Goal: Task Accomplishment & Management: Manage account settings

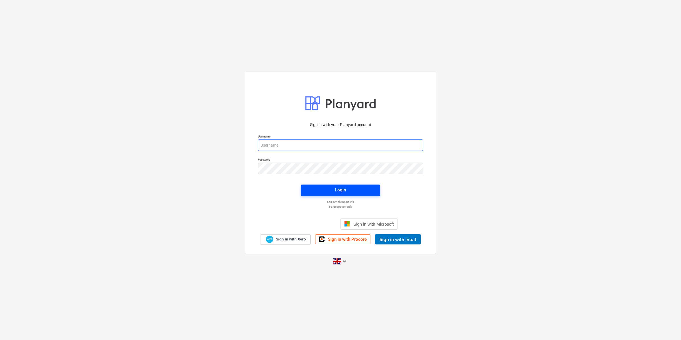
type input "[EMAIL_ADDRESS][DOMAIN_NAME]"
click at [336, 190] on div "Login" at bounding box center [340, 189] width 11 height 7
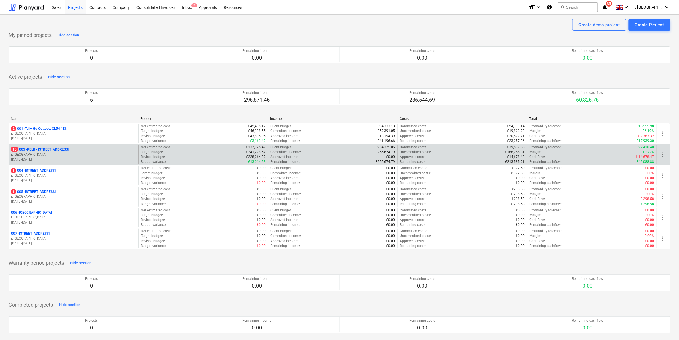
click at [80, 155] on p "i. [GEOGRAPHIC_DATA]" at bounding box center [73, 154] width 125 height 5
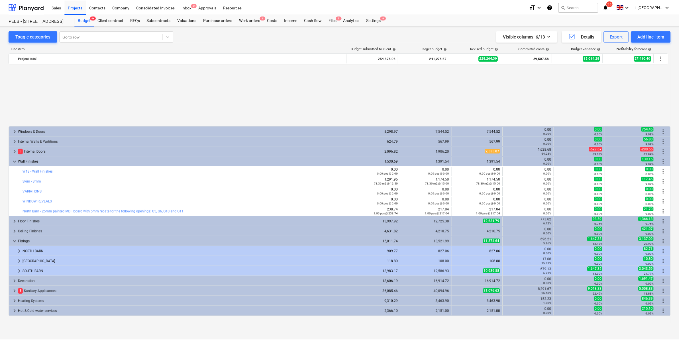
scroll to position [79, 0]
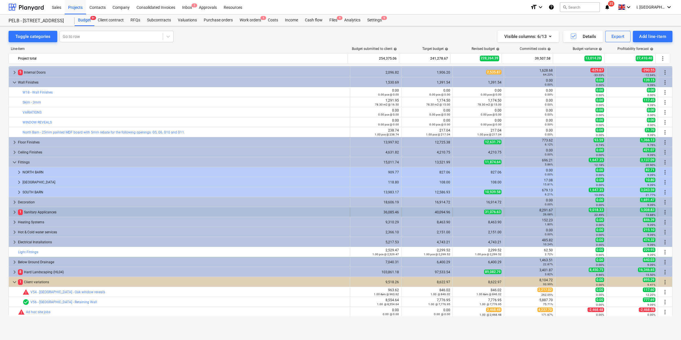
click at [154, 215] on div "1 Sanitary Applicances" at bounding box center [183, 212] width 330 height 9
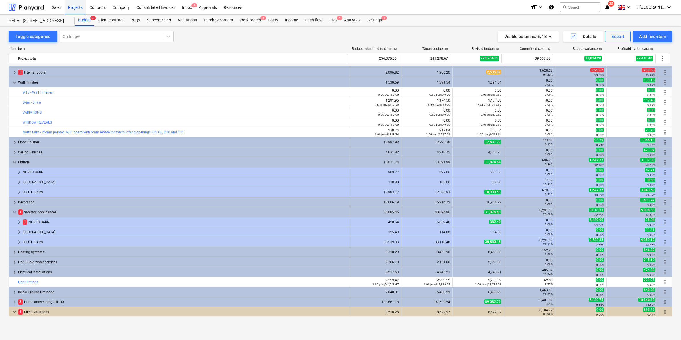
drag, startPoint x: 72, startPoint y: 5, endPoint x: 75, endPoint y: 4, distance: 2.9
click at [72, 5] on div "Projects" at bounding box center [75, 7] width 21 height 15
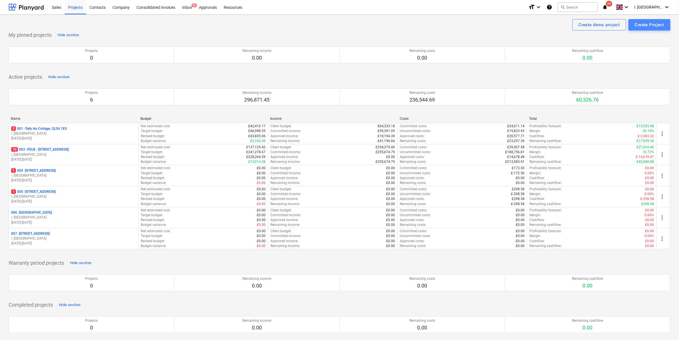
click at [643, 24] on div "Create Project" at bounding box center [649, 24] width 29 height 7
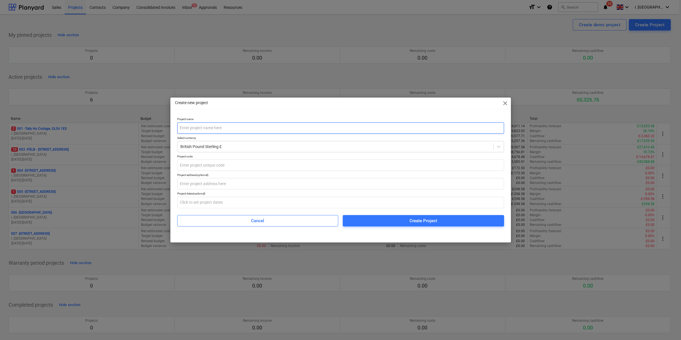
click at [260, 127] on input "text" at bounding box center [340, 127] width 327 height 11
click at [206, 128] on input "text" at bounding box center [340, 127] width 327 height 11
paste input "Oxenton projec"
type input "Oxenton project"
click at [248, 166] on input "text" at bounding box center [340, 164] width 327 height 11
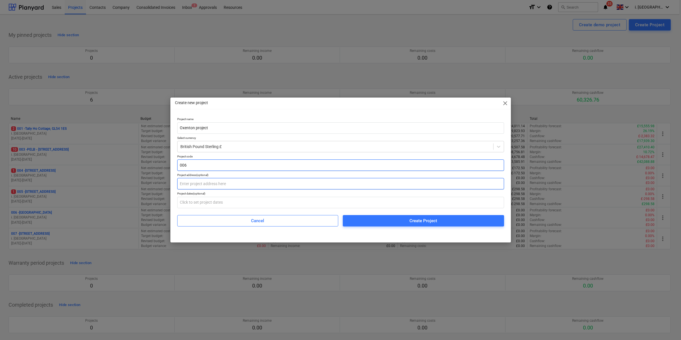
type input "006"
click at [234, 187] on input "text" at bounding box center [340, 183] width 327 height 11
click at [195, 183] on input "text" at bounding box center [340, 183] width 327 height 11
paste input "Land at [GEOGRAPHIC_DATA]"
type input "Land at [GEOGRAPHIC_DATA]"
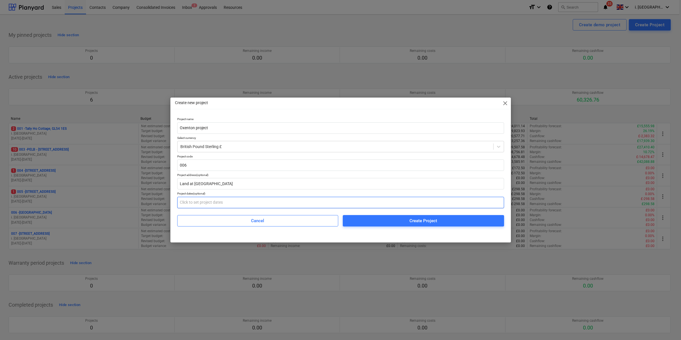
click at [224, 205] on input "text" at bounding box center [340, 202] width 327 height 11
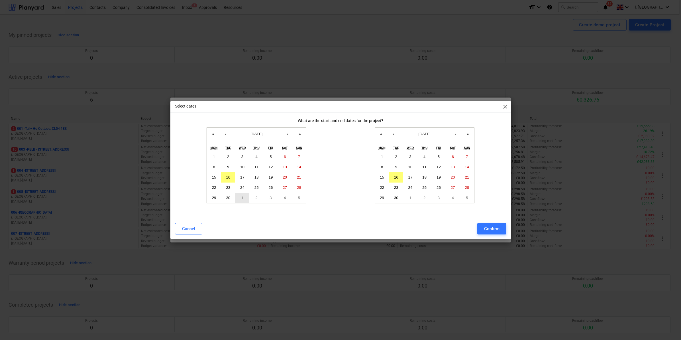
click at [241, 201] on button "1" at bounding box center [242, 198] width 14 height 10
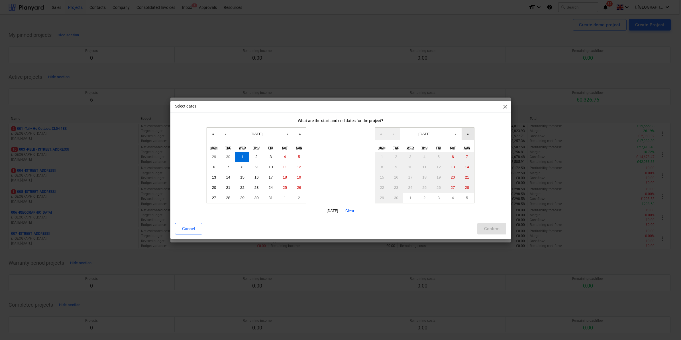
click at [468, 135] on button "»" at bounding box center [468, 134] width 13 height 13
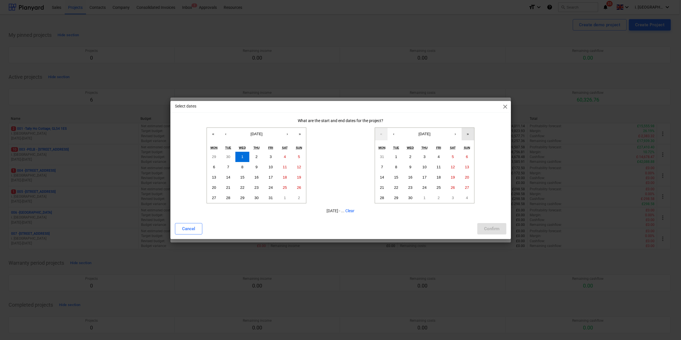
click at [468, 135] on button "»" at bounding box center [468, 134] width 13 height 13
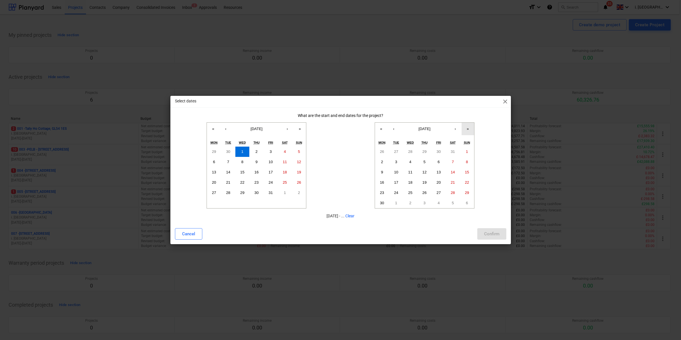
click at [468, 135] on button "»" at bounding box center [468, 129] width 13 height 13
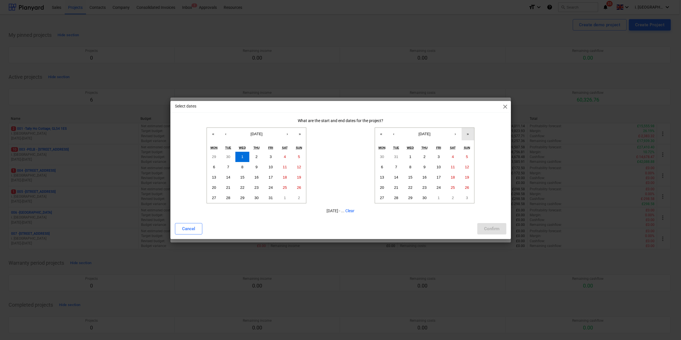
click at [468, 135] on button "»" at bounding box center [468, 134] width 13 height 13
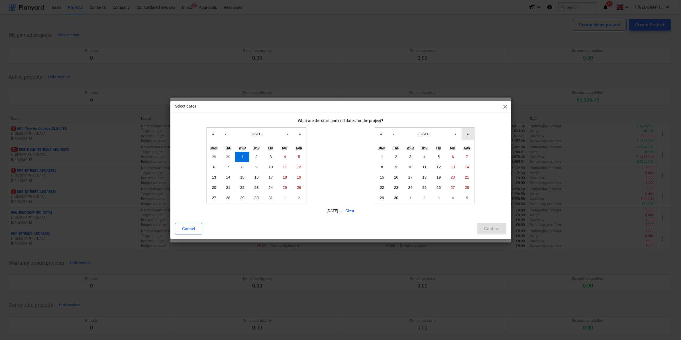
click at [468, 135] on button "»" at bounding box center [468, 134] width 13 height 13
click at [382, 133] on button "«" at bounding box center [381, 134] width 13 height 13
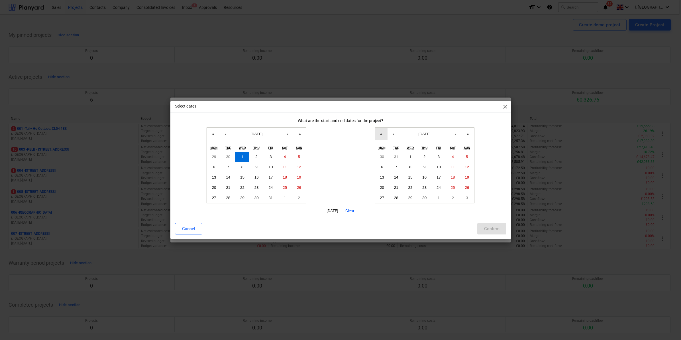
click at [382, 133] on button "«" at bounding box center [381, 134] width 13 height 13
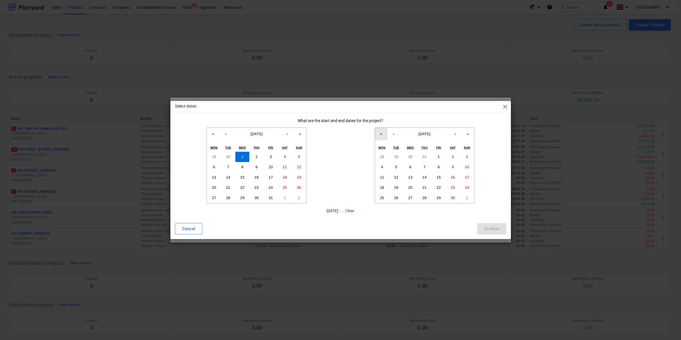
click at [382, 133] on button "«" at bounding box center [381, 134] width 13 height 13
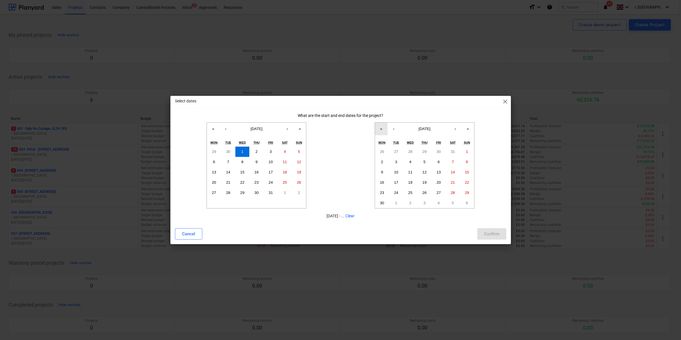
click at [382, 133] on button "«" at bounding box center [381, 129] width 13 height 13
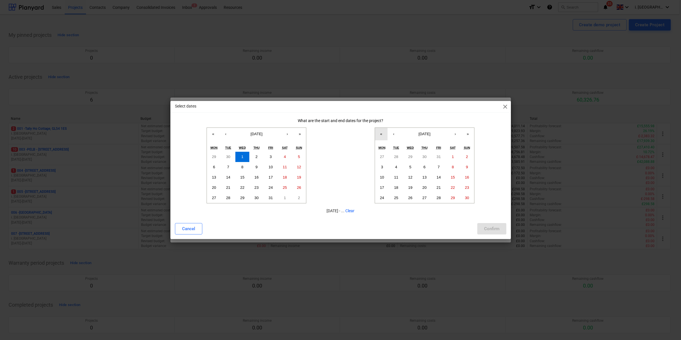
click at [382, 133] on button "«" at bounding box center [381, 134] width 13 height 13
click at [411, 197] on abbr "30" at bounding box center [411, 198] width 4 height 4
click at [485, 230] on div "Confirm" at bounding box center [491, 228] width 15 height 7
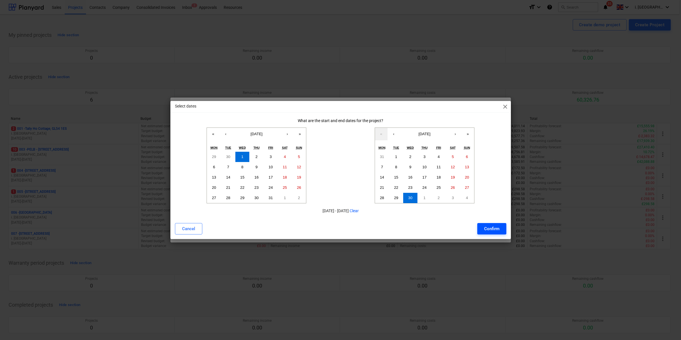
type input "01.10.2025 - 30.09.2026"
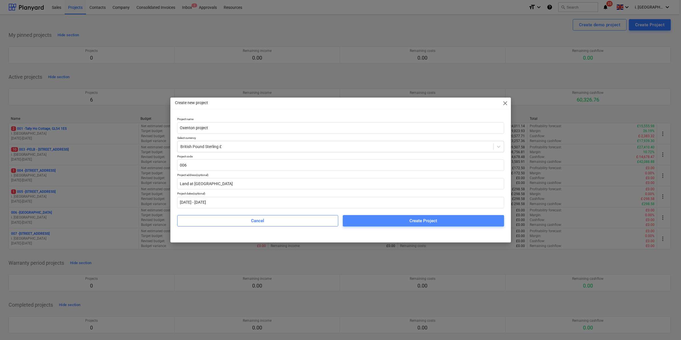
click at [421, 222] on div "Create Project" at bounding box center [424, 220] width 28 height 7
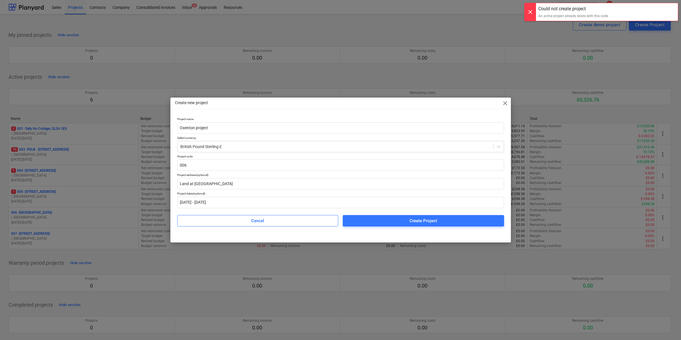
click at [502, 103] on span "close" at bounding box center [505, 103] width 7 height 7
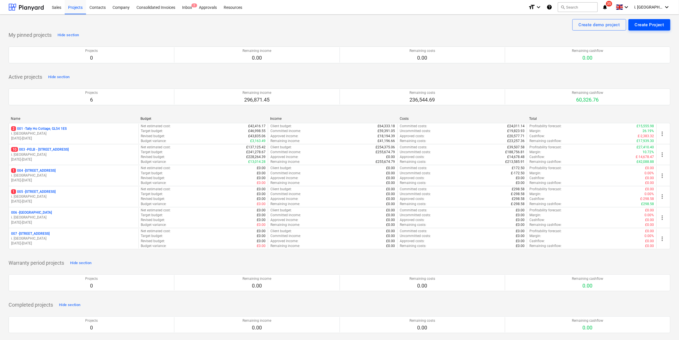
click at [654, 27] on div "Create Project" at bounding box center [649, 24] width 29 height 7
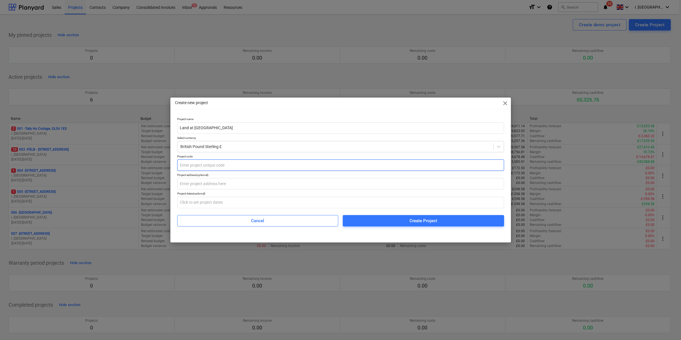
type input "Land at [GEOGRAPHIC_DATA]"
click at [247, 161] on input "text" at bounding box center [340, 164] width 327 height 11
type input "008"
click at [234, 184] on input "text" at bounding box center [340, 183] width 327 height 11
paste input "Land at [GEOGRAPHIC_DATA]"
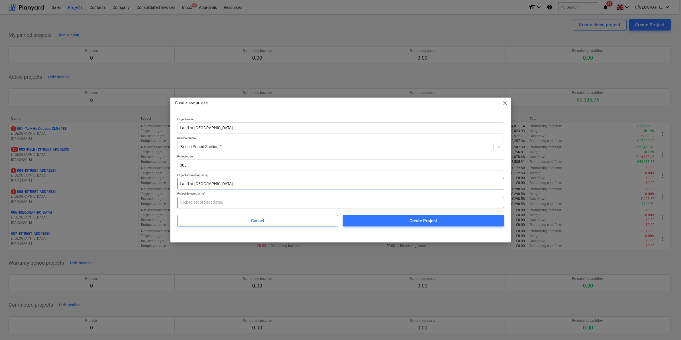
type input "Land at [GEOGRAPHIC_DATA]"
click at [224, 202] on input "text" at bounding box center [340, 202] width 327 height 11
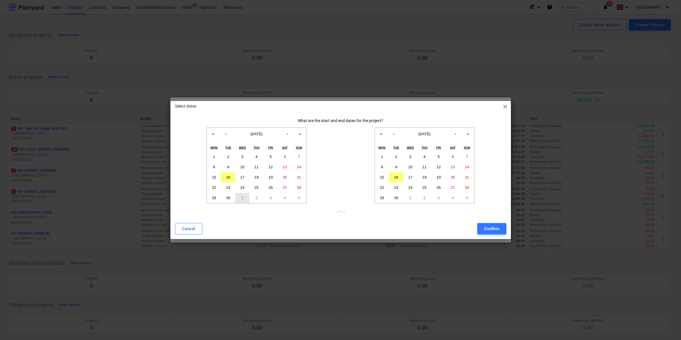
click at [244, 200] on button "1" at bounding box center [242, 198] width 14 height 10
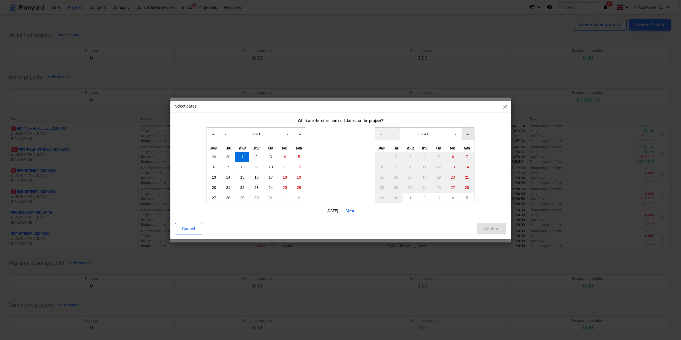
click at [466, 132] on button "»" at bounding box center [468, 134] width 13 height 13
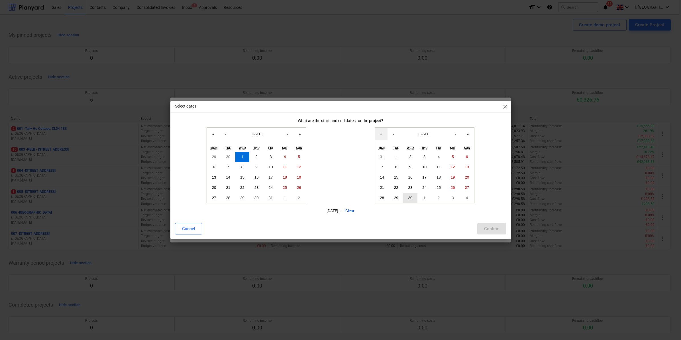
click at [410, 199] on abbr "30" at bounding box center [411, 198] width 4 height 4
click at [491, 226] on div "Confirm" at bounding box center [491, 228] width 15 height 7
type input "01.10.2025 - 30.09.2026"
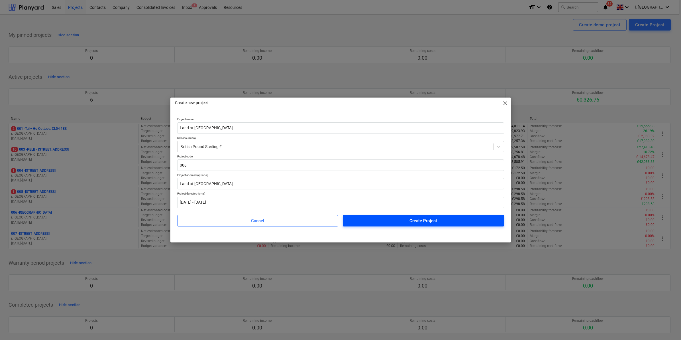
click at [415, 218] on div "Create Project" at bounding box center [424, 220] width 28 height 7
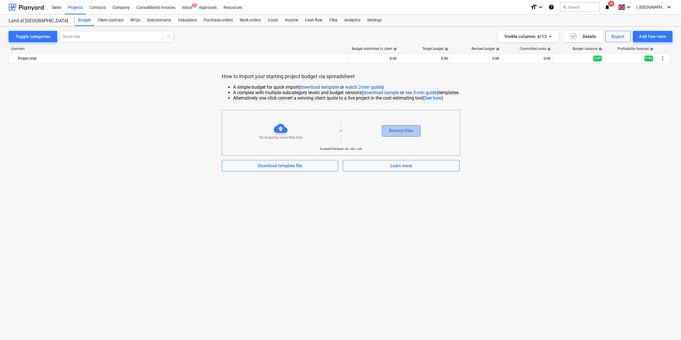
click at [397, 133] on div "Browse Files" at bounding box center [401, 130] width 25 height 7
click at [408, 129] on div "Browse Files" at bounding box center [401, 130] width 25 height 7
click at [393, 130] on div "Browse Files" at bounding box center [401, 130] width 25 height 7
click at [288, 170] on button "Download template file" at bounding box center [280, 165] width 117 height 11
click at [114, 20] on div "Client contract" at bounding box center [110, 20] width 33 height 11
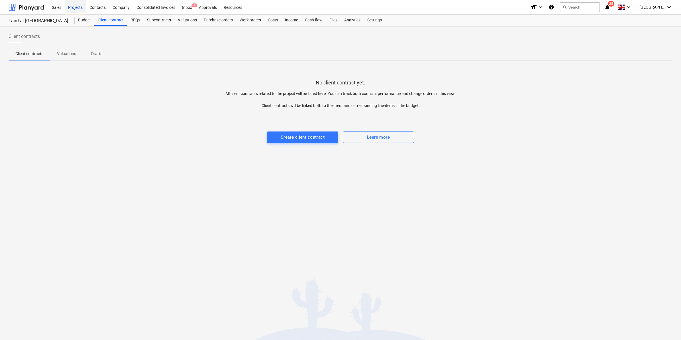
click at [69, 6] on div "Projects" at bounding box center [75, 7] width 21 height 15
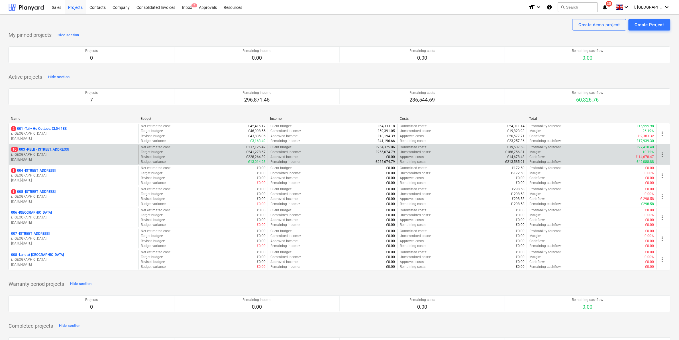
click at [69, 152] on p "10 003 - PELB - [GEOGRAPHIC_DATA], [GEOGRAPHIC_DATA], GL2 7NE" at bounding box center [40, 149] width 58 height 5
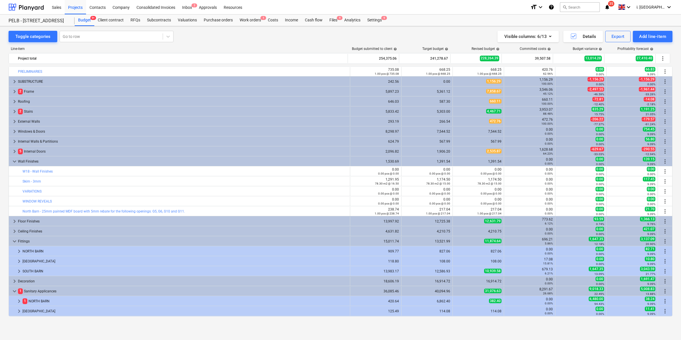
scroll to position [79, 0]
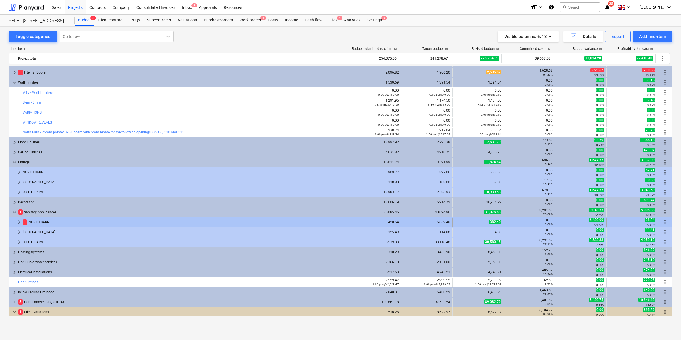
click at [16, 219] on span "keyboard_arrow_right" at bounding box center [19, 222] width 7 height 7
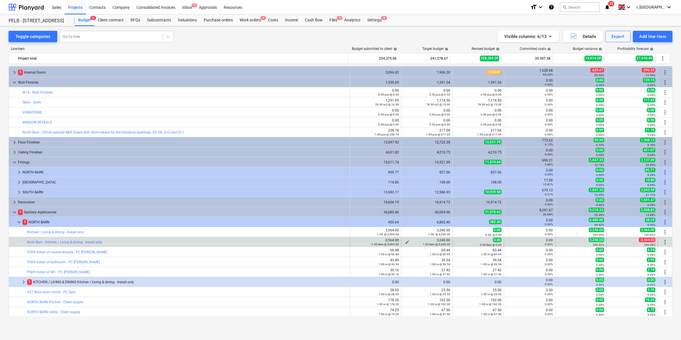
click at [405, 241] on span "edit" at bounding box center [407, 242] width 5 height 5
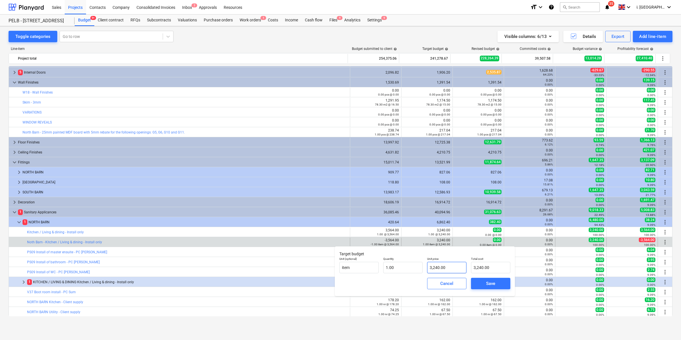
type input "3240"
click at [429, 265] on input "3240" at bounding box center [446, 267] width 39 height 11
type input "1"
type input "3,240.00"
click at [386, 264] on input "1" at bounding box center [402, 267] width 39 height 11
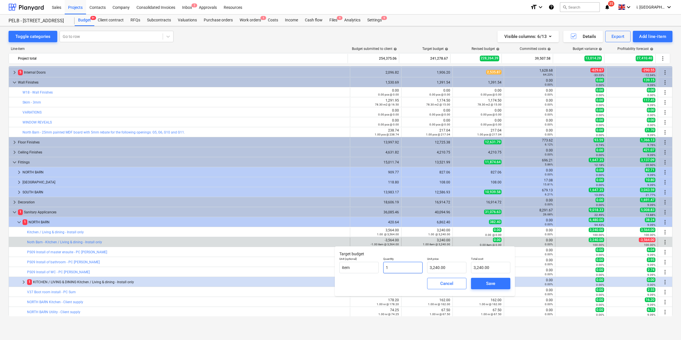
type input "-1"
type input "-3,240.00"
type input "-1.00"
click at [490, 282] on div "Save" at bounding box center [490, 283] width 9 height 7
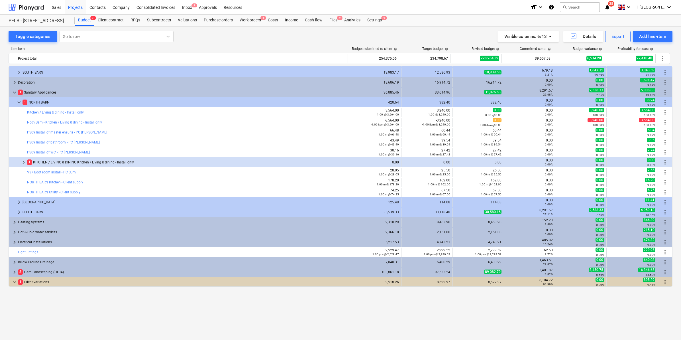
scroll to position [0, 0]
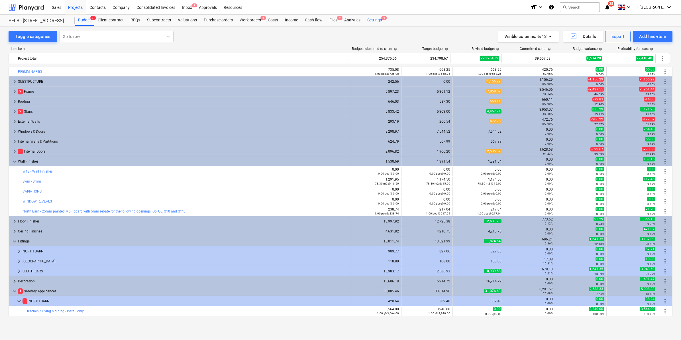
click at [378, 21] on div "Settings 9" at bounding box center [374, 20] width 21 height 11
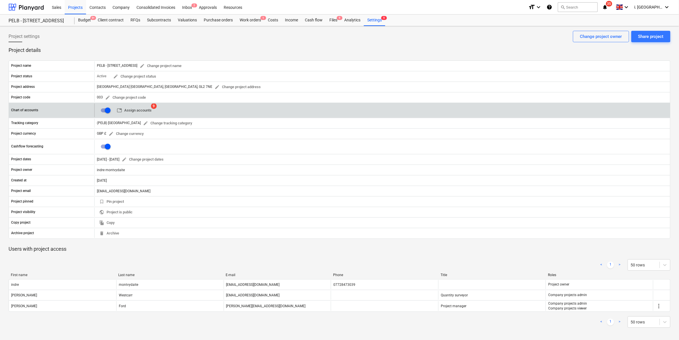
click at [146, 113] on span "table Assign accounts" at bounding box center [134, 110] width 35 height 7
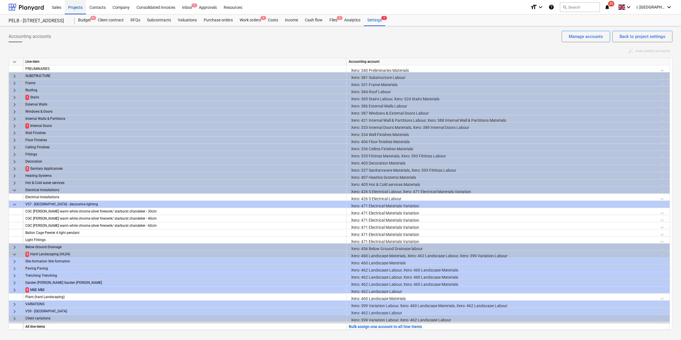
click at [76, 7] on div "Projects" at bounding box center [75, 7] width 21 height 15
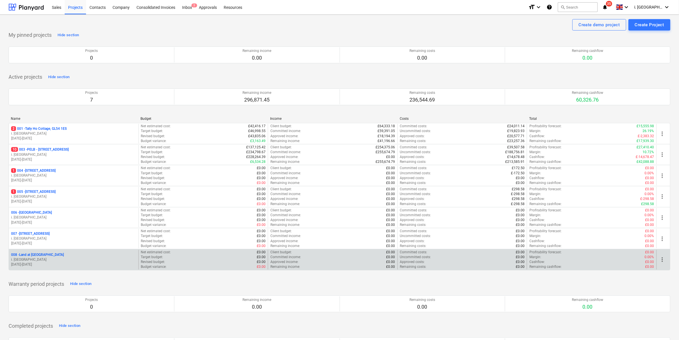
click at [91, 257] on div "008 - Land at Oxenton" at bounding box center [73, 254] width 125 height 5
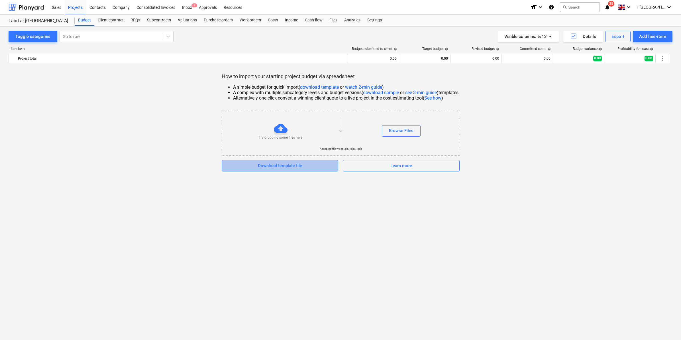
click at [299, 164] on div "Download template file" at bounding box center [280, 165] width 44 height 7
click at [403, 129] on div "Browse Files" at bounding box center [401, 130] width 25 height 7
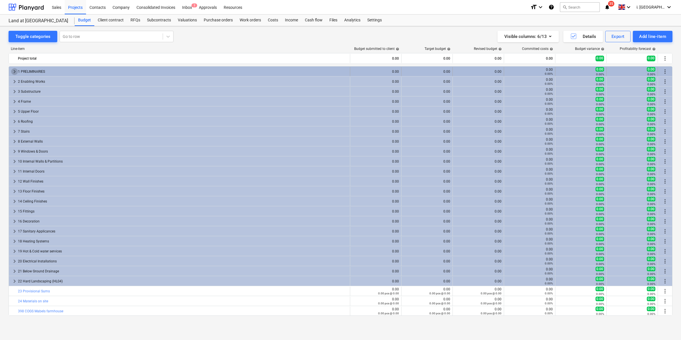
click at [14, 71] on span "keyboard_arrow_right" at bounding box center [14, 71] width 7 height 7
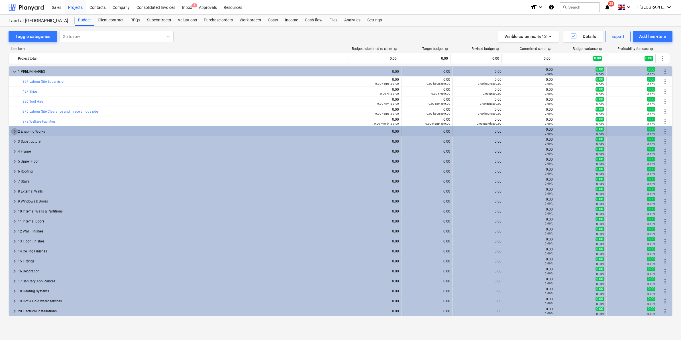
click at [14, 129] on span "keyboard_arrow_right" at bounding box center [14, 131] width 7 height 7
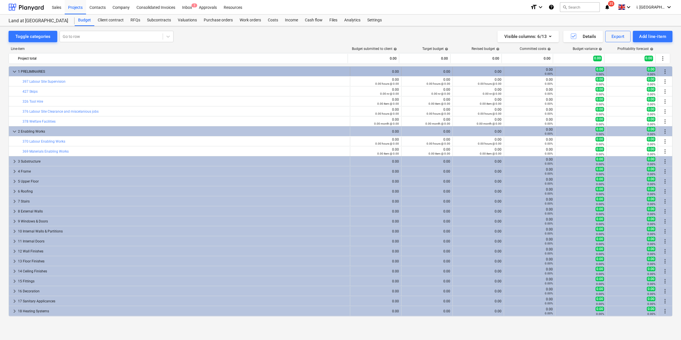
click at [13, 70] on span "keyboard_arrow_down" at bounding box center [14, 71] width 7 height 7
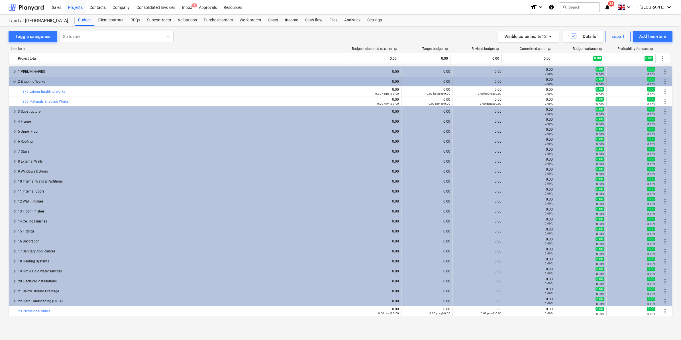
click at [15, 79] on span "keyboard_arrow_down" at bounding box center [14, 81] width 7 height 7
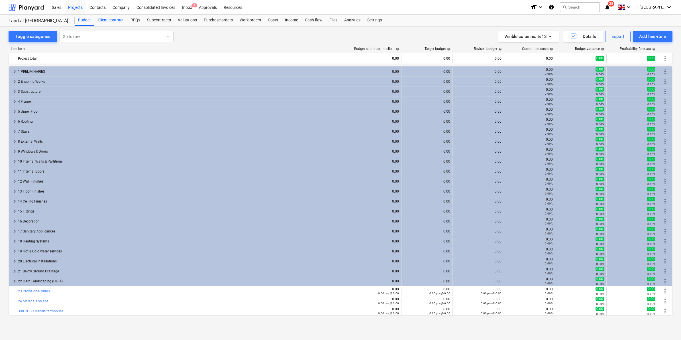
click at [112, 20] on div "Client contract" at bounding box center [110, 20] width 33 height 11
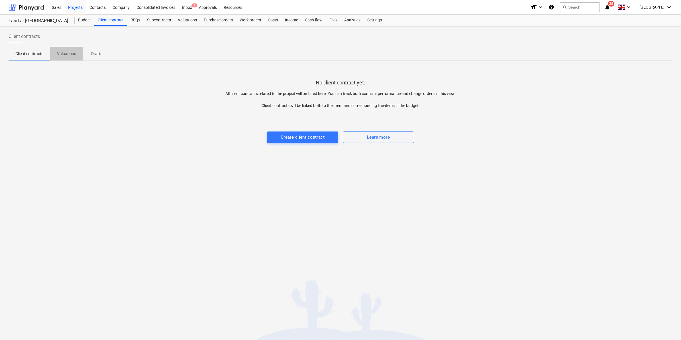
click at [72, 53] on p "Valuations" at bounding box center [66, 54] width 19 height 6
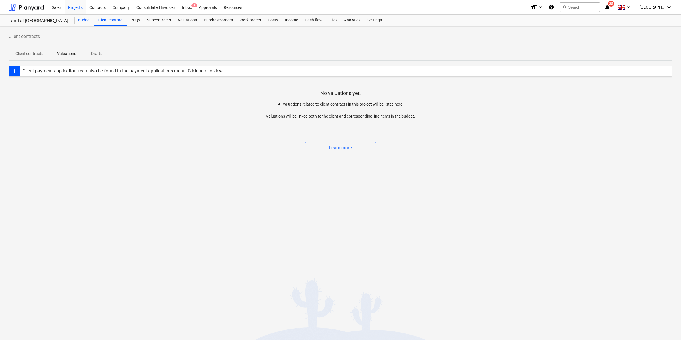
click at [82, 22] on div "Budget" at bounding box center [85, 20] width 20 height 11
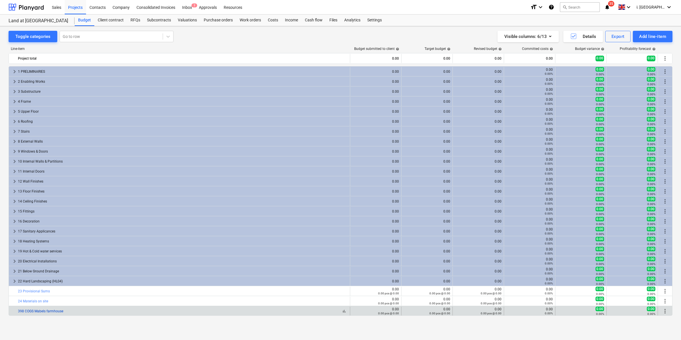
click at [53, 312] on link "398 COGS Mabels farmhouse" at bounding box center [40, 311] width 45 height 4
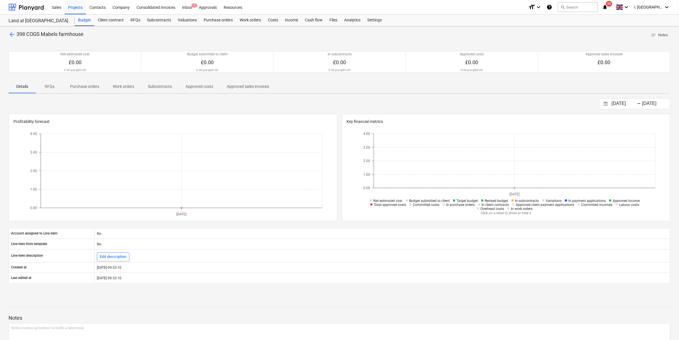
click at [84, 86] on p "Purchase orders" at bounding box center [84, 87] width 29 height 6
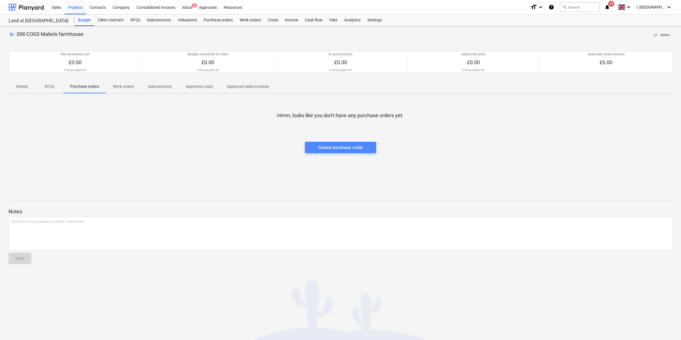
click at [340, 147] on div "Create purchase order" at bounding box center [340, 147] width 45 height 7
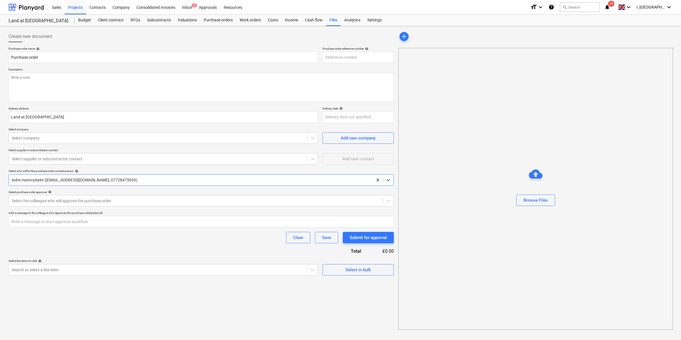
type textarea "x"
type input "008-PO-001"
click at [73, 82] on textarea at bounding box center [201, 87] width 385 height 29
paste textarea "8M Bumpa - £105+VAT P/W Transport - £40+VAT E/W"
type textarea "x"
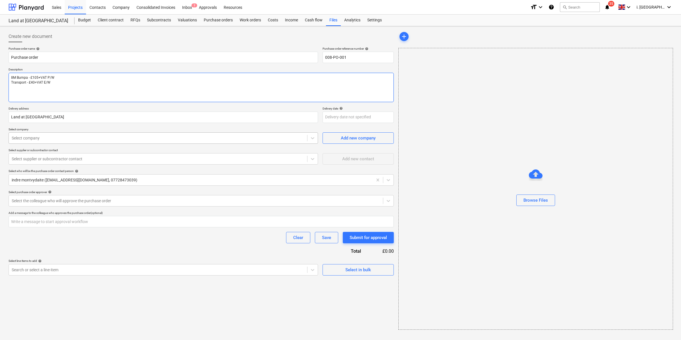
type textarea "8M Bumpa - £105+VAT P/W Transport - £40+VAT E/W"
type textarea "x"
click at [133, 140] on div at bounding box center [158, 138] width 293 height 6
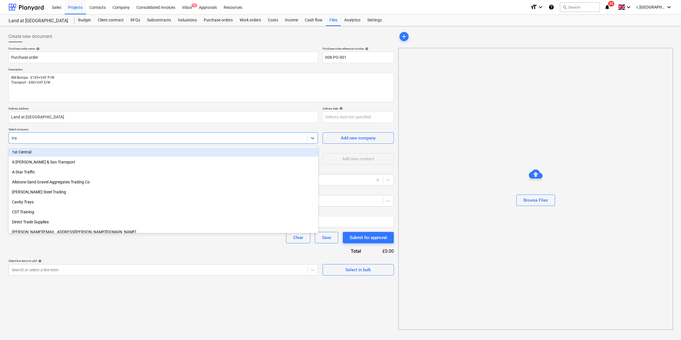
type input "trav"
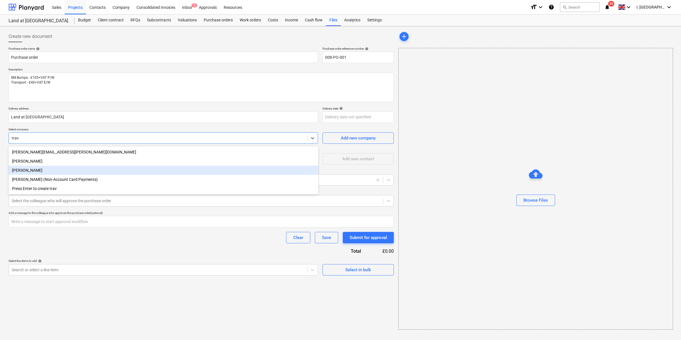
click at [118, 168] on div "[PERSON_NAME]" at bounding box center [164, 170] width 310 height 9
type textarea "x"
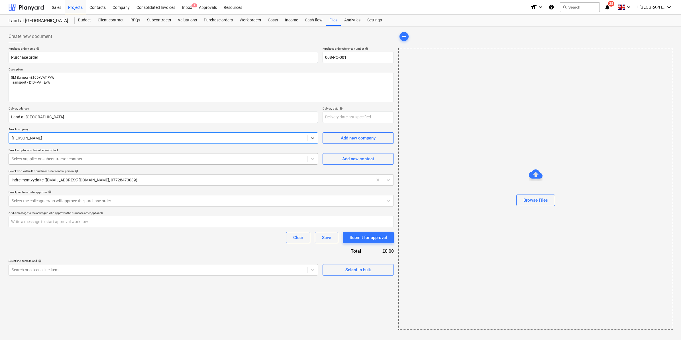
click at [112, 160] on div at bounding box center [158, 159] width 293 height 6
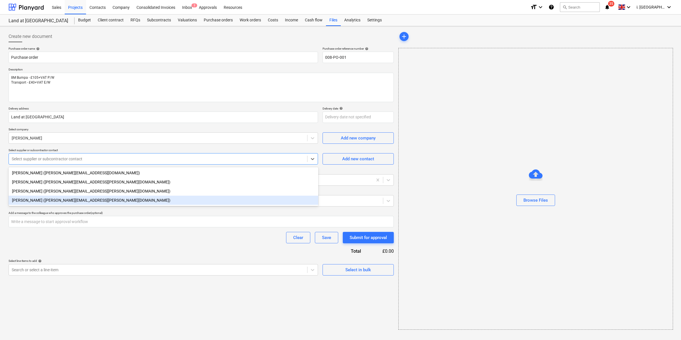
click at [112, 200] on div "toby (tobias.llewelyn-steele@travisperkins.co.uk)" at bounding box center [164, 200] width 310 height 9
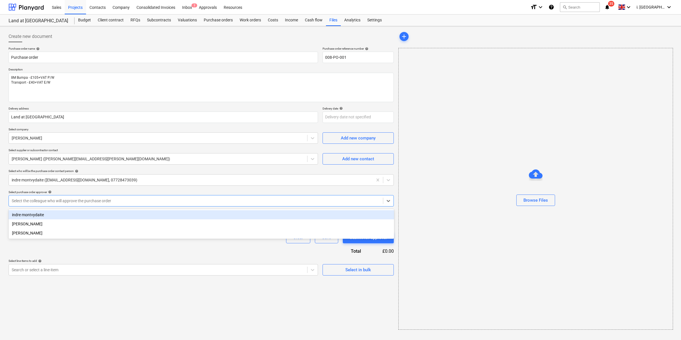
click at [128, 200] on div at bounding box center [196, 201] width 369 height 6
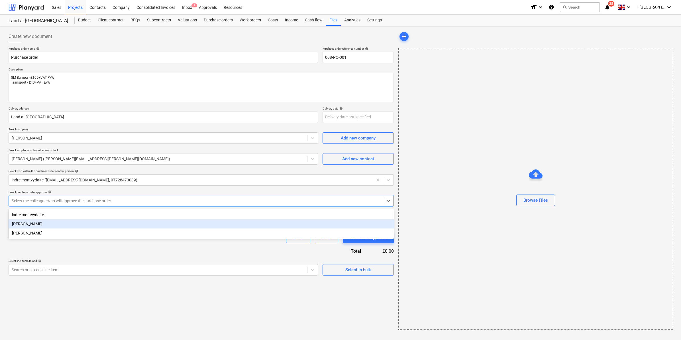
click at [123, 223] on div "Harry Ford" at bounding box center [202, 223] width 386 height 9
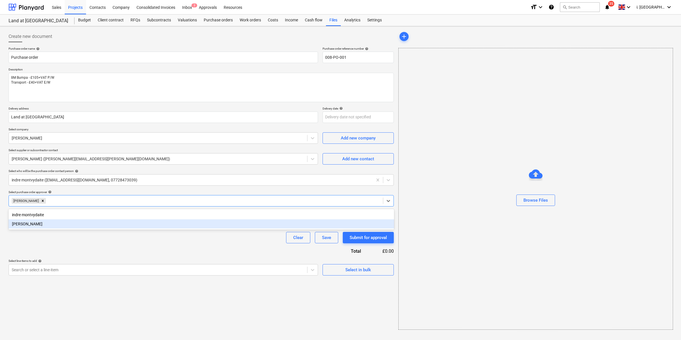
click at [109, 249] on div "Purchase order name help Purchase order Purchase order reference number help 00…" at bounding box center [201, 161] width 385 height 229
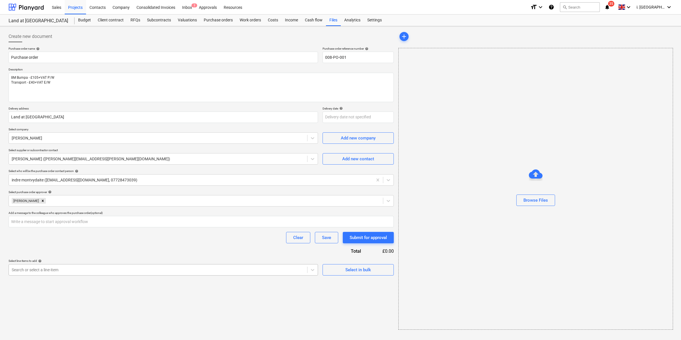
click at [105, 271] on div at bounding box center [158, 270] width 293 height 6
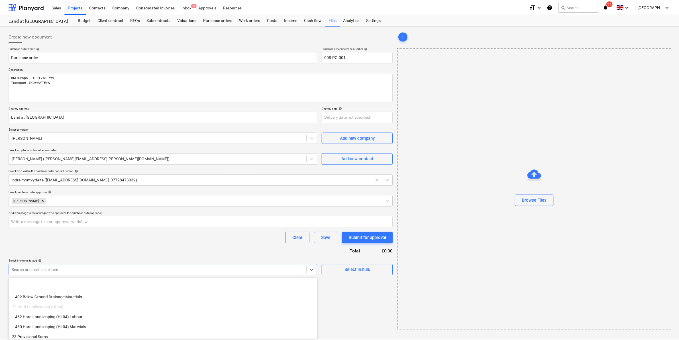
scroll to position [689, 0]
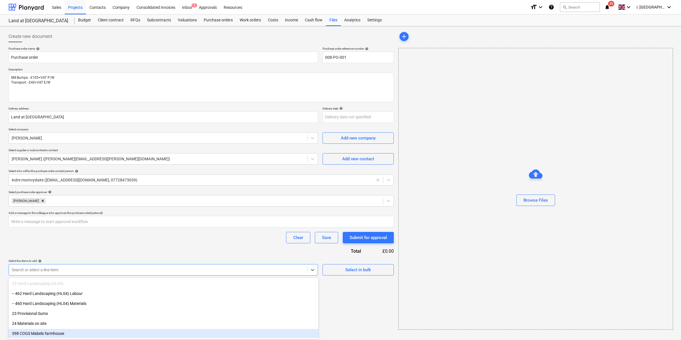
click at [138, 332] on div "398 COGS Mabels farmhouse" at bounding box center [164, 333] width 310 height 9
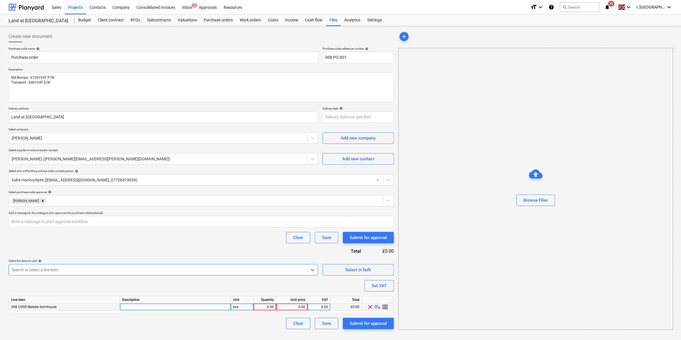
click at [265, 306] on div "0.00" at bounding box center [265, 306] width 18 height 7
click at [378, 306] on span "playlist_add" at bounding box center [377, 306] width 7 height 7
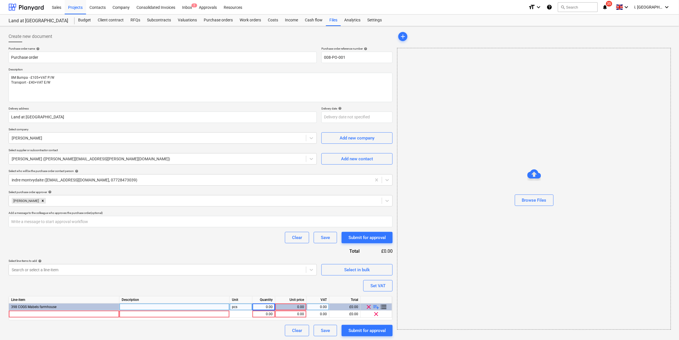
click at [132, 307] on div at bounding box center [174, 306] width 110 height 7
type textarea "x"
type input "8M Bumpa - £105+VAT P/W"
type textarea "x"
click at [145, 315] on div at bounding box center [174, 313] width 110 height 7
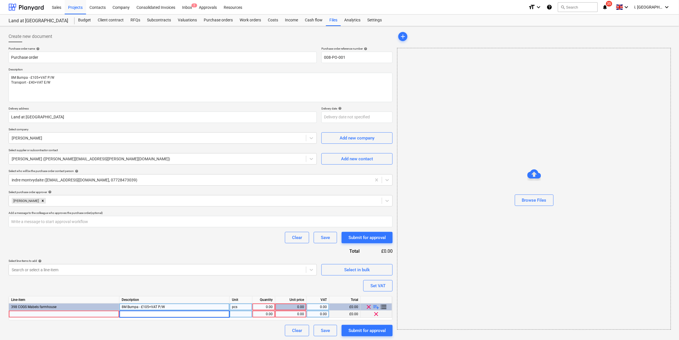
type input "Transport - £40+VAT E/W"
type textarea "x"
click at [250, 307] on div "pcs" at bounding box center [241, 306] width 23 height 7
type input "1"
click at [246, 311] on div "pcs" at bounding box center [241, 313] width 23 height 7
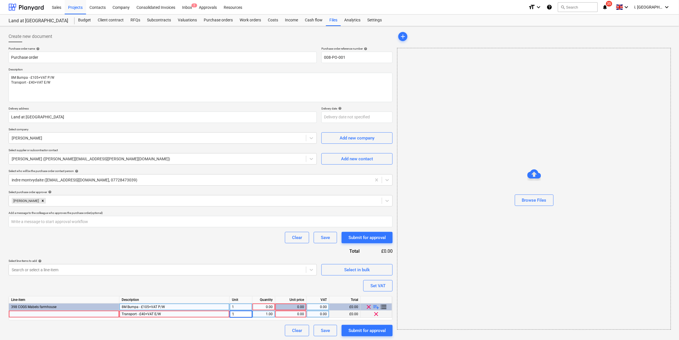
type textarea "x"
click at [267, 307] on div "0.00" at bounding box center [264, 306] width 18 height 7
type input "105"
type textarea "x"
click at [267, 314] on div "1.00" at bounding box center [264, 313] width 18 height 7
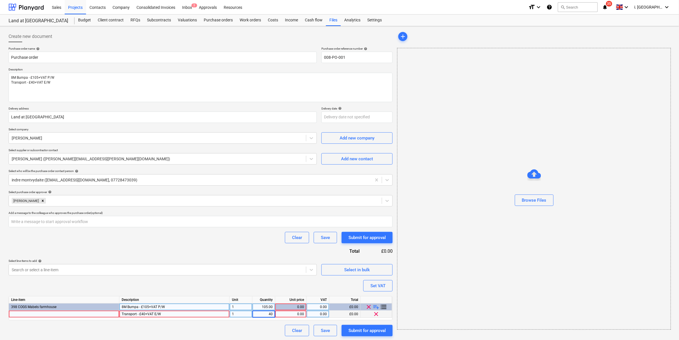
drag, startPoint x: 269, startPoint y: 314, endPoint x: 281, endPoint y: 314, distance: 12.6
click at [0, 0] on div "Transport - £40+VAT E/W 1 40 0.00 0.00 £0.00 clear" at bounding box center [0, 0] width 0 height 0
type input "80"
click at [356, 332] on div "Submit for approval" at bounding box center [367, 330] width 37 height 7
click at [291, 308] on div "0.00" at bounding box center [291, 306] width 27 height 7
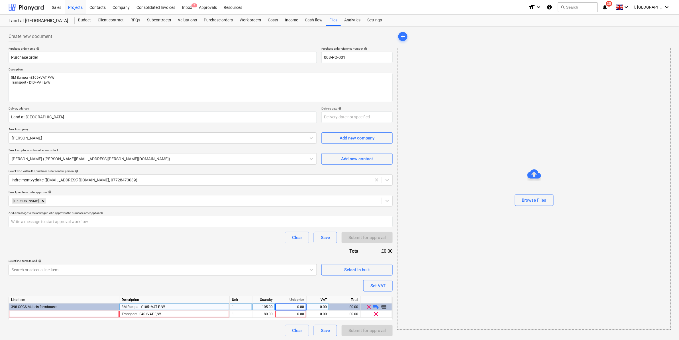
type textarea "x"
click at [262, 307] on div "105.00" at bounding box center [264, 306] width 18 height 7
type input "1"
type textarea "x"
click at [263, 311] on div "80.00" at bounding box center [264, 313] width 18 height 7
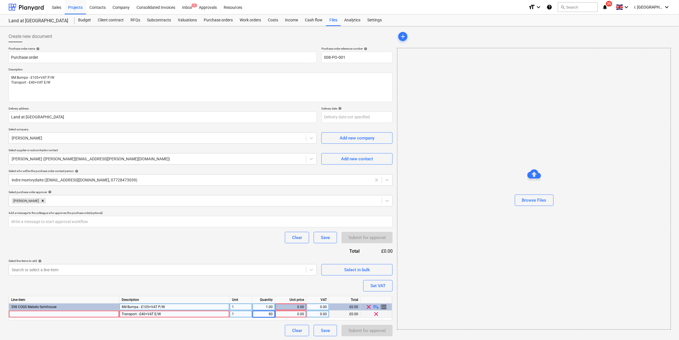
type input "2"
type textarea "x"
click at [296, 315] on div "0.00" at bounding box center [291, 313] width 27 height 7
type input "40"
type textarea "x"
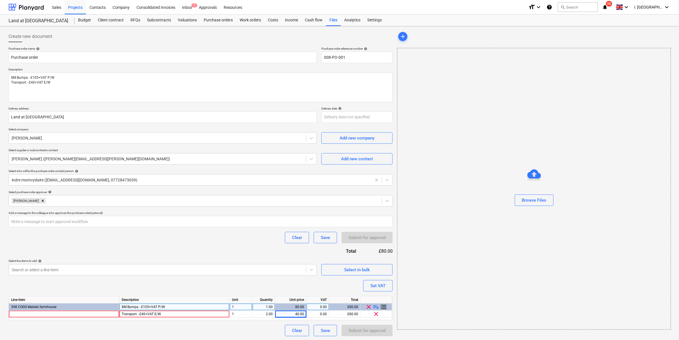
click at [294, 310] on div "80.00" at bounding box center [291, 306] width 27 height 7
click at [294, 308] on div "80.00" at bounding box center [291, 306] width 27 height 7
click at [293, 307] on div "80.00" at bounding box center [291, 306] width 27 height 7
drag, startPoint x: 294, startPoint y: 307, endPoint x: 314, endPoint y: 309, distance: 20.3
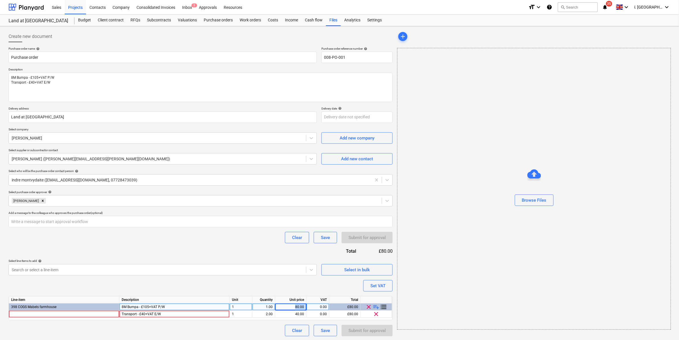
click at [0, 0] on div "398 COGS Mabels farmhouse 8M Bumpa - £105+VAT P/W 1 1.00 80.00 0.00 £80.00 clea…" at bounding box center [0, 0] width 0 height 0
drag, startPoint x: 314, startPoint y: 309, endPoint x: 295, endPoint y: 305, distance: 19.1
click at [295, 305] on div "80.00" at bounding box center [291, 306] width 27 height 7
click at [299, 306] on div "80.00" at bounding box center [291, 306] width 27 height 7
click at [297, 306] on div "80.00" at bounding box center [291, 306] width 27 height 7
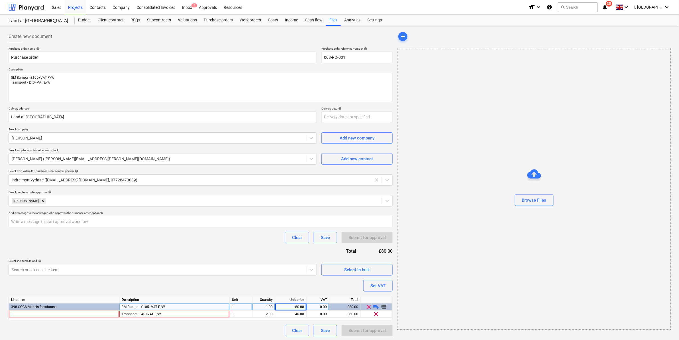
click at [297, 306] on div "80.00" at bounding box center [291, 306] width 27 height 7
click at [292, 305] on div "80.00" at bounding box center [291, 306] width 27 height 7
click at [303, 330] on button "Clear" at bounding box center [297, 330] width 24 height 11
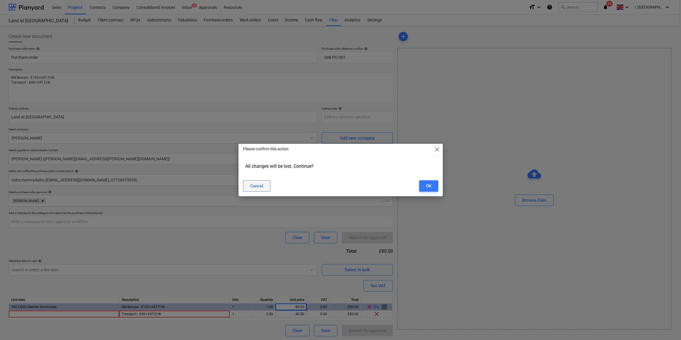
click at [266, 183] on button "Cancel" at bounding box center [256, 185] width 27 height 11
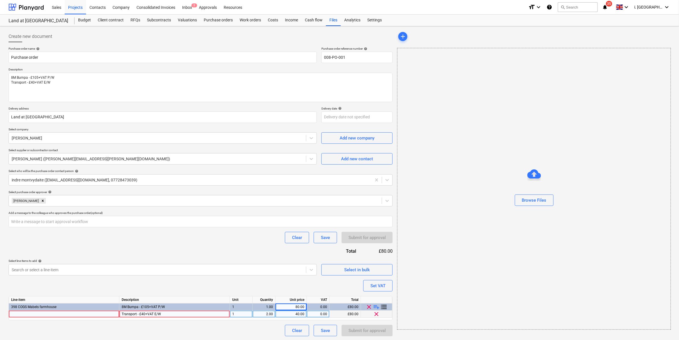
click at [97, 314] on div at bounding box center [64, 313] width 111 height 7
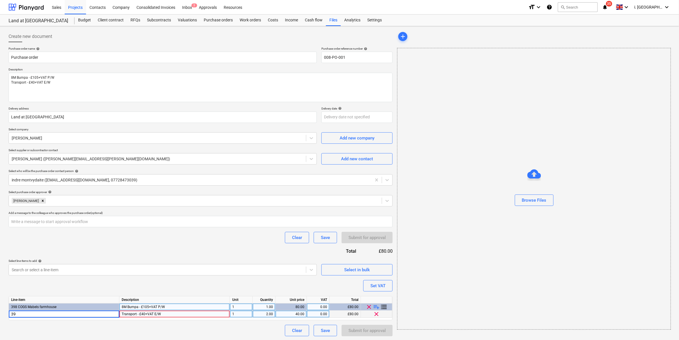
type input "398"
type textarea "x"
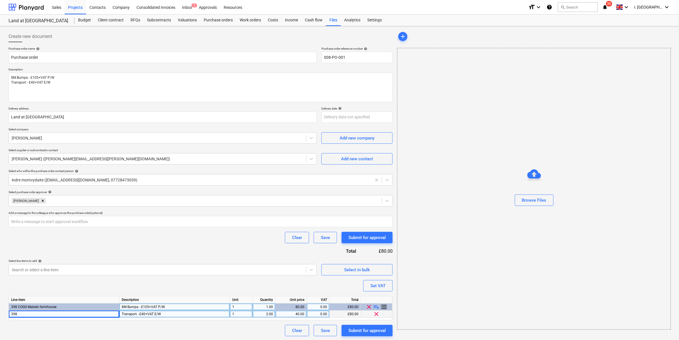
click at [103, 306] on div "398 COGS Mabels farmhouse" at bounding box center [64, 306] width 111 height 7
click at [92, 305] on div "398 COGS Mabels farmhouse" at bounding box center [64, 306] width 111 height 7
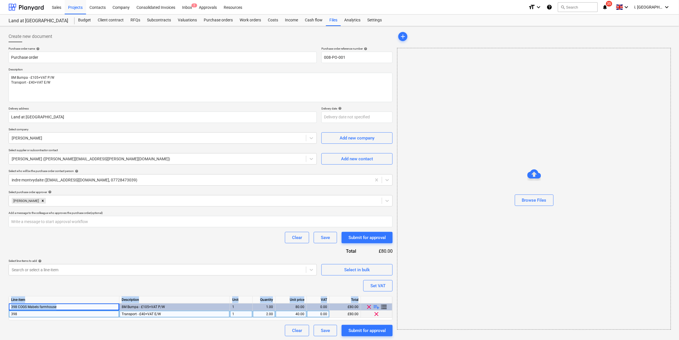
drag, startPoint x: 90, startPoint y: 305, endPoint x: 4, endPoint y: 308, distance: 86.1
click at [4, 308] on div "Create new document Purchase order name help Purchase order Purchase order refe…" at bounding box center [339, 183] width 679 height 314
drag, startPoint x: 4, startPoint y: 308, endPoint x: 74, endPoint y: 319, distance: 71.0
click at [74, 319] on div "Line-item Description Unit Quantity Unit price VAT Total 398 COGS Mabels farmho…" at bounding box center [201, 308] width 384 height 24
click at [70, 311] on div "398" at bounding box center [64, 313] width 111 height 7
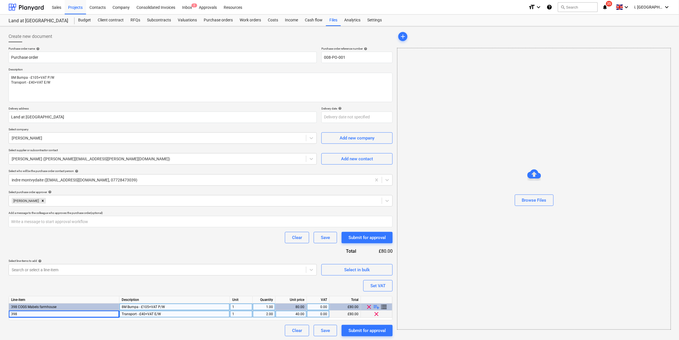
click at [69, 306] on div "398 COGS Mabels farmhouse" at bounding box center [64, 306] width 111 height 7
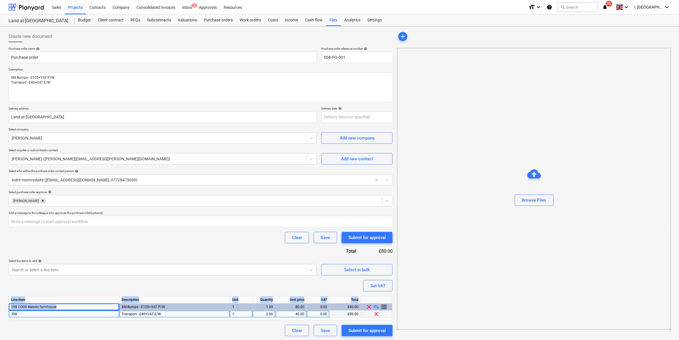
drag, startPoint x: 68, startPoint y: 305, endPoint x: 1, endPoint y: 304, distance: 67.0
click at [1, 304] on div "Create new document Purchase order name help Purchase order Purchase order refe…" at bounding box center [339, 183] width 679 height 314
click at [47, 316] on div "398" at bounding box center [64, 313] width 111 height 7
drag, startPoint x: 72, startPoint y: 314, endPoint x: 1, endPoint y: 309, distance: 70.6
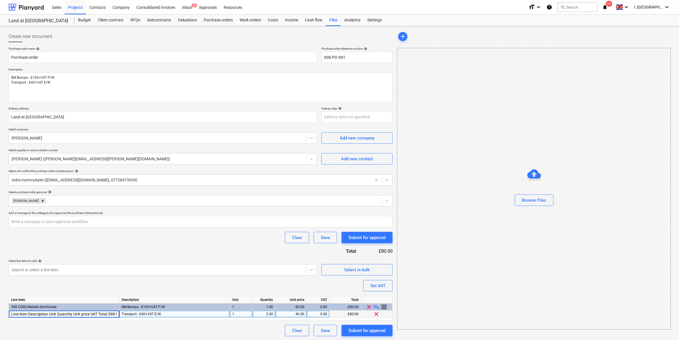
click at [1, 309] on div "Create new document Purchase order name help Purchase order Purchase order refe…" at bounding box center [339, 183] width 679 height 314
type input "398 COGS Mabels farmhouse"
click at [284, 309] on div "80.00" at bounding box center [291, 306] width 27 height 7
click at [285, 308] on div "80.00" at bounding box center [291, 306] width 27 height 7
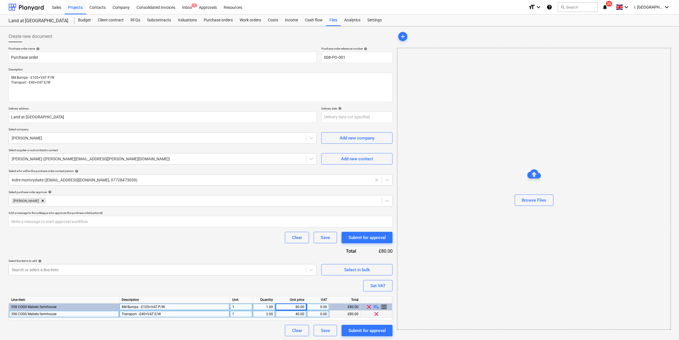
click at [291, 307] on div "80.00" at bounding box center [291, 306] width 27 height 7
click at [378, 306] on span "playlist_add" at bounding box center [376, 306] width 7 height 7
type textarea "x"
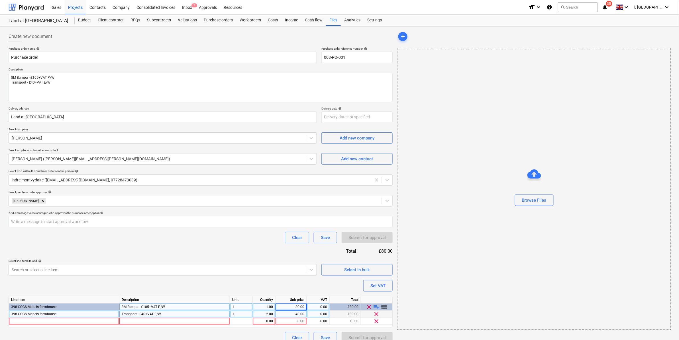
click at [156, 307] on div "8M Bumpa - £105+VAT P/W" at bounding box center [174, 306] width 111 height 7
click at [171, 322] on div at bounding box center [174, 321] width 111 height 7
type input "8M Bumpa - £105+VAT P/W"
type textarea "x"
click at [234, 317] on div "1" at bounding box center [241, 313] width 23 height 7
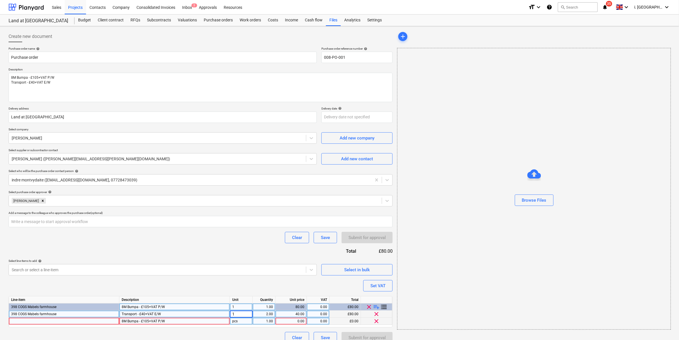
click at [241, 321] on div "pcs" at bounding box center [241, 321] width 23 height 7
type input "1"
type textarea "x"
type input "1"
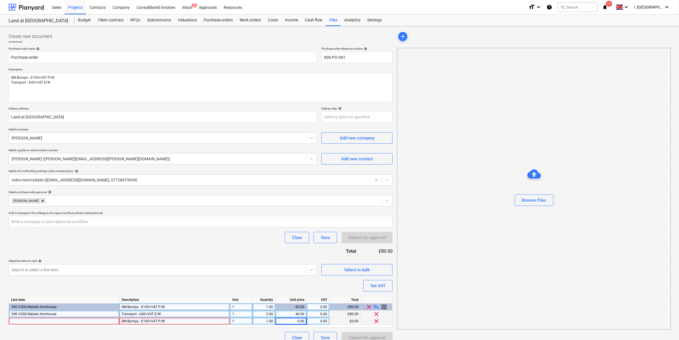
type textarea "x"
type input "105"
type textarea "x"
click at [84, 320] on div at bounding box center [64, 321] width 111 height 7
click at [80, 312] on div "398 COGS Mabels farmhouse" at bounding box center [64, 313] width 111 height 7
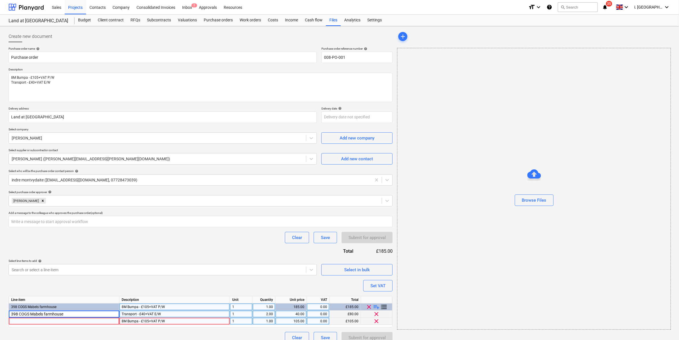
click at [40, 321] on div at bounding box center [64, 321] width 111 height 7
type input "398 COGS Mabels farmhouse"
type textarea "x"
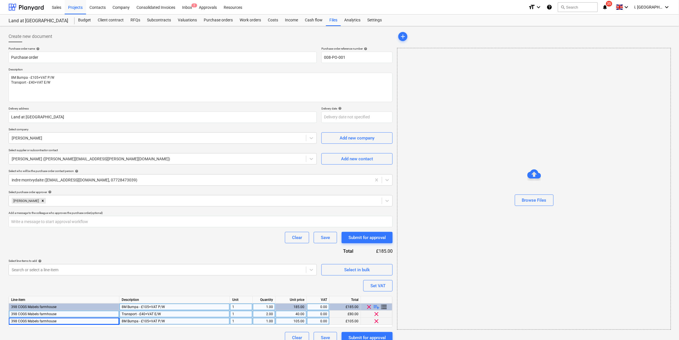
click at [170, 306] on div "8M Bumpa - £105+VAT P/W" at bounding box center [174, 306] width 111 height 7
type input "Hire Tile Bump"
click at [41, 200] on icon "Remove Harry Ford" at bounding box center [43, 201] width 4 height 4
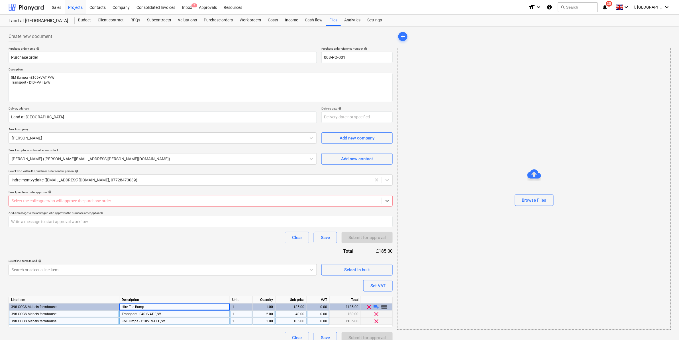
click at [49, 203] on div at bounding box center [195, 201] width 367 height 6
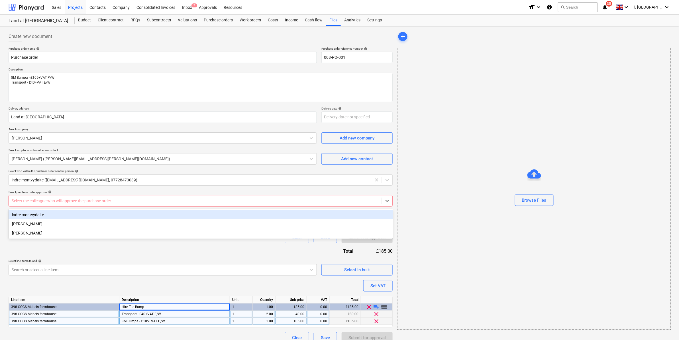
click at [48, 214] on div "indre montvydaite" at bounding box center [201, 214] width 385 height 9
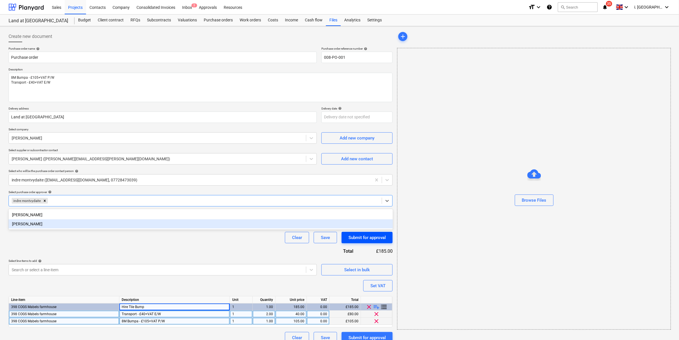
click at [373, 238] on div "Submit for approval" at bounding box center [367, 237] width 37 height 7
type textarea "x"
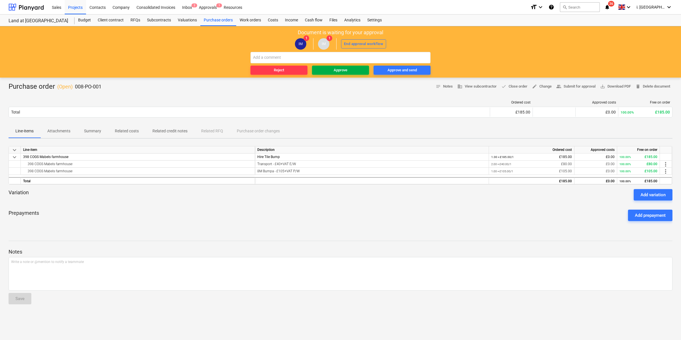
click at [334, 67] on div "Approve" at bounding box center [341, 70] width 14 height 7
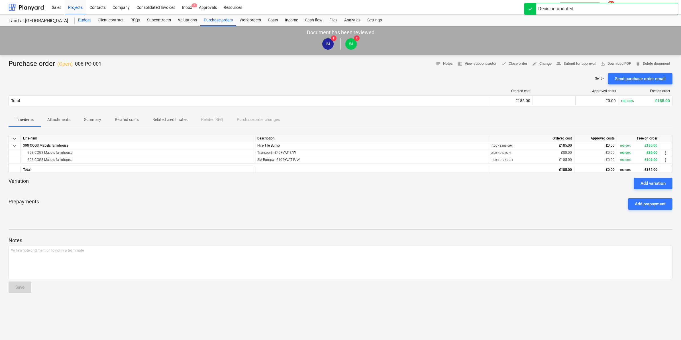
click at [81, 21] on div "Budget" at bounding box center [85, 20] width 20 height 11
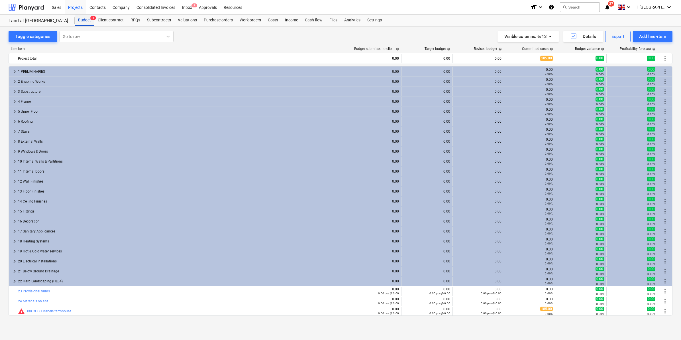
click at [87, 20] on div "Budget 1" at bounding box center [85, 20] width 20 height 11
click at [81, 21] on div "Budget 1" at bounding box center [85, 20] width 20 height 11
click at [75, 10] on div "Projects" at bounding box center [75, 7] width 21 height 15
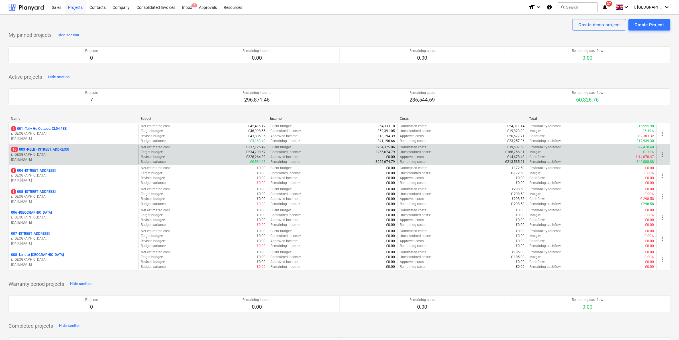
click at [69, 149] on p "10 003 - PELB - [GEOGRAPHIC_DATA], [GEOGRAPHIC_DATA], GL2 7NE" at bounding box center [40, 149] width 58 height 5
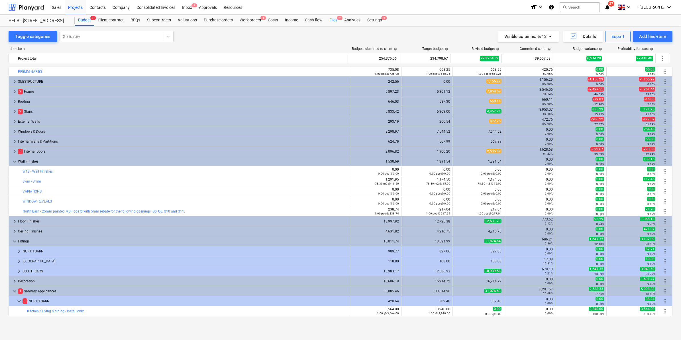
drag, startPoint x: 338, startPoint y: 18, endPoint x: 327, endPoint y: 25, distance: 13.4
click at [338, 18] on span "9" at bounding box center [340, 18] width 6 height 4
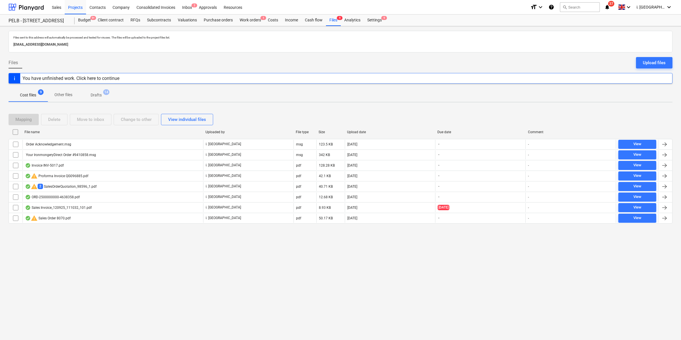
click at [659, 62] on div "Upload files" at bounding box center [654, 62] width 23 height 7
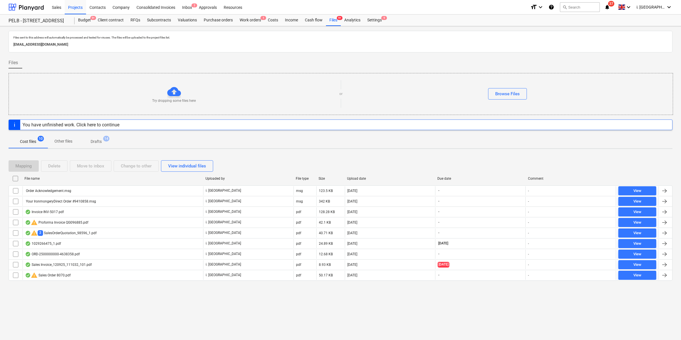
click at [43, 244] on div "1029266475_1.pdf" at bounding box center [43, 243] width 36 height 5
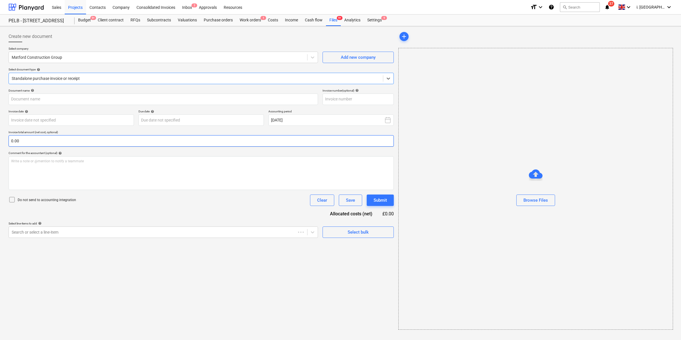
type input "1029266475"
type input "[DATE]"
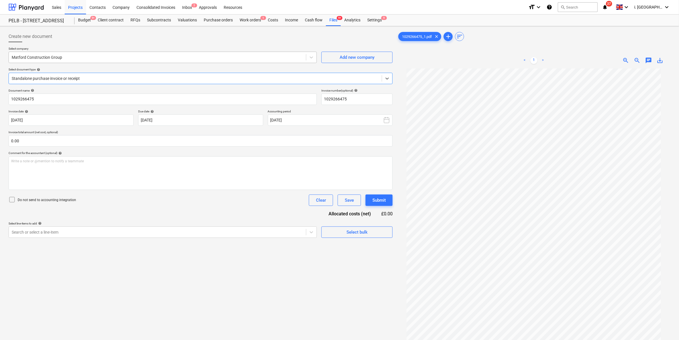
click at [141, 59] on div at bounding box center [158, 57] width 292 height 6
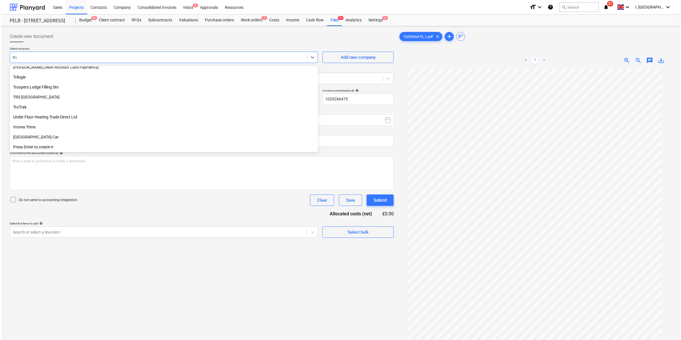
scroll to position [244, 0]
type input "trav"
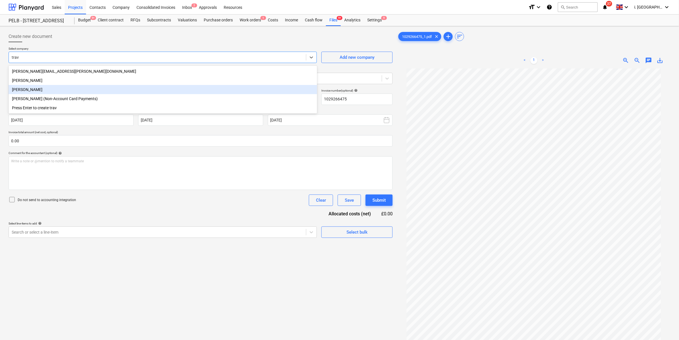
click at [126, 93] on div "[PERSON_NAME]" at bounding box center [163, 89] width 309 height 9
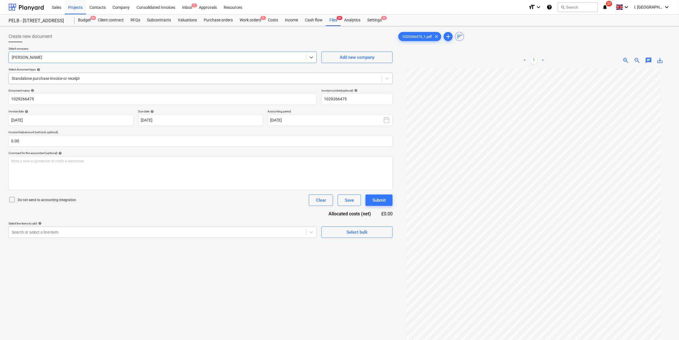
click at [159, 78] on div at bounding box center [195, 79] width 367 height 6
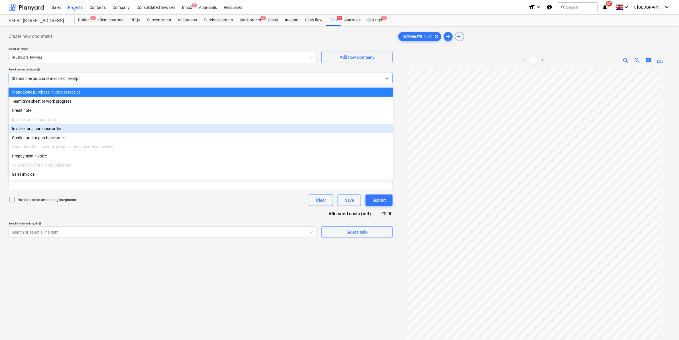
click at [156, 131] on div "Invoice for a purchase order" at bounding box center [201, 128] width 385 height 9
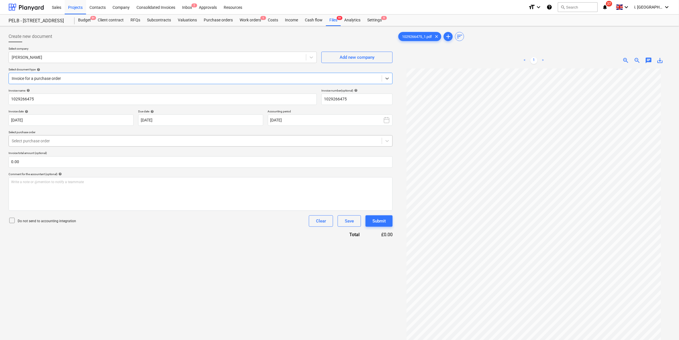
click at [150, 139] on div at bounding box center [195, 141] width 367 height 6
click at [123, 99] on input "1029266475" at bounding box center [163, 99] width 308 height 11
click at [153, 141] on div at bounding box center [195, 141] width 367 height 6
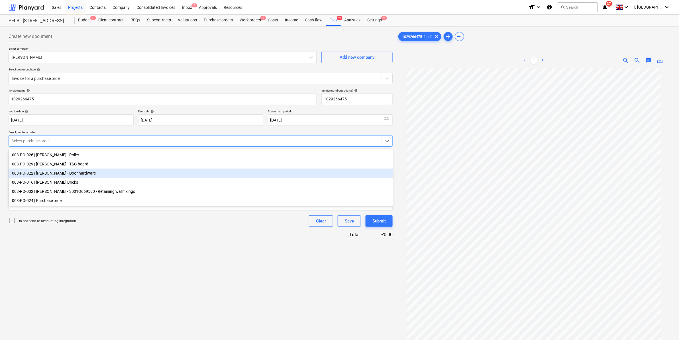
click at [169, 172] on div "003-PO-022 | Travis Perkins - Door hardware" at bounding box center [201, 172] width 385 height 9
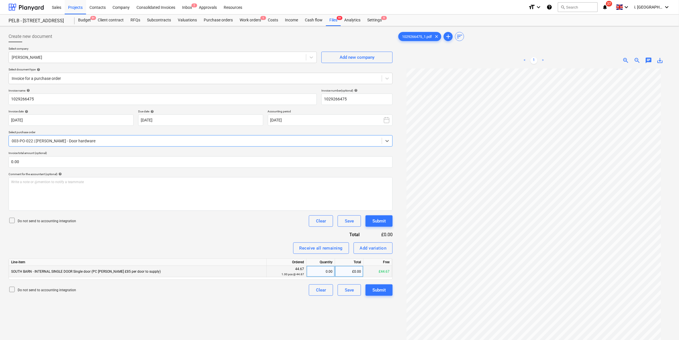
click at [316, 271] on div "0.00" at bounding box center [321, 271] width 24 height 11
type input "1"
click at [343, 272] on div "£0.00" at bounding box center [349, 271] width 29 height 11
click at [378, 292] on div "Submit" at bounding box center [379, 289] width 13 height 7
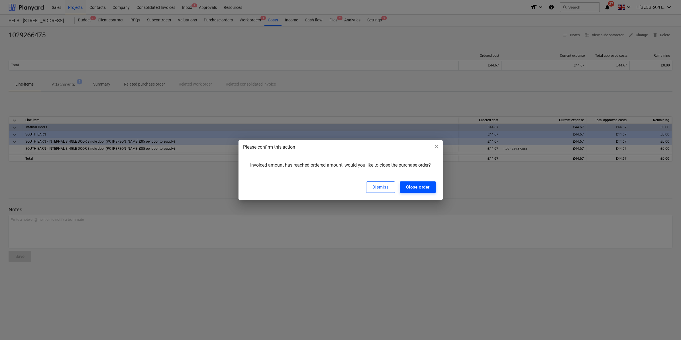
click at [411, 188] on div "Close order" at bounding box center [418, 186] width 24 height 7
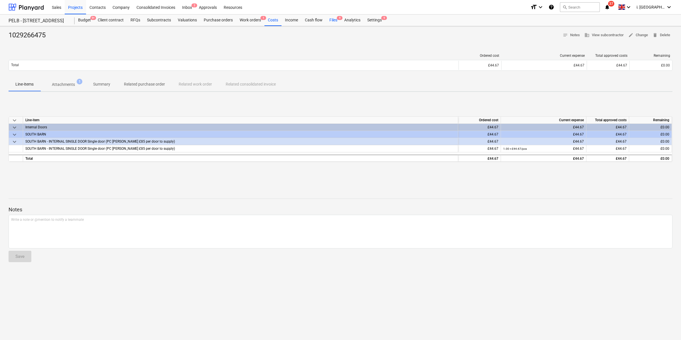
click at [331, 20] on div "Files 9" at bounding box center [333, 20] width 15 height 11
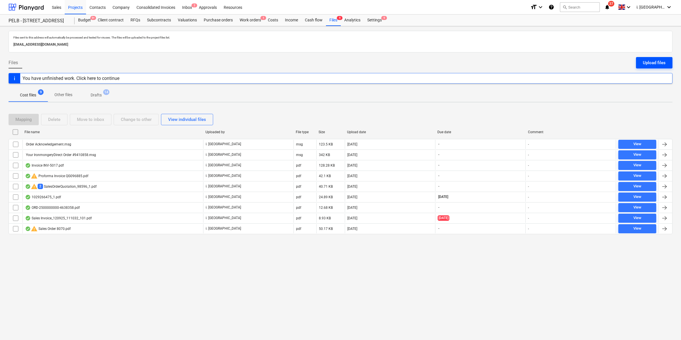
click at [656, 60] on div "Upload files" at bounding box center [654, 62] width 23 height 7
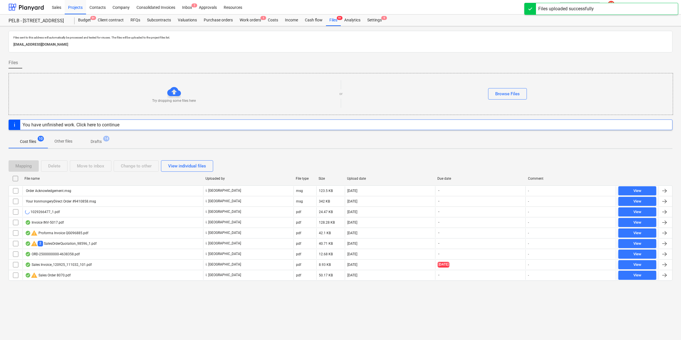
click at [47, 213] on div "1029266477_1.pdf" at bounding box center [42, 212] width 35 height 5
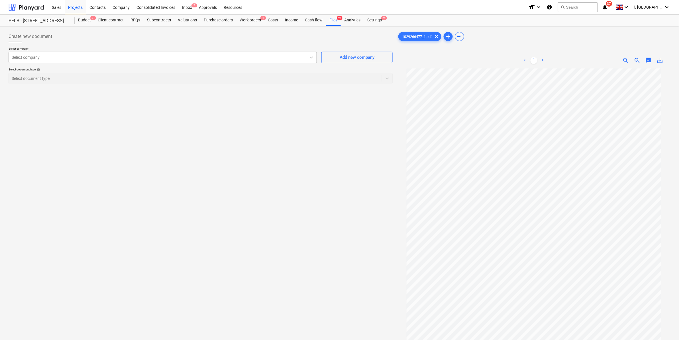
click at [204, 59] on div at bounding box center [158, 57] width 292 height 6
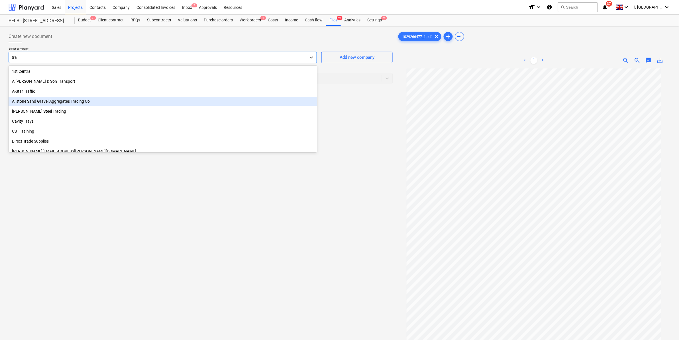
type input "trav"
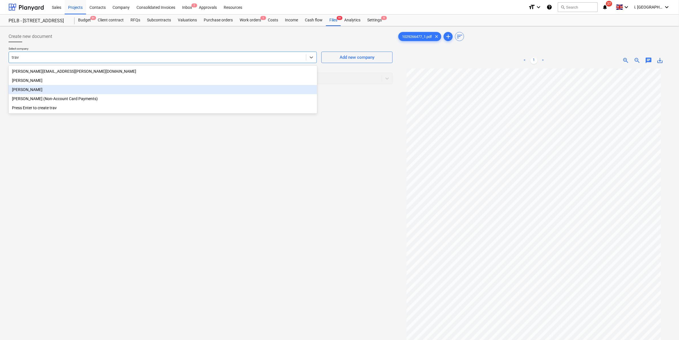
click at [155, 94] on div "[PERSON_NAME]" at bounding box center [163, 89] width 309 height 9
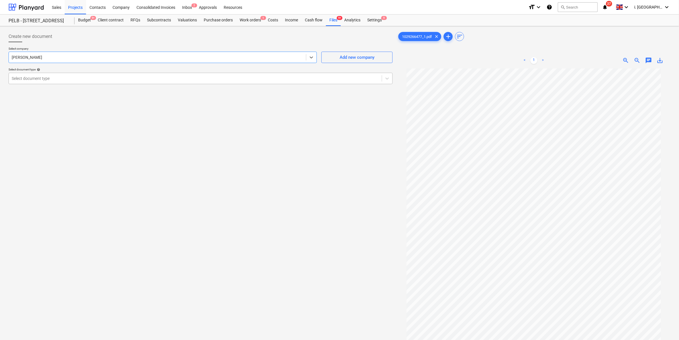
click at [110, 81] on div at bounding box center [195, 79] width 367 height 6
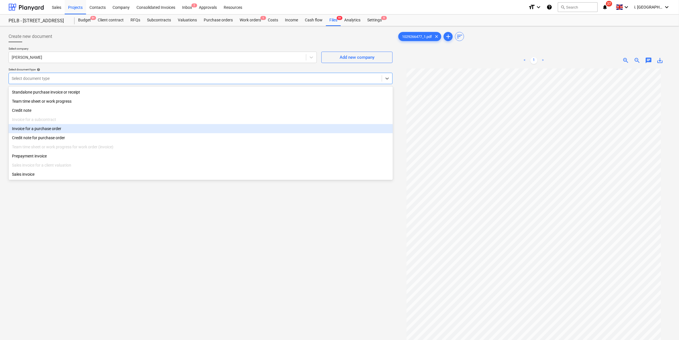
click at [107, 131] on div "Invoice for a purchase order" at bounding box center [201, 128] width 385 height 9
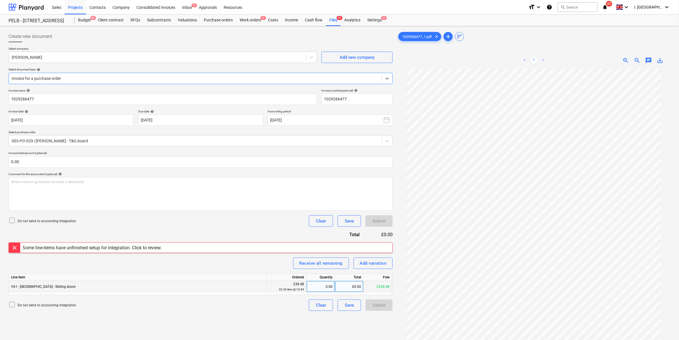
click at [320, 288] on div "0.00" at bounding box center [321, 286] width 24 height 11
type input "1"
click at [345, 287] on div "£0.00" at bounding box center [349, 286] width 29 height 11
click at [331, 289] on div "1.00" at bounding box center [321, 286] width 24 height 11
type input "22"
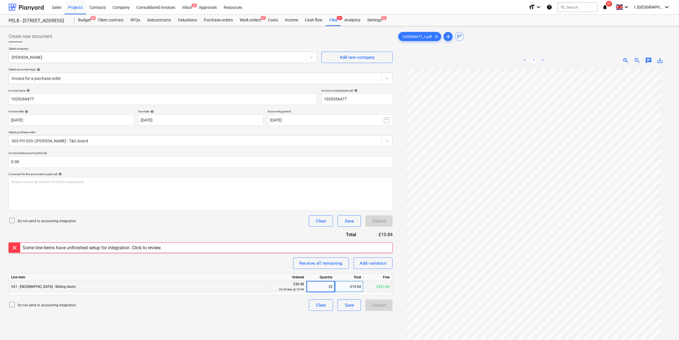
click at [287, 318] on div "Create new document Select company Travis Perkins Add new company Select docume…" at bounding box center [200, 212] width 389 height 366
drag, startPoint x: 345, startPoint y: 308, endPoint x: 345, endPoint y: 317, distance: 8.6
click at [345, 316] on div "Create new document Select company Travis Perkins Add new company Select docume…" at bounding box center [200, 212] width 389 height 366
click at [274, 290] on div "22.00 item @ 10.84" at bounding box center [286, 289] width 35 height 5
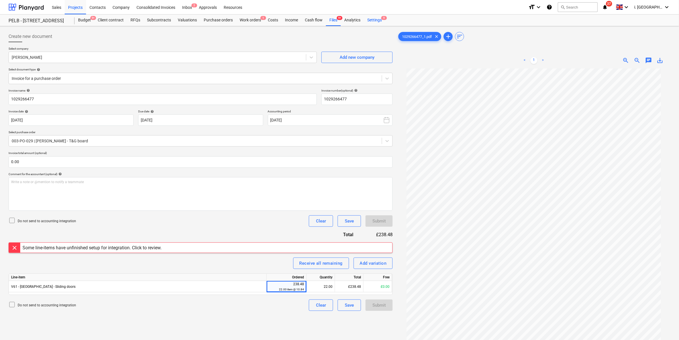
click at [371, 22] on div "Settings 9" at bounding box center [374, 20] width 21 height 11
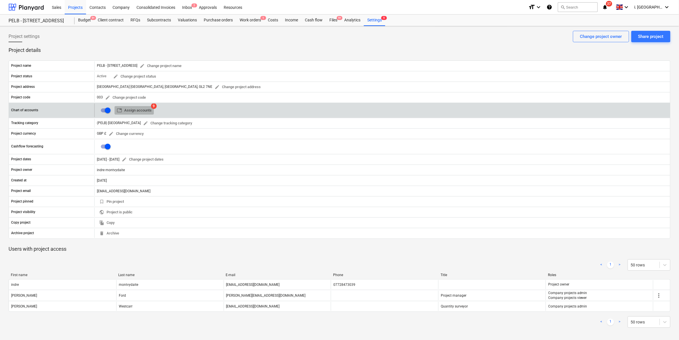
click at [138, 107] on span "table Assign accounts" at bounding box center [134, 110] width 35 height 7
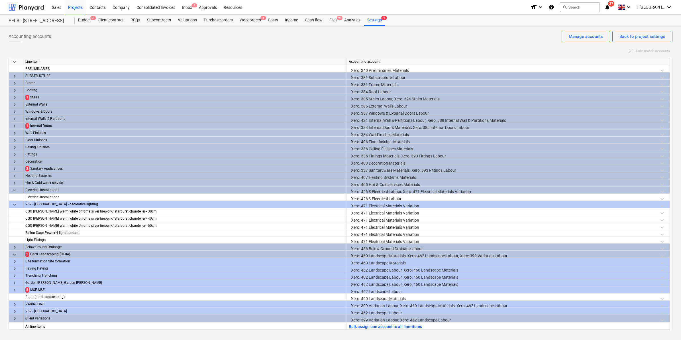
click at [12, 127] on span "keyboard_arrow_right" at bounding box center [14, 126] width 7 height 7
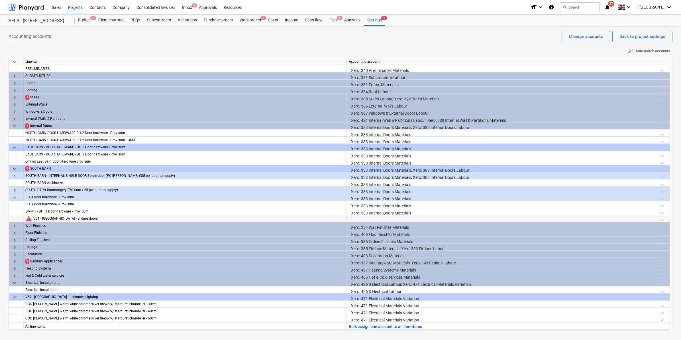
click at [362, 220] on div at bounding box center [508, 220] width 319 height 10
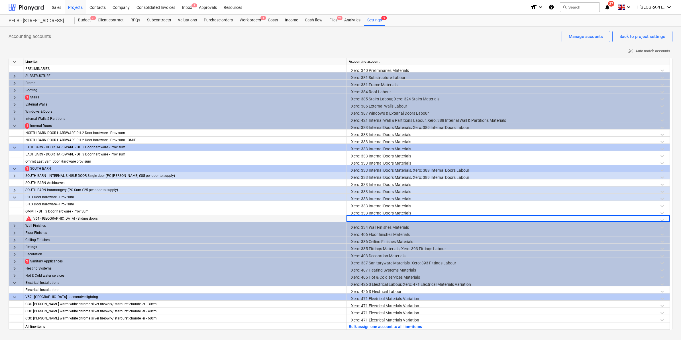
click at [366, 220] on div at bounding box center [508, 220] width 319 height 10
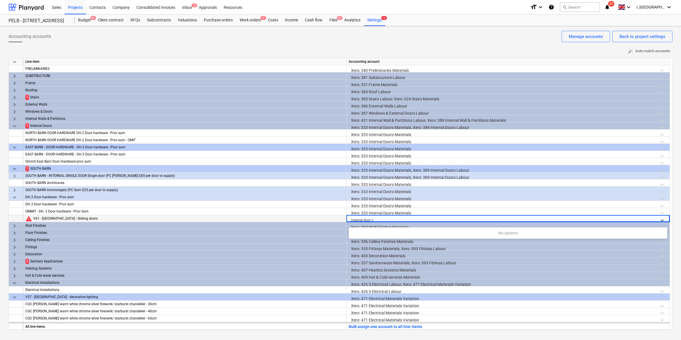
type input "internal door"
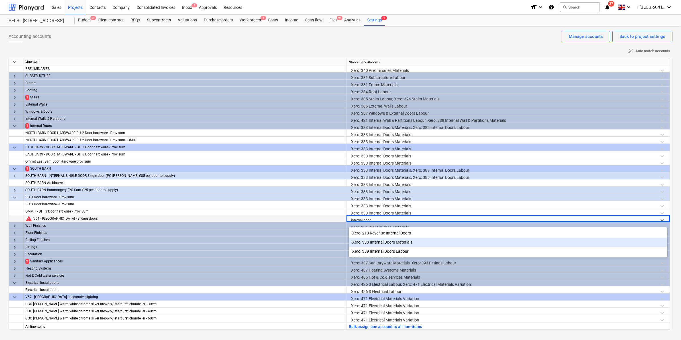
click at [377, 244] on div "Xero: 333 Internal Doors Materials" at bounding box center [508, 241] width 319 height 9
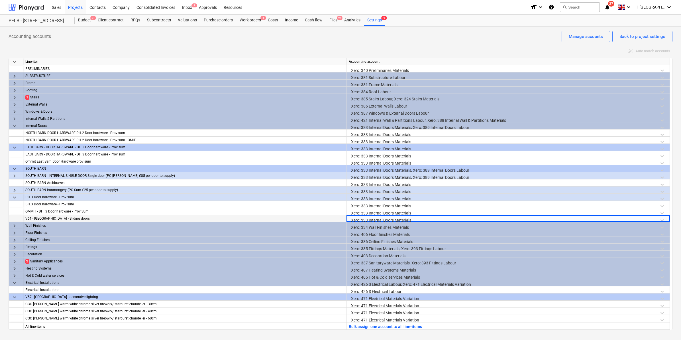
drag, startPoint x: 673, startPoint y: 187, endPoint x: 677, endPoint y: 211, distance: 24.2
click at [677, 211] on div "Accounting accounts Back to project settings Manage accounts auto_fix_high Auto…" at bounding box center [340, 183] width 681 height 314
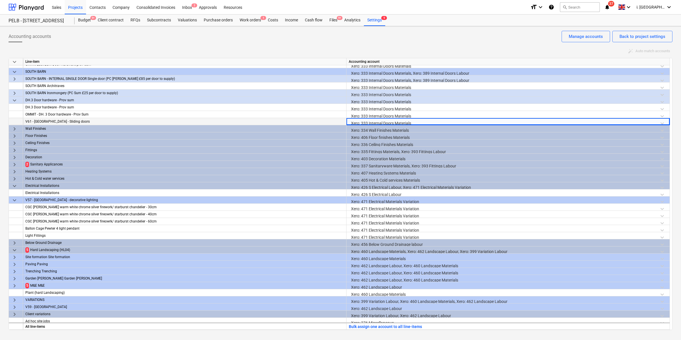
scroll to position [99, 0]
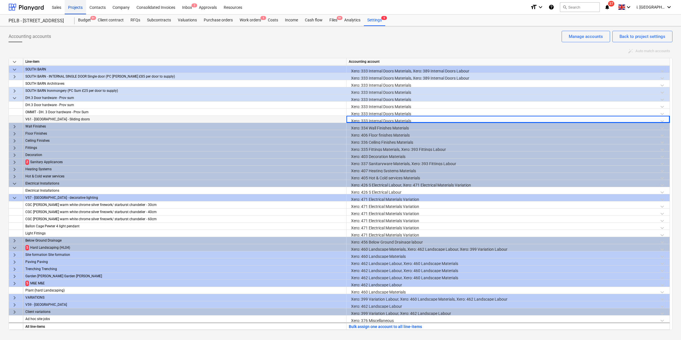
click at [77, 10] on div "Projects" at bounding box center [75, 7] width 21 height 15
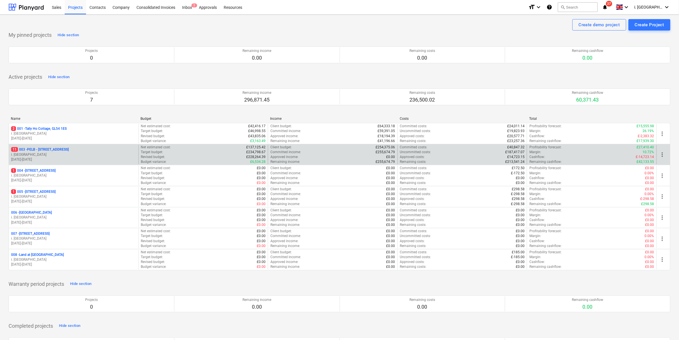
click at [105, 152] on div "11 003 - PELB - Castle lane, Moreton Valence, GL2 7NE" at bounding box center [73, 149] width 125 height 5
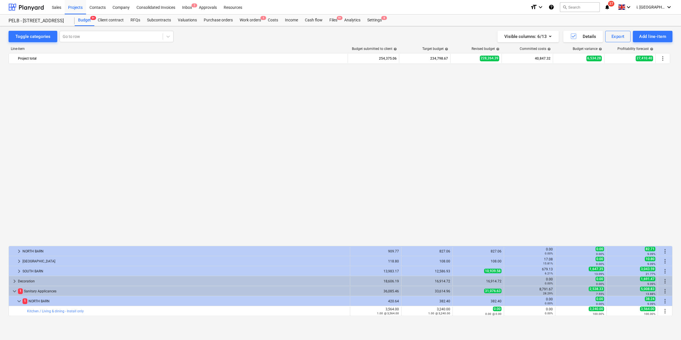
scroll to position [199, 0]
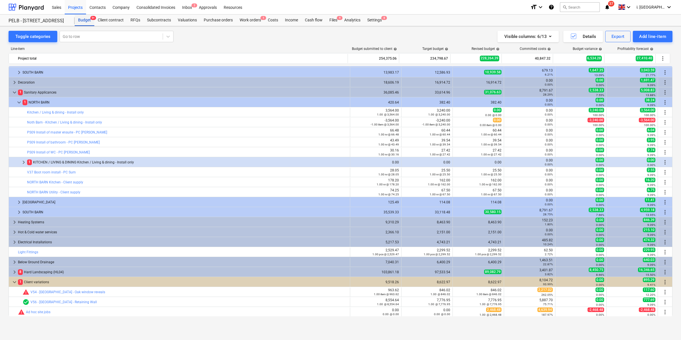
click at [86, 22] on div "Budget 9+" at bounding box center [85, 20] width 20 height 11
click at [74, 9] on div "Projects" at bounding box center [75, 7] width 21 height 15
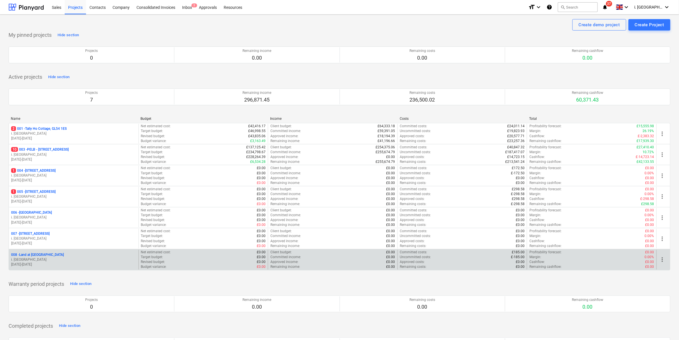
click at [44, 255] on p "008 - Land at Oxenton" at bounding box center [37, 254] width 53 height 5
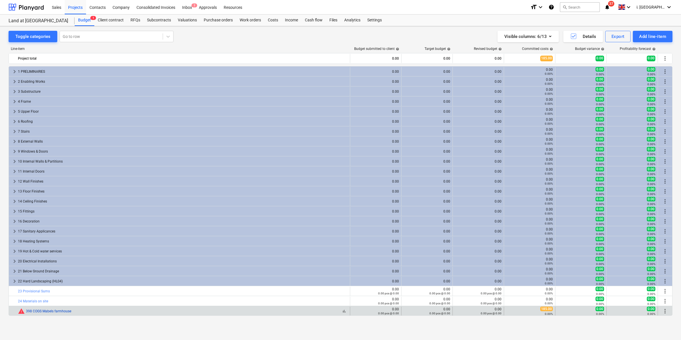
click at [58, 311] on link "398 COGS Mabels farmhouse" at bounding box center [48, 311] width 45 height 4
click at [666, 309] on span "more_vert" at bounding box center [665, 311] width 7 height 7
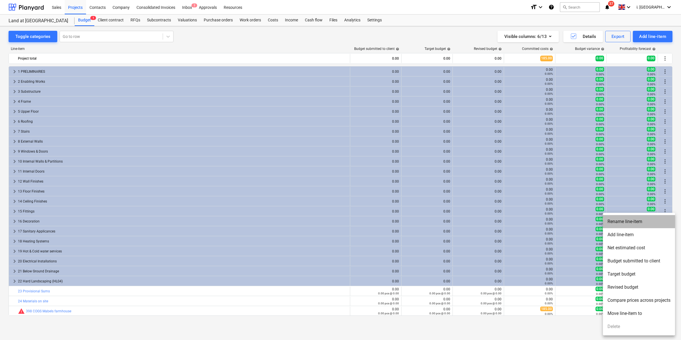
click at [624, 217] on li "Rename line-item" at bounding box center [639, 221] width 72 height 13
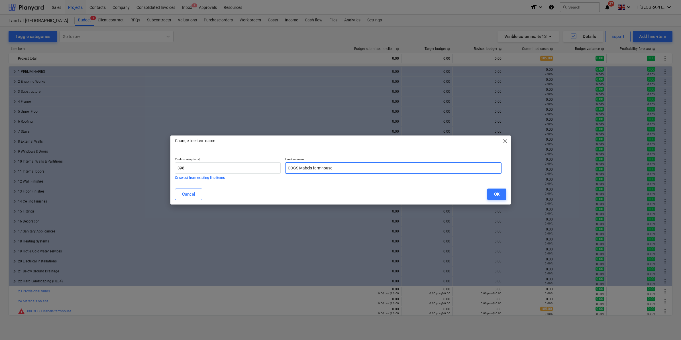
drag, startPoint x: 300, startPoint y: 169, endPoint x: 379, endPoint y: 168, distance: 78.4
click at [379, 168] on input "COGS Mabels farmhouse" at bounding box center [393, 167] width 216 height 11
paste input ", back street, Ilmington, cv36 4lj."
type input "COGS Mabels farmhouse, back street, Ilmington, cv36 4lj."
click at [496, 193] on div "OK" at bounding box center [496, 193] width 5 height 7
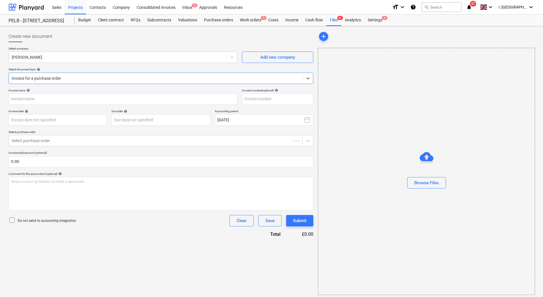
type input "1029266475"
type input "[DATE]"
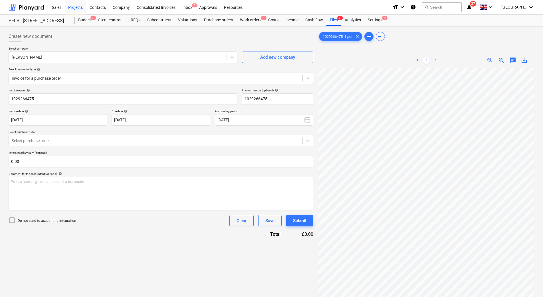
drag, startPoint x: 110, startPoint y: 20, endPoint x: 198, endPoint y: 260, distance: 255.3
click at [149, 265] on div "Create new document Select company Travis Perkins Add new company Select docume…" at bounding box center [160, 191] width 309 height 324
click at [228, 21] on div "Purchase orders" at bounding box center [218, 20] width 36 height 11
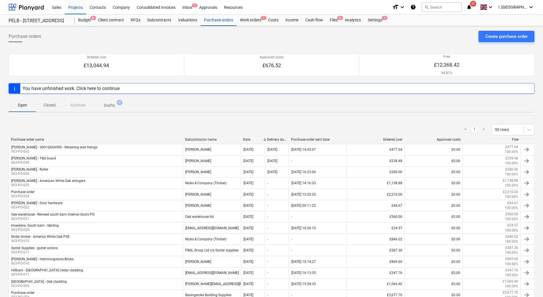
click at [47, 107] on p "Closed" at bounding box center [50, 105] width 14 height 6
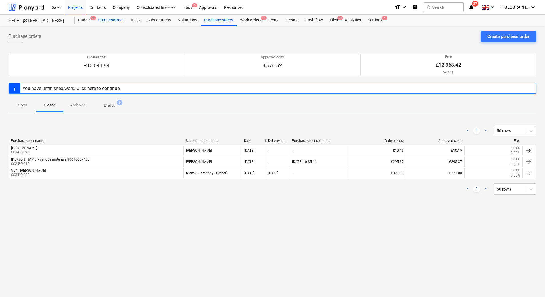
click at [112, 19] on div "Client contract" at bounding box center [110, 20] width 33 height 11
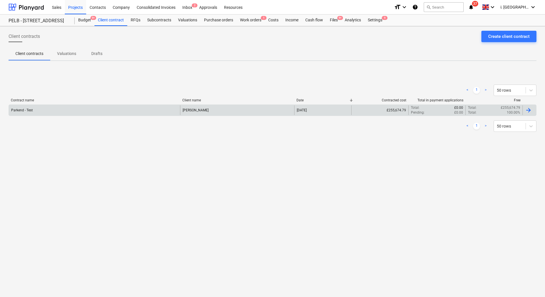
click at [120, 113] on div "Parkend - Test" at bounding box center [94, 110] width 171 height 10
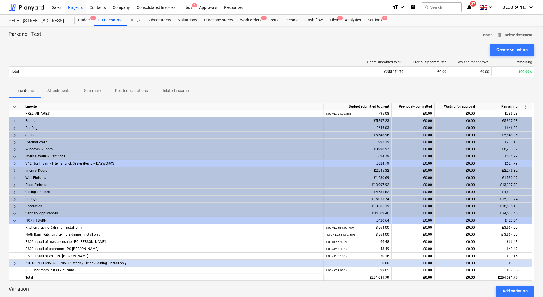
drag, startPoint x: 532, startPoint y: 153, endPoint x: 533, endPoint y: 175, distance: 21.4
click at [533, 175] on div "keyboard_arrow_down Line-item Budget submitted to client Previously committed W…" at bounding box center [271, 192] width 525 height 178
click at [326, 20] on div "Files 9+" at bounding box center [333, 20] width 15 height 11
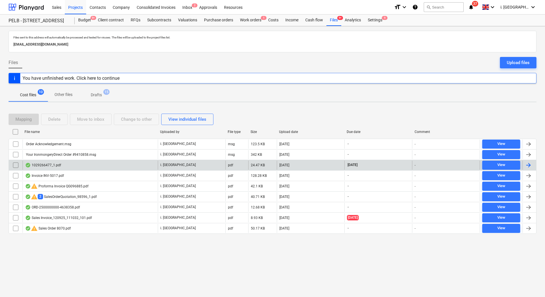
click at [51, 165] on div "1029266477_1.pdf" at bounding box center [43, 165] width 36 height 5
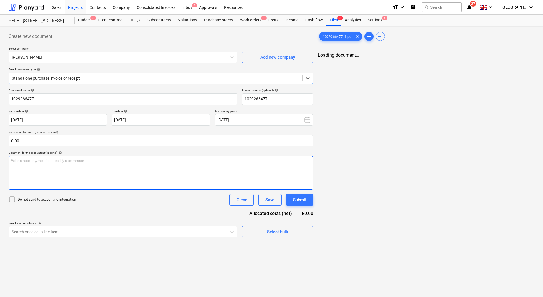
type input "1029266477"
type input "15 Sep 2025"
type input "15 Nov 2025"
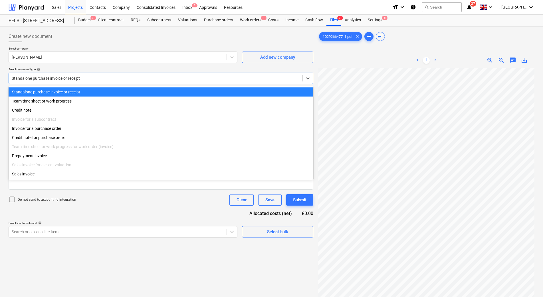
click at [96, 79] on div at bounding box center [156, 79] width 288 height 6
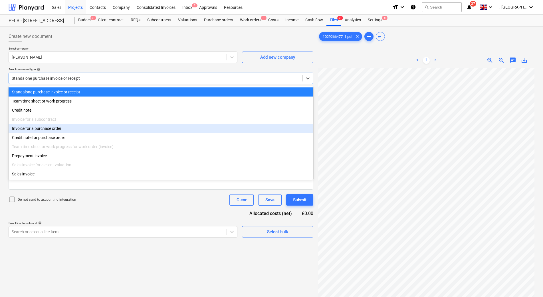
click at [106, 130] on div "Invoice for a purchase order" at bounding box center [161, 128] width 304 height 9
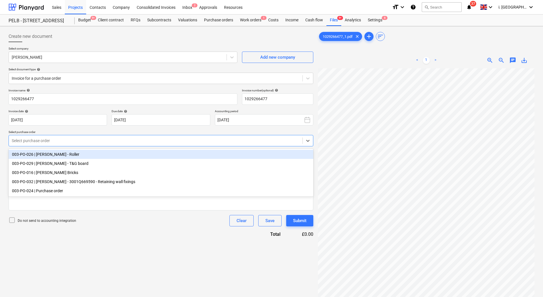
click at [108, 139] on div at bounding box center [156, 141] width 288 height 6
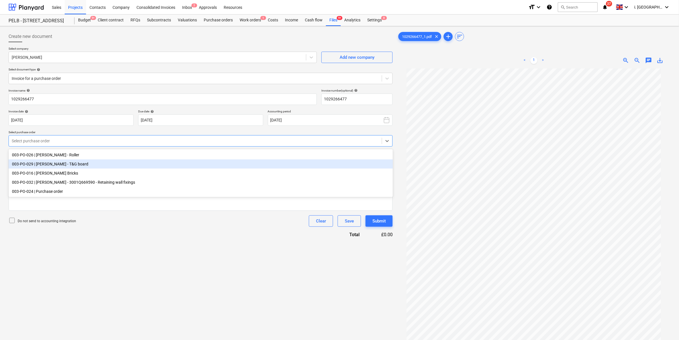
click at [176, 165] on div "003-PO-029 | Travis Perkins - T&G board" at bounding box center [201, 163] width 385 height 9
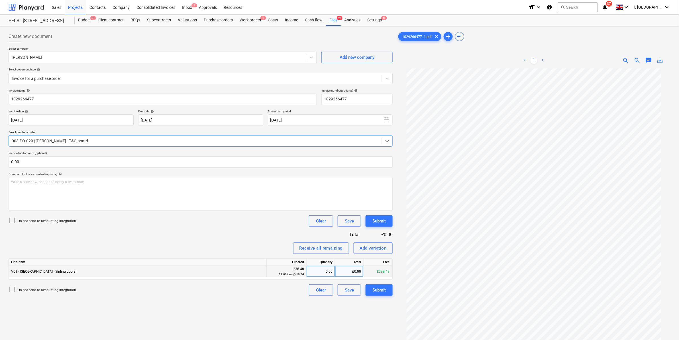
click at [324, 271] on div "0.00" at bounding box center [321, 271] width 24 height 11
type input "22"
click at [304, 300] on div "Create new document Select company Travis Perkins Add new company Select docume…" at bounding box center [200, 212] width 389 height 366
click at [385, 292] on div "Submit" at bounding box center [379, 289] width 13 height 7
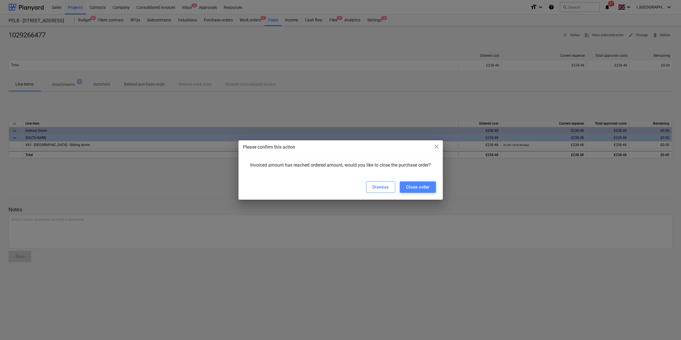
click at [423, 188] on div "Close order" at bounding box center [418, 186] width 24 height 7
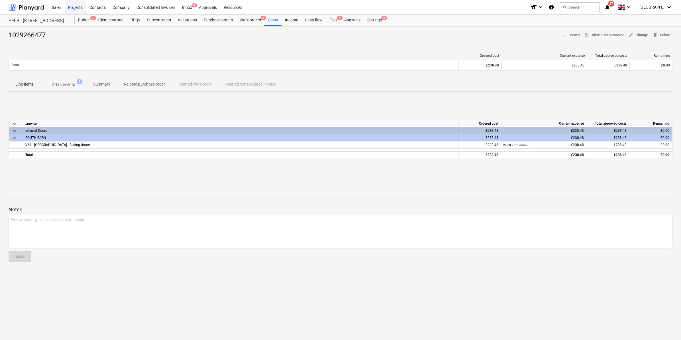
drag, startPoint x: 80, startPoint y: 9, endPoint x: 79, endPoint y: 13, distance: 3.8
click at [80, 9] on div "Projects" at bounding box center [75, 7] width 21 height 15
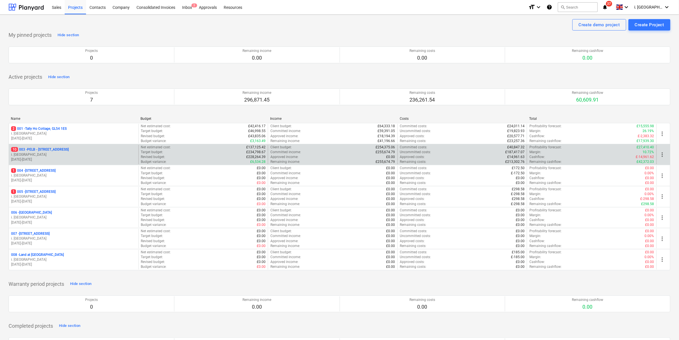
click at [69, 151] on p "10 003 - PELB - [GEOGRAPHIC_DATA], [GEOGRAPHIC_DATA], GL2 7NE" at bounding box center [40, 149] width 58 height 5
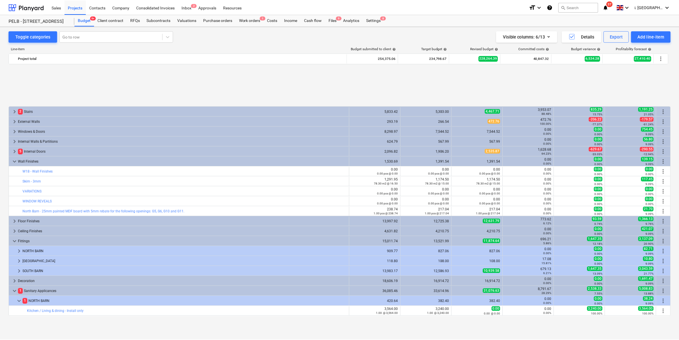
scroll to position [199, 0]
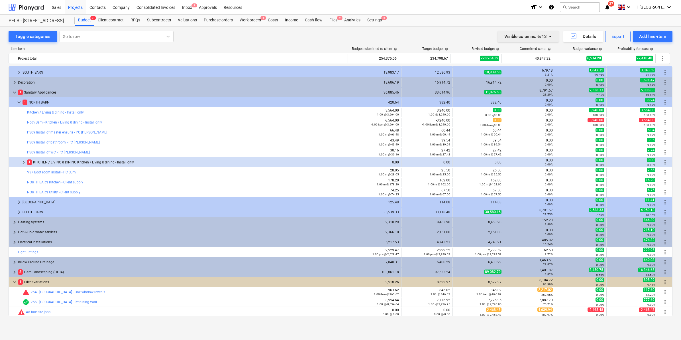
click at [515, 33] on div "Visible columns : 6/13" at bounding box center [529, 36] width 48 height 7
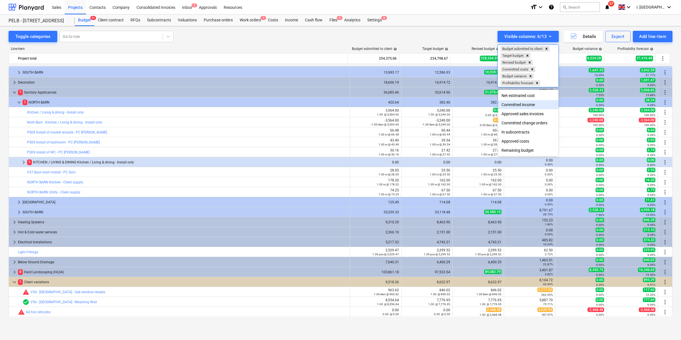
click at [523, 106] on div "Committed income" at bounding box center [528, 104] width 60 height 9
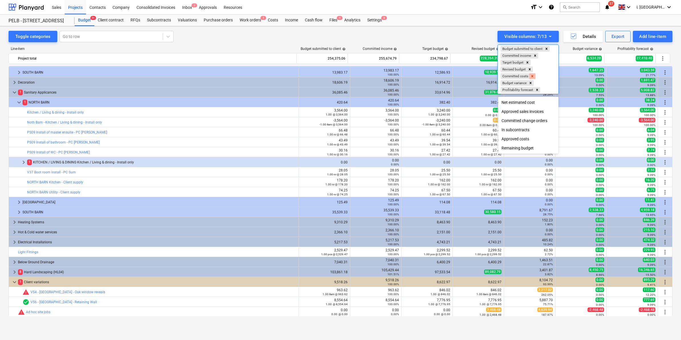
click at [534, 76] on icon "Remove Committed costs" at bounding box center [533, 76] width 4 height 4
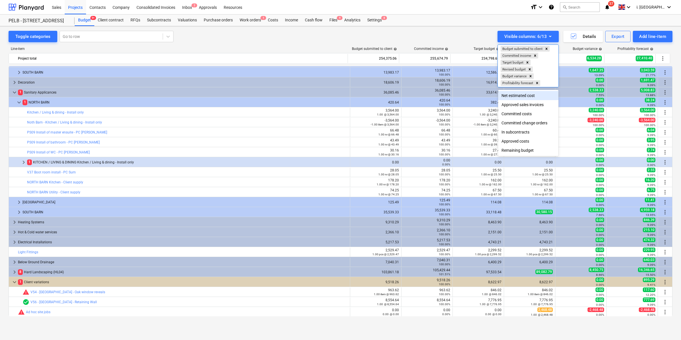
click at [210, 35] on div at bounding box center [340, 170] width 681 height 340
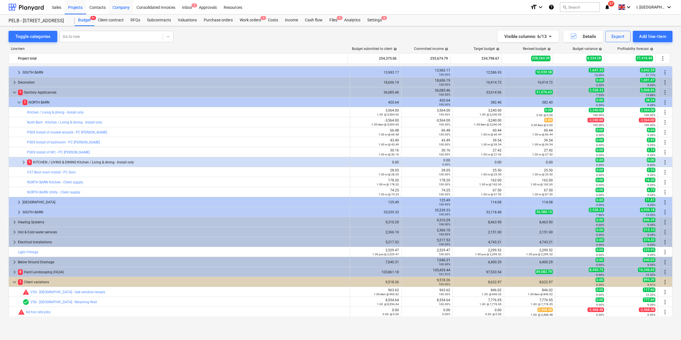
drag, startPoint x: 120, startPoint y: 6, endPoint x: 121, endPoint y: 13, distance: 6.7
click at [120, 6] on div "Company" at bounding box center [121, 7] width 24 height 15
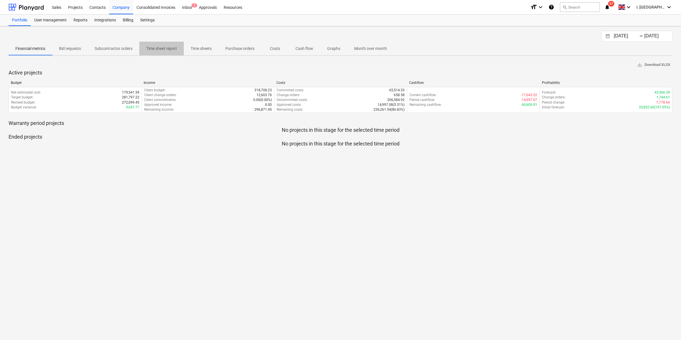
click at [165, 47] on p "Time sheet report" at bounding box center [161, 49] width 31 height 6
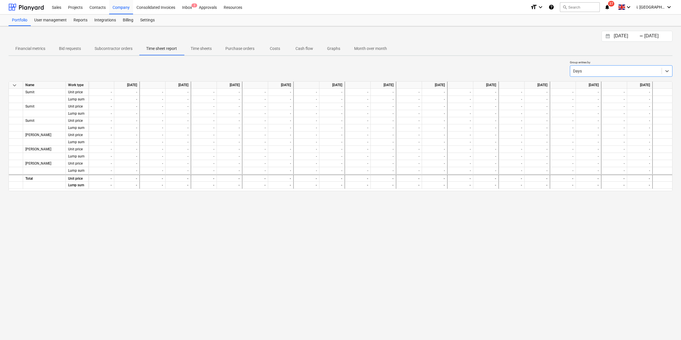
click at [199, 46] on p "Time sheets" at bounding box center [201, 49] width 21 height 6
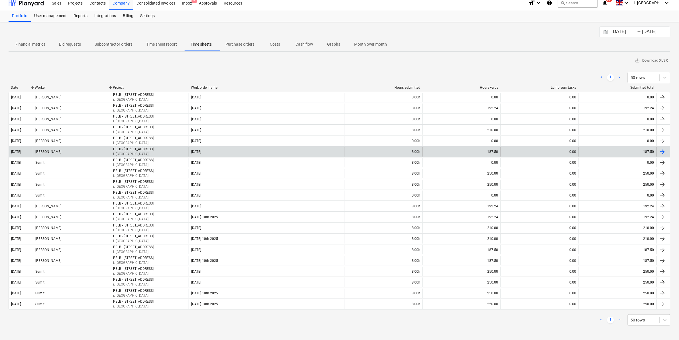
scroll to position [5, 0]
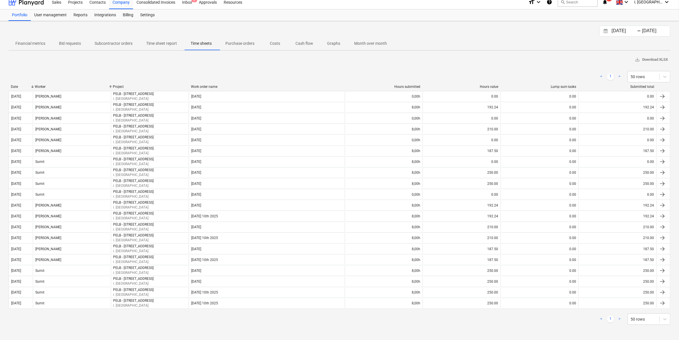
click at [168, 37] on button "Time sheet report" at bounding box center [161, 43] width 44 height 14
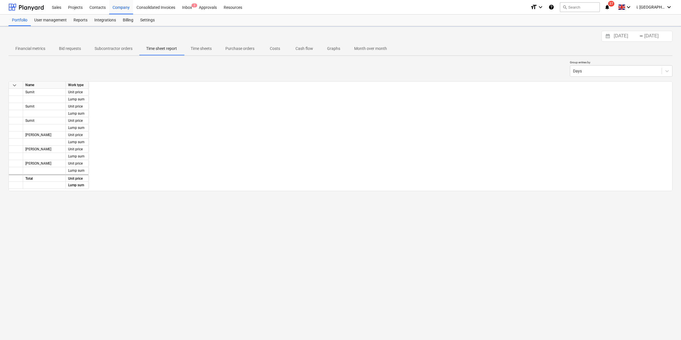
scroll to position [0, 1104]
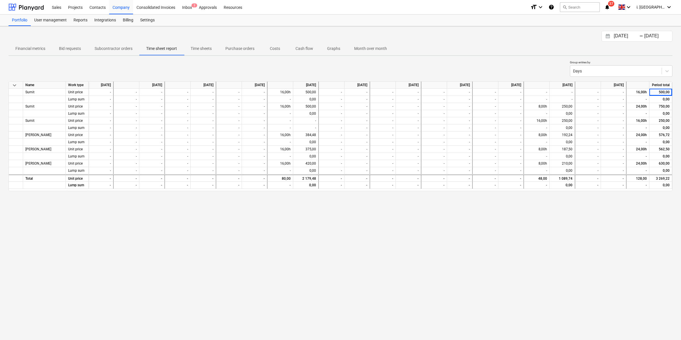
click at [199, 47] on p "Time sheets" at bounding box center [201, 49] width 21 height 6
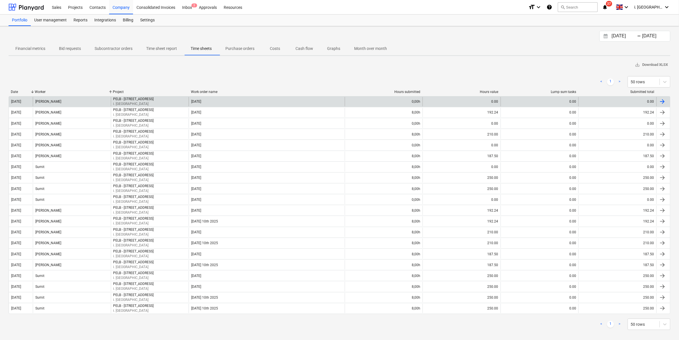
click at [250, 104] on div "Monday 8th September 2025" at bounding box center [267, 101] width 156 height 9
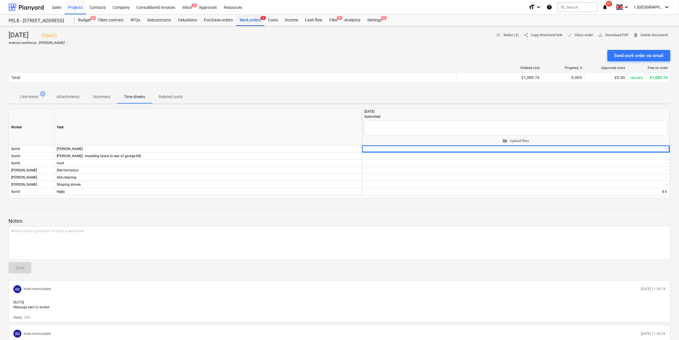
click at [247, 19] on div "Work orders 1" at bounding box center [250, 20] width 28 height 11
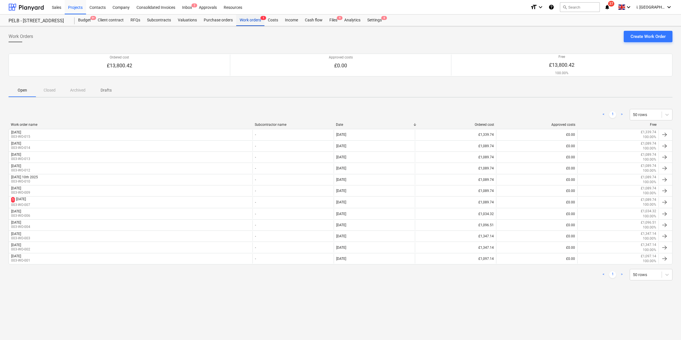
click at [241, 22] on div "Work orders 1" at bounding box center [250, 20] width 28 height 11
click at [146, 7] on div "Consolidated Invoices" at bounding box center [156, 7] width 46 height 15
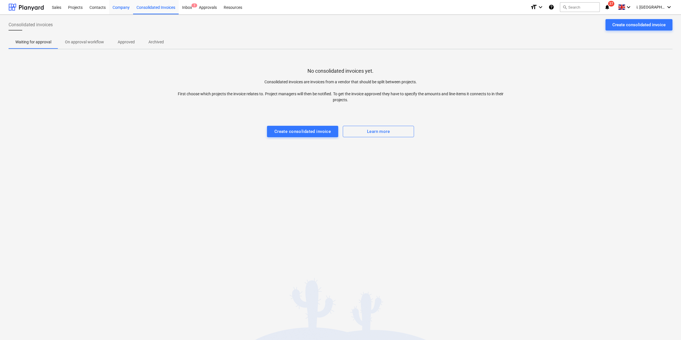
click at [117, 11] on div "Company" at bounding box center [121, 7] width 24 height 15
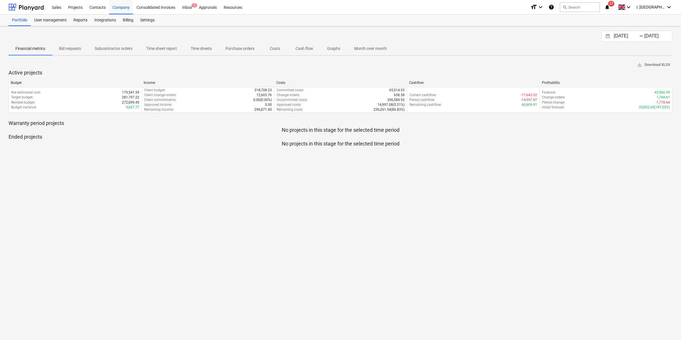
click at [169, 48] on p "Time sheet report" at bounding box center [161, 49] width 31 height 6
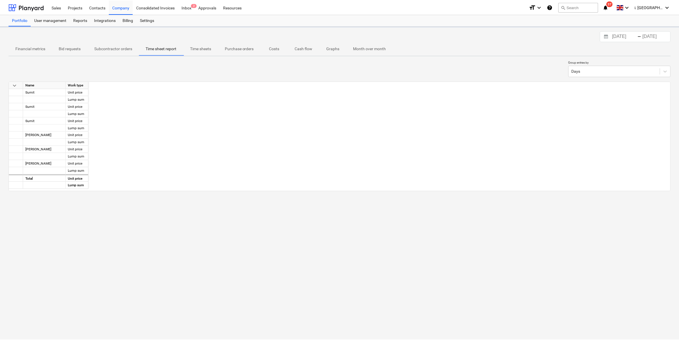
scroll to position [0, 1104]
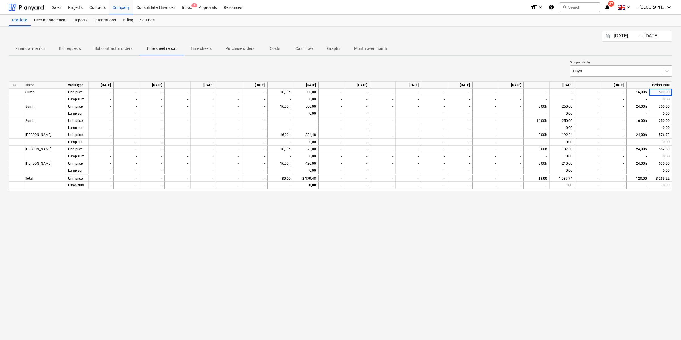
click at [659, 69] on div at bounding box center [616, 71] width 86 height 6
click at [645, 33] on input "16.09.2025" at bounding box center [657, 36] width 29 height 8
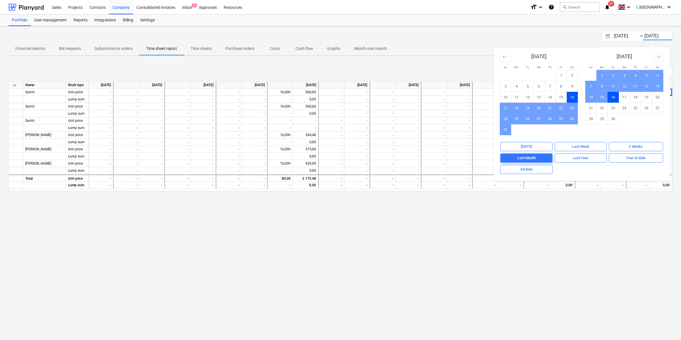
click at [645, 33] on input "16.09.2025" at bounding box center [657, 36] width 29 height 8
click at [207, 49] on p "Time sheets" at bounding box center [201, 49] width 21 height 6
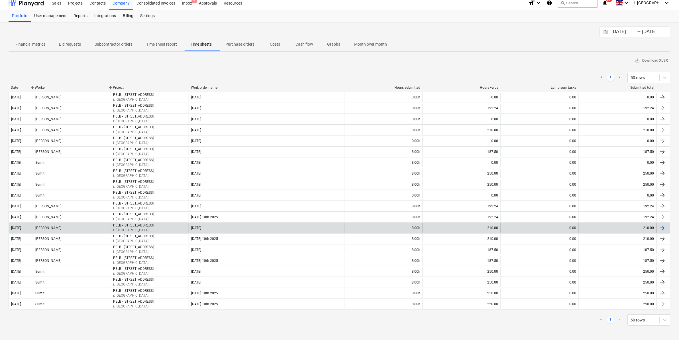
scroll to position [5, 0]
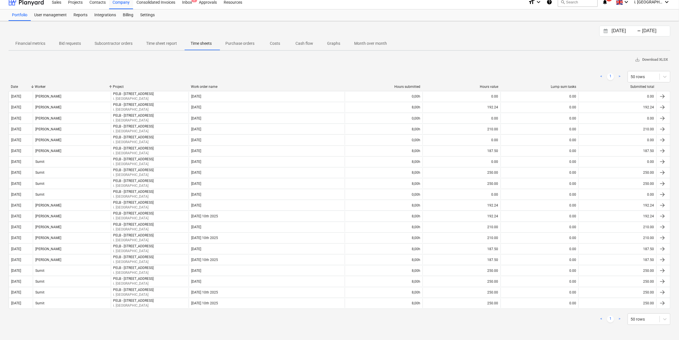
click at [161, 40] on p "Time sheet report" at bounding box center [161, 43] width 31 height 6
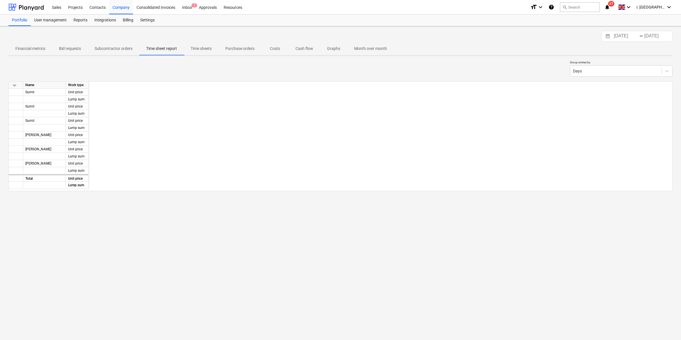
scroll to position [0, 1104]
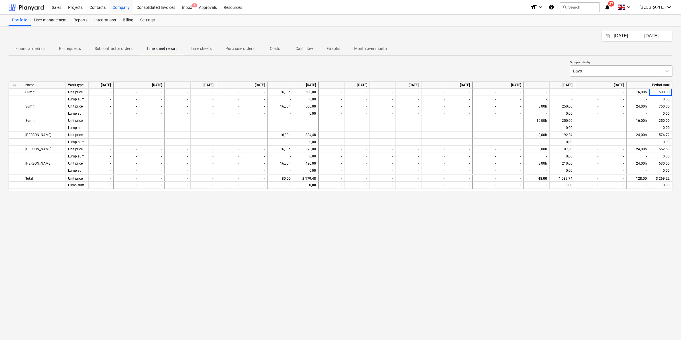
click at [639, 69] on div at bounding box center [616, 71] width 86 height 6
click at [130, 241] on div "16.08.2025 Press the down arrow key to interact with the calendar and select a …" at bounding box center [340, 183] width 681 height 314
click at [75, 7] on div "Projects" at bounding box center [75, 7] width 21 height 15
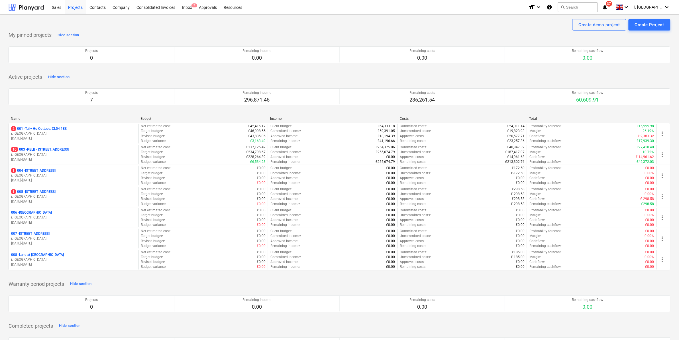
click at [69, 147] on p "10 003 - PELB - [GEOGRAPHIC_DATA], [GEOGRAPHIC_DATA], GL2 7NE" at bounding box center [40, 149] width 58 height 5
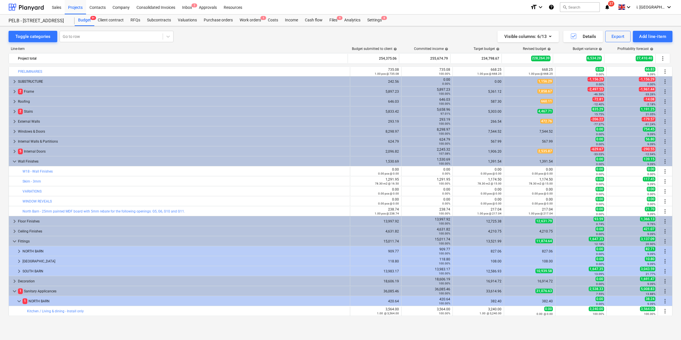
scroll to position [199, 0]
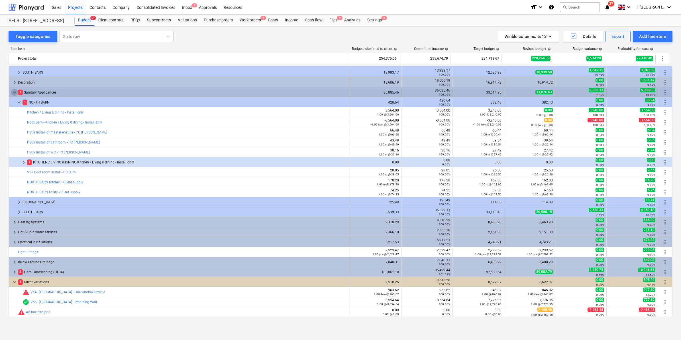
click at [16, 91] on span "keyboard_arrow_down" at bounding box center [14, 92] width 7 height 7
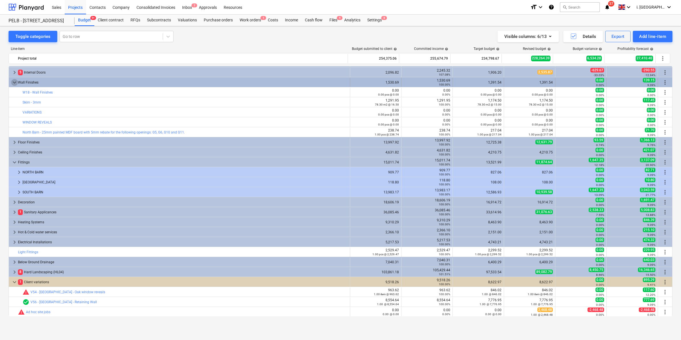
click at [14, 84] on span "keyboard_arrow_down" at bounding box center [14, 82] width 7 height 7
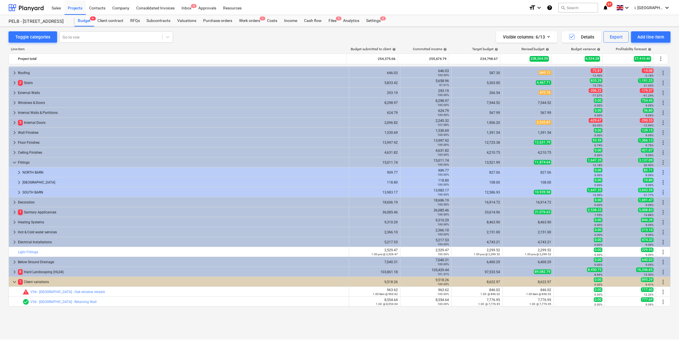
scroll to position [0, 0]
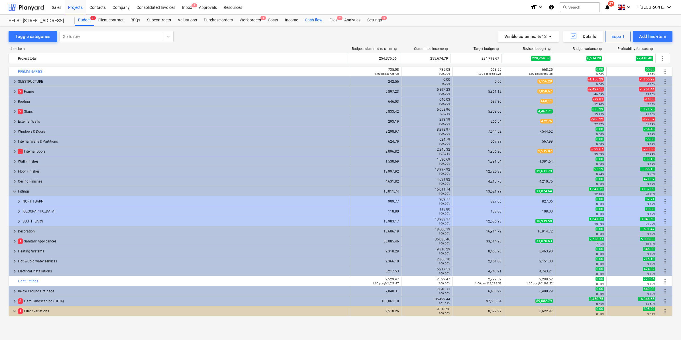
drag, startPoint x: 333, startPoint y: 21, endPoint x: 324, endPoint y: 22, distance: 9.2
click at [333, 21] on div "Files 9" at bounding box center [333, 20] width 15 height 11
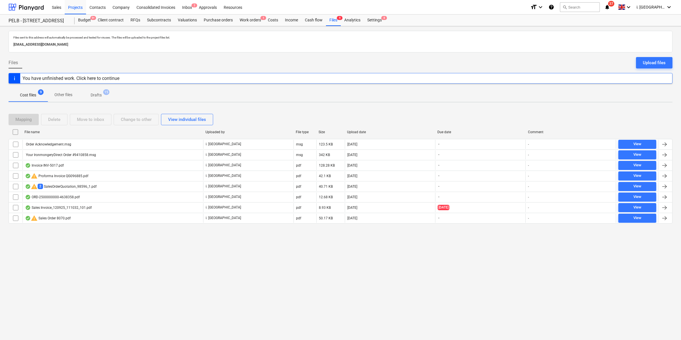
click at [650, 57] on button "Upload files" at bounding box center [654, 62] width 36 height 11
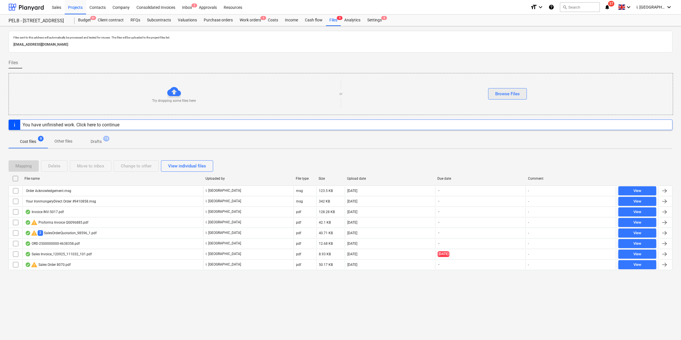
click at [522, 95] on button "Browse Files" at bounding box center [507, 93] width 39 height 11
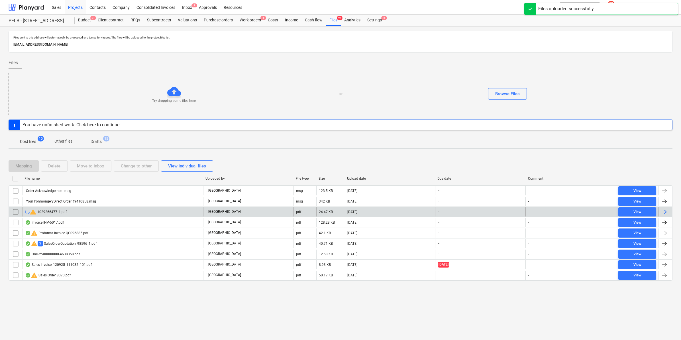
click at [17, 210] on input "checkbox" at bounding box center [15, 211] width 9 height 9
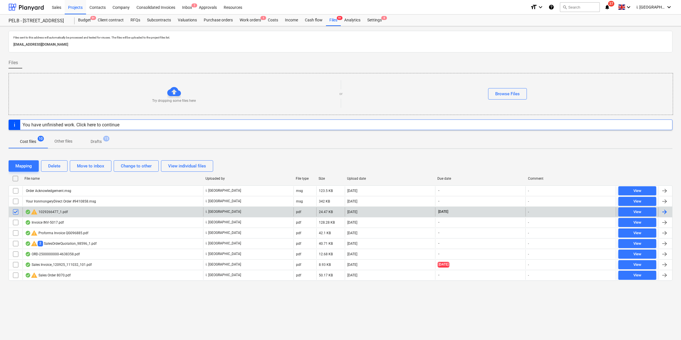
click at [50, 212] on div "warning 1029266477_1.pdf" at bounding box center [46, 211] width 43 height 7
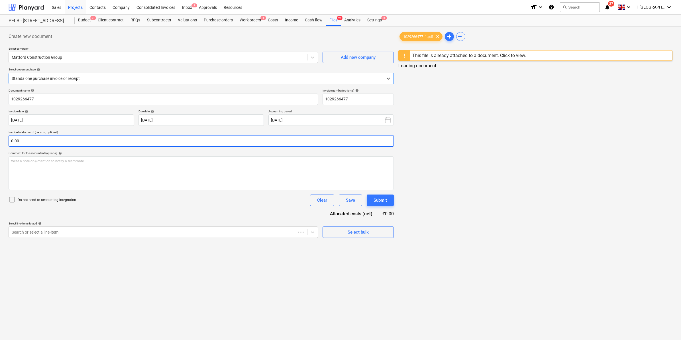
type input "1029266477"
type input "15 Sep 2025"
type input "15 Nov 2025"
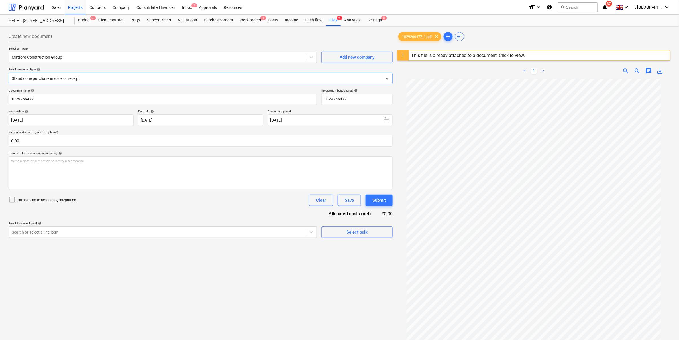
click at [121, 82] on div "Standalone purchase invoice or receipt" at bounding box center [195, 78] width 373 height 8
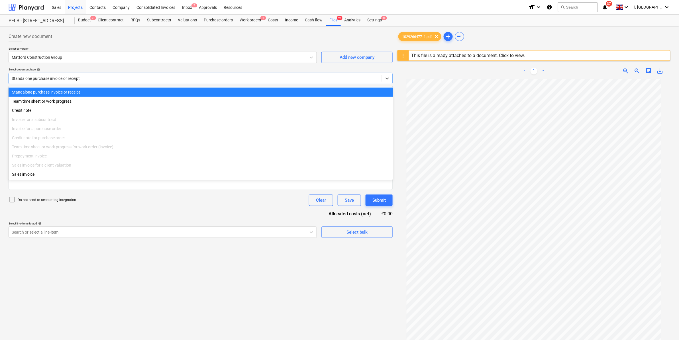
click at [140, 67] on div "Select company Matford Construction Group Add new company Select document type …" at bounding box center [201, 68] width 384 height 42
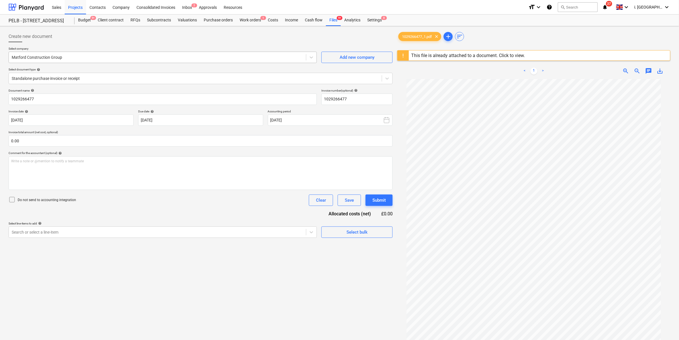
click at [159, 62] on div "Matford Construction Group" at bounding box center [163, 57] width 308 height 11
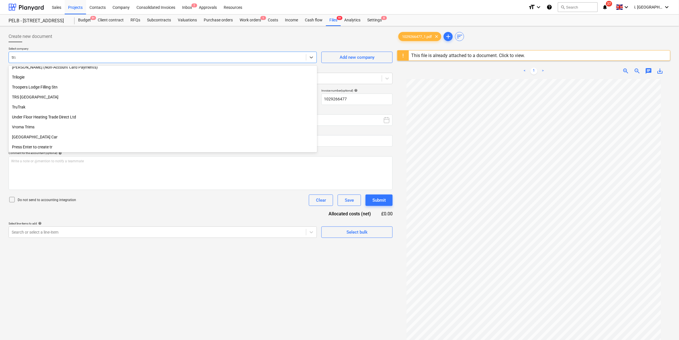
scroll to position [244, 0]
type input "trav"
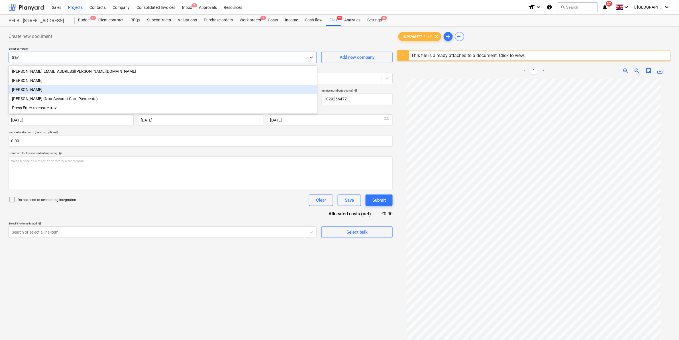
click at [145, 93] on div "Travis Perkins" at bounding box center [163, 89] width 309 height 9
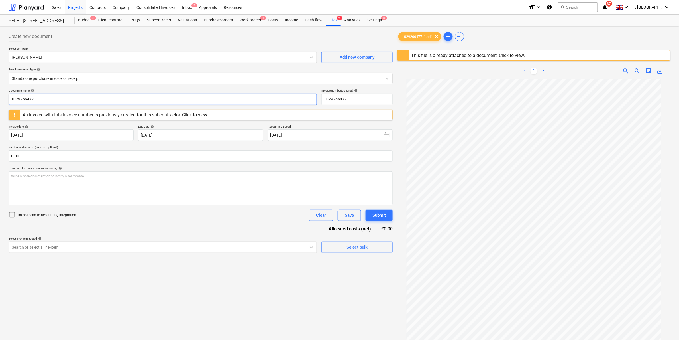
click at [123, 98] on input "1029266477" at bounding box center [163, 99] width 308 height 11
click at [241, 76] on div at bounding box center [195, 79] width 367 height 6
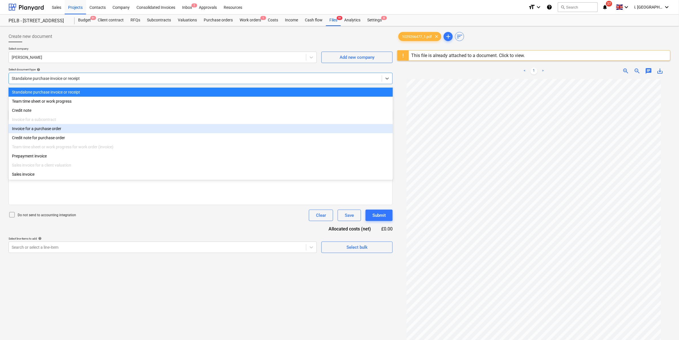
click at [197, 129] on div "Invoice for a purchase order" at bounding box center [201, 128] width 385 height 9
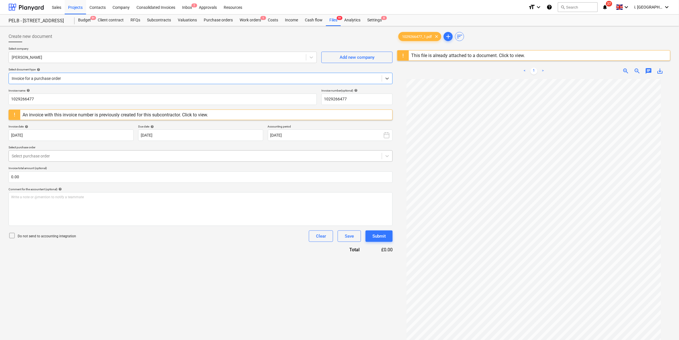
click at [157, 151] on div "Select purchase order" at bounding box center [201, 155] width 384 height 11
click at [202, 115] on div "An invoice with this invoice number is previously created for this subcontracto…" at bounding box center [116, 114] width 186 height 5
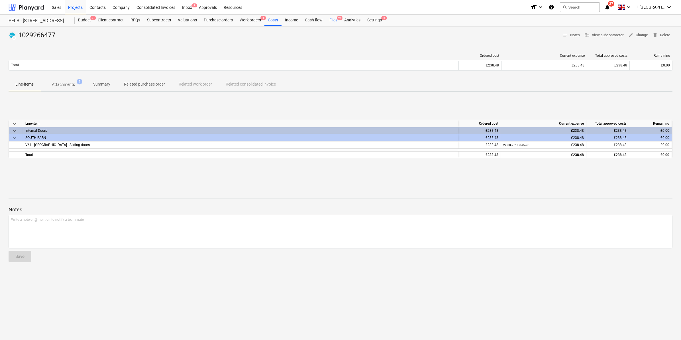
click at [334, 17] on div "Files 9+" at bounding box center [333, 20] width 15 height 11
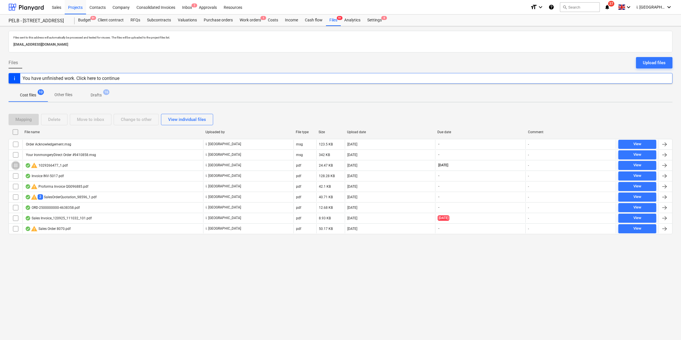
drag, startPoint x: 15, startPoint y: 166, endPoint x: 72, endPoint y: 138, distance: 63.2
click at [15, 166] on input "checkbox" at bounding box center [15, 165] width 9 height 9
click at [56, 114] on button "Delete" at bounding box center [54, 119] width 27 height 11
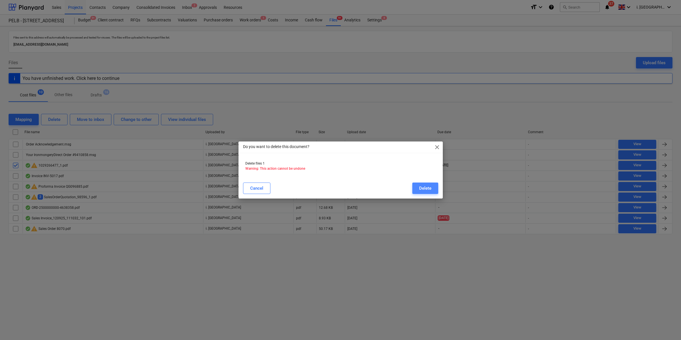
click at [427, 188] on div "Delete" at bounding box center [425, 187] width 12 height 7
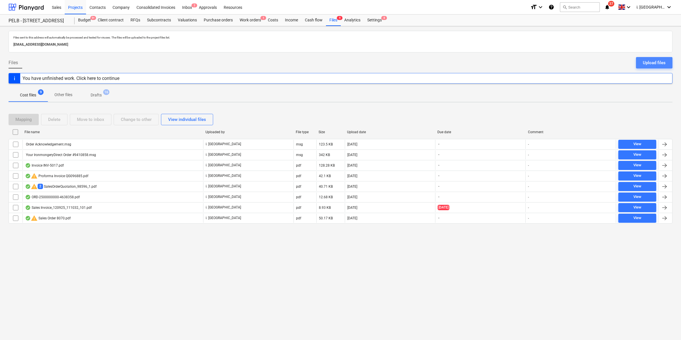
click at [651, 63] on div "Upload files" at bounding box center [654, 62] width 23 height 7
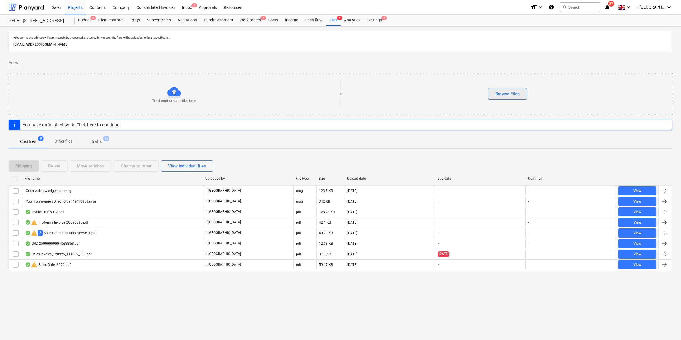
click at [520, 94] on button "Browse Files" at bounding box center [507, 93] width 39 height 11
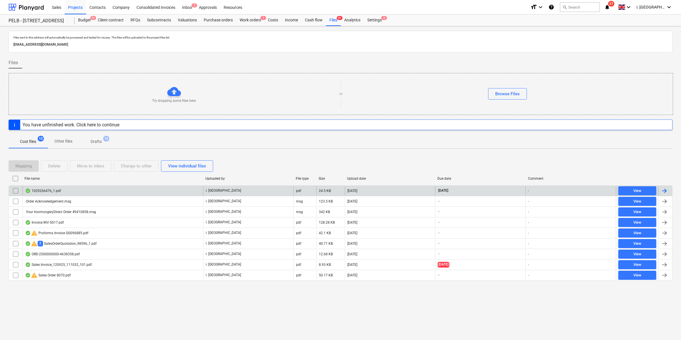
click at [47, 190] on div "1029266476_1.pdf" at bounding box center [43, 190] width 36 height 5
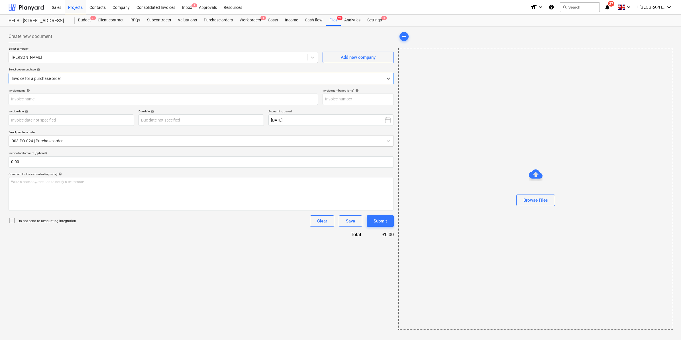
type input "1029266476"
type input "[DATE]"
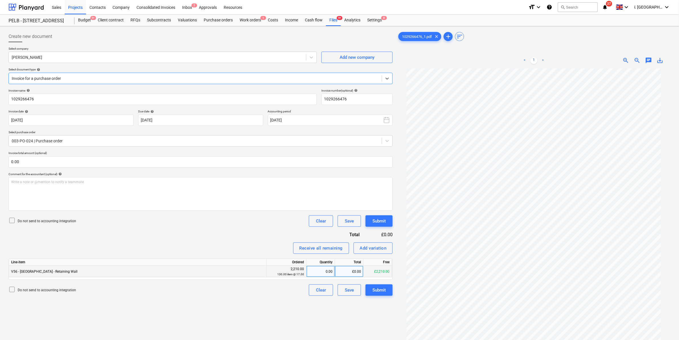
click at [314, 274] on div "0.00" at bounding box center [321, 271] width 24 height 11
type input "79"
click at [342, 276] on div "£0.00" at bounding box center [349, 271] width 29 height 11
click at [386, 290] on div "Submit" at bounding box center [379, 289] width 13 height 7
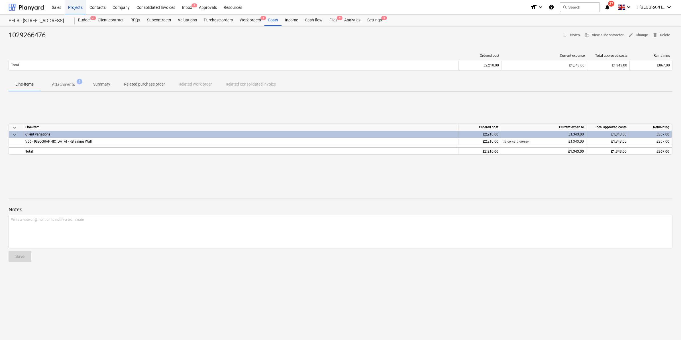
click at [69, 10] on div "Projects" at bounding box center [75, 7] width 21 height 15
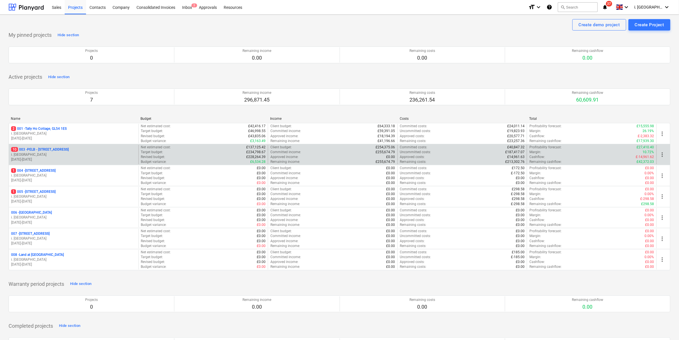
click at [74, 146] on div "10 003 - PELB - [GEOGRAPHIC_DATA], [GEOGRAPHIC_DATA], GL2 7NE i. montvydaite [D…" at bounding box center [74, 155] width 130 height 20
click at [69, 149] on p "10 003 - PELB - [GEOGRAPHIC_DATA], [GEOGRAPHIC_DATA], GL2 7NE" at bounding box center [40, 149] width 58 height 5
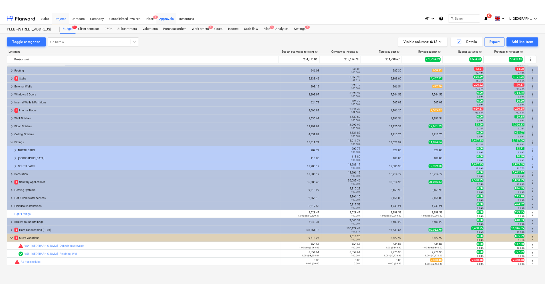
scroll to position [29, 0]
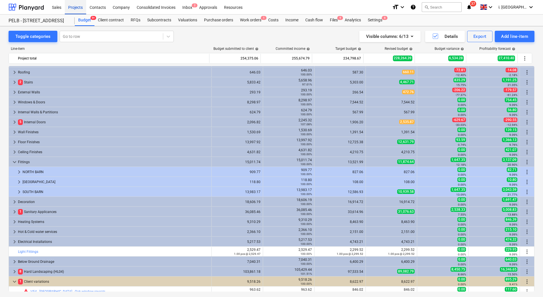
click at [76, 6] on div "Projects" at bounding box center [75, 7] width 21 height 15
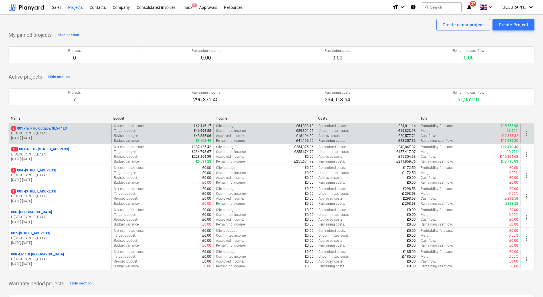
click at [52, 135] on p "i. [GEOGRAPHIC_DATA]" at bounding box center [60, 133] width 98 height 5
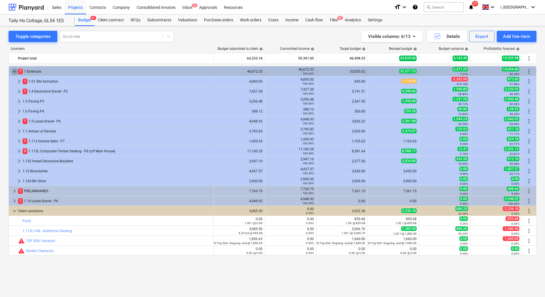
click at [15, 71] on span "keyboard_arrow_down" at bounding box center [14, 71] width 7 height 7
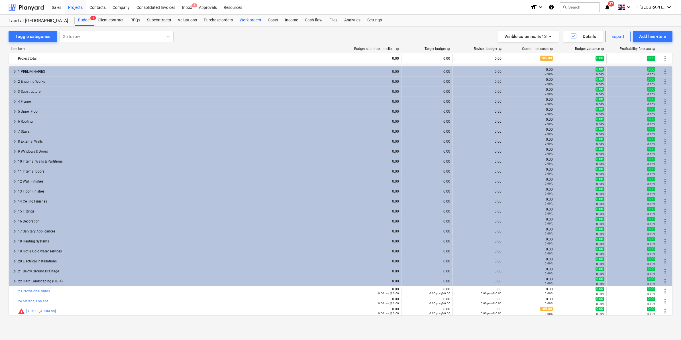
click at [256, 21] on div "Work orders" at bounding box center [250, 20] width 28 height 11
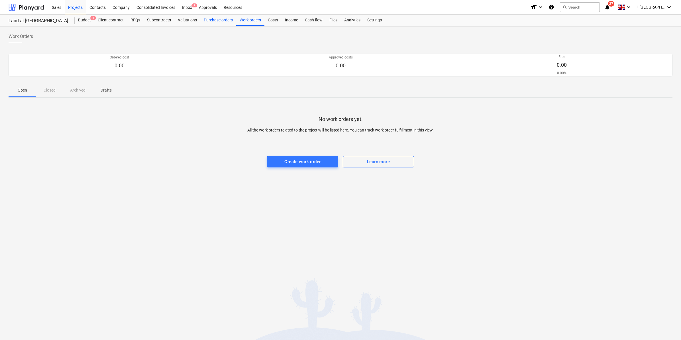
click at [212, 17] on div "Purchase orders" at bounding box center [218, 20] width 36 height 11
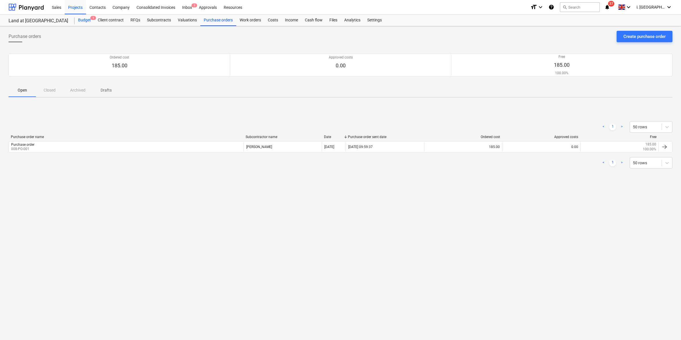
click at [80, 20] on div "Budget 1" at bounding box center [85, 20] width 20 height 11
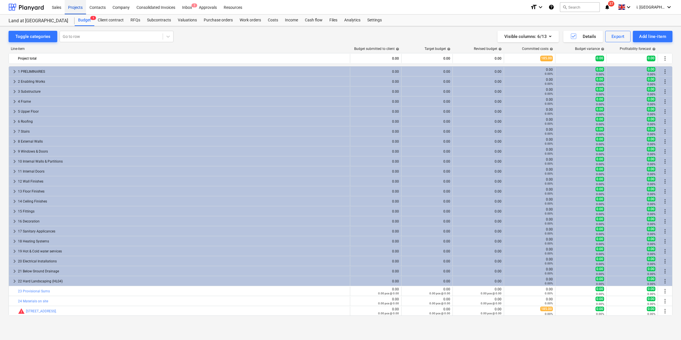
click at [76, 9] on div "Projects" at bounding box center [75, 7] width 21 height 15
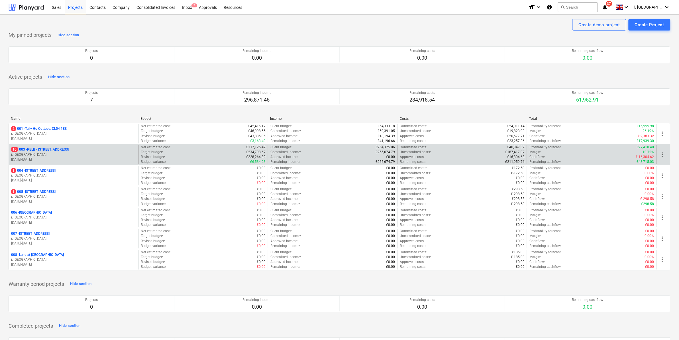
click at [54, 153] on p "i. [GEOGRAPHIC_DATA]" at bounding box center [73, 154] width 125 height 5
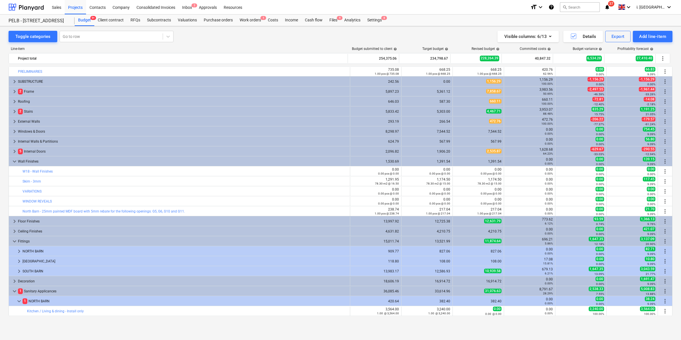
scroll to position [199, 0]
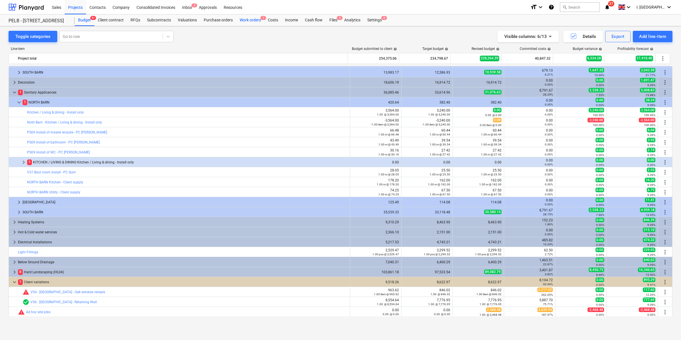
click at [253, 20] on div "Work orders 1" at bounding box center [250, 20] width 28 height 11
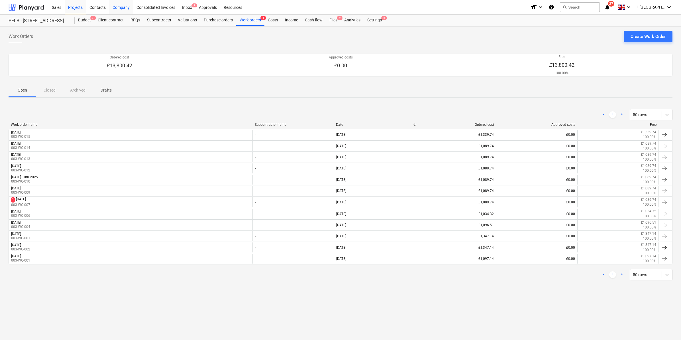
click at [127, 7] on div "Company" at bounding box center [121, 7] width 24 height 15
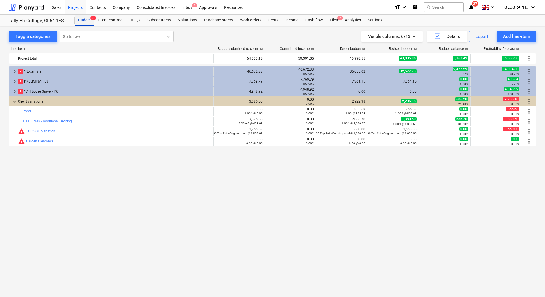
click at [84, 17] on div "Budget 9+" at bounding box center [85, 20] width 20 height 11
click at [78, 5] on div "Projects" at bounding box center [75, 7] width 21 height 15
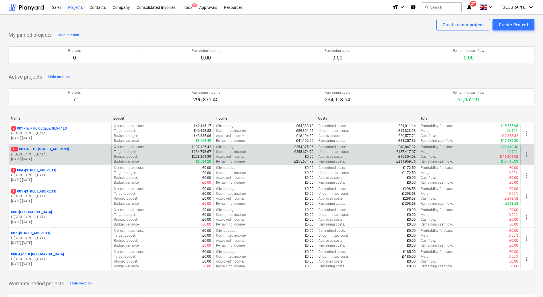
click at [50, 148] on p "10 003 - PELB - [GEOGRAPHIC_DATA], [GEOGRAPHIC_DATA], GL2 7NE" at bounding box center [40, 149] width 58 height 5
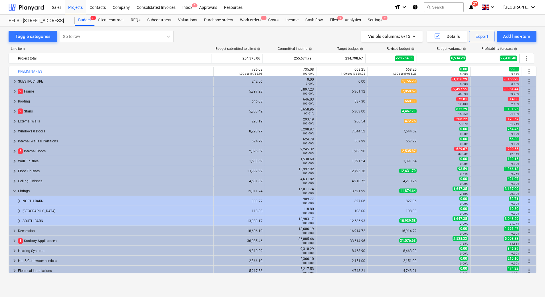
click at [268, 31] on div "Toggle categories Go to row Visible columns : 6/13 Details Export Add line-item" at bounding box center [272, 36] width 527 height 11
click at [72, 8] on div "Projects" at bounding box center [75, 7] width 21 height 15
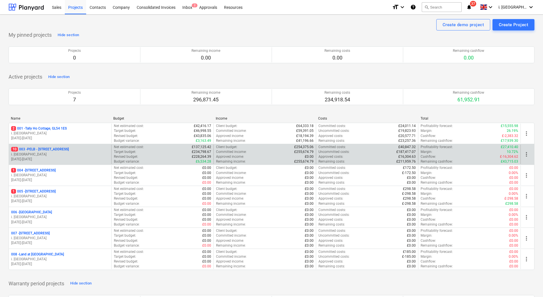
click at [69, 148] on p "10 003 - PELB - [GEOGRAPHIC_DATA], [GEOGRAPHIC_DATA], GL2 7NE" at bounding box center [40, 149] width 58 height 5
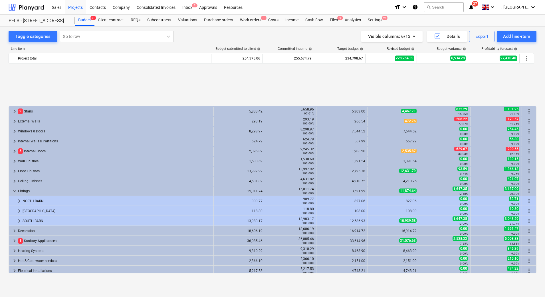
scroll to position [72, 0]
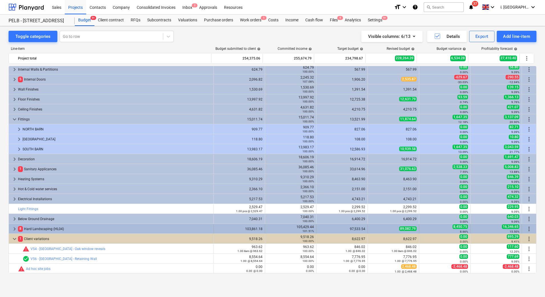
click at [12, 230] on span "keyboard_arrow_right" at bounding box center [14, 229] width 7 height 7
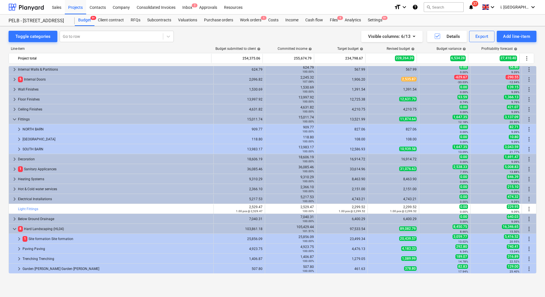
scroll to position [152, 0]
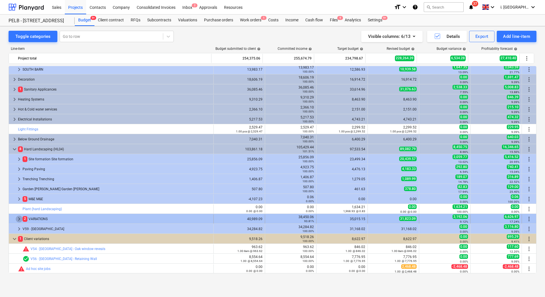
click at [19, 222] on span "keyboard_arrow_right" at bounding box center [19, 219] width 7 height 7
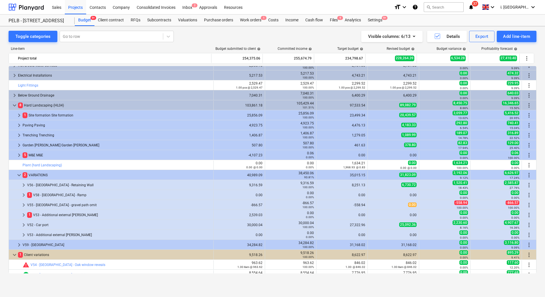
scroll to position [196, 0]
click at [23, 217] on span "keyboard_arrow_right" at bounding box center [23, 215] width 7 height 7
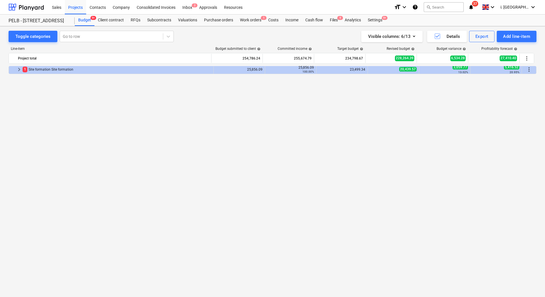
scroll to position [0, 0]
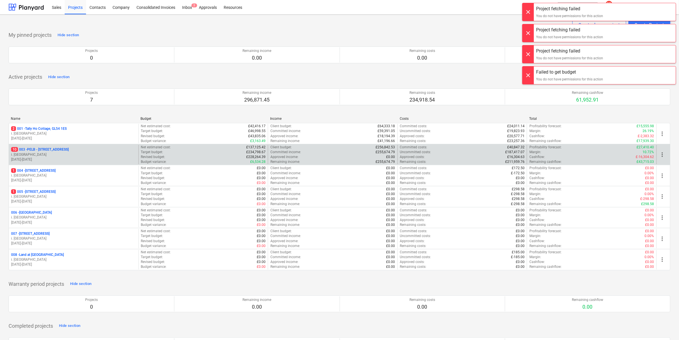
click at [69, 150] on p "10 003 - PELB - [GEOGRAPHIC_DATA], [GEOGRAPHIC_DATA], GL2 7NE" at bounding box center [40, 149] width 58 height 5
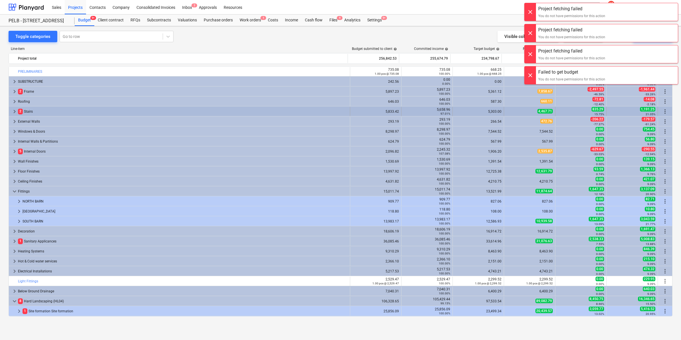
click at [83, 107] on div "2 Stairs" at bounding box center [183, 111] width 330 height 9
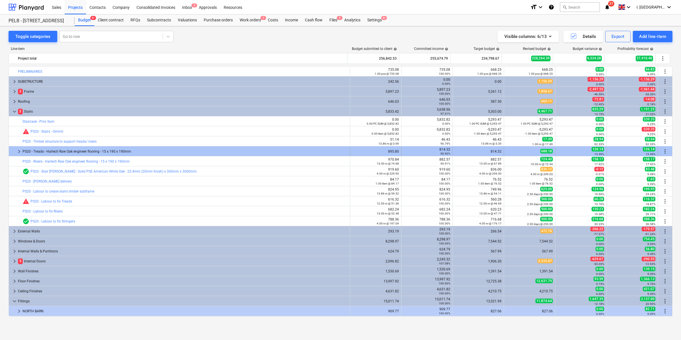
click at [115, 153] on div "PS20 - Treads - Harlech Raw Oak engineer flooring - 15 x 190 x 190mm" at bounding box center [185, 151] width 325 height 9
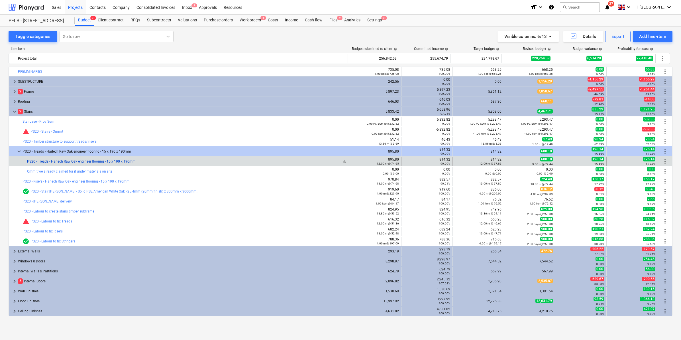
click at [112, 161] on link "PS20 - Treads - Harlech Raw Oak engineer flooring - 15 x 190 x 190mm" at bounding box center [81, 161] width 109 height 4
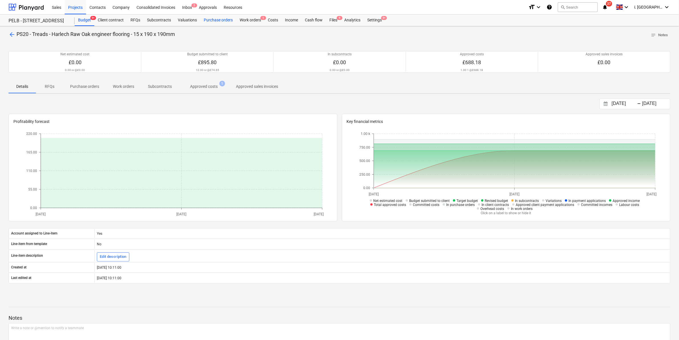
click at [220, 19] on div "Purchase orders" at bounding box center [218, 20] width 36 height 11
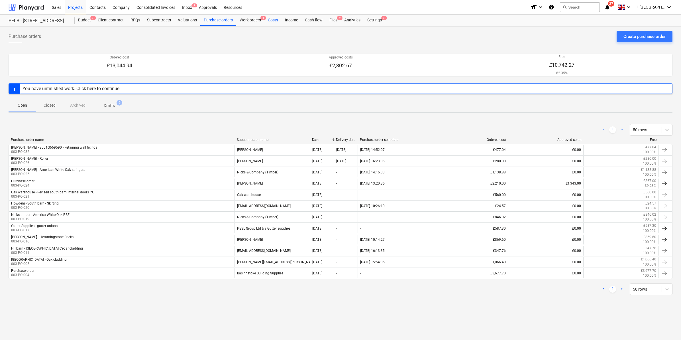
click at [269, 21] on div "Costs" at bounding box center [273, 20] width 17 height 11
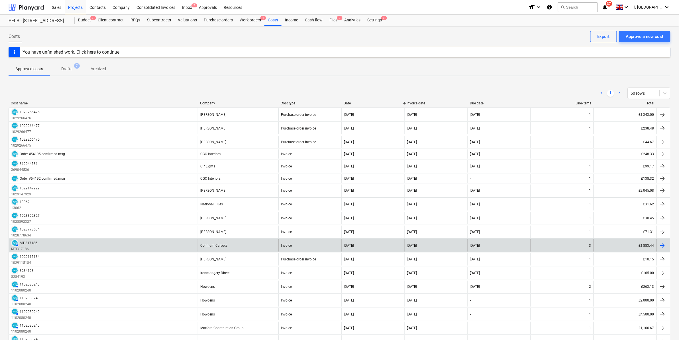
click at [182, 247] on div "AUTHORISED MTI317186 MTI317186" at bounding box center [103, 245] width 189 height 12
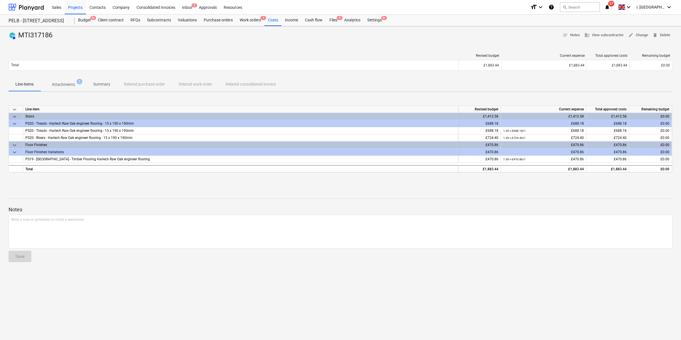
click at [92, 124] on div "PS20 - Treads - Harlech Raw Oak engineer flooring - 15 x 190 x 190mm" at bounding box center [240, 123] width 431 height 7
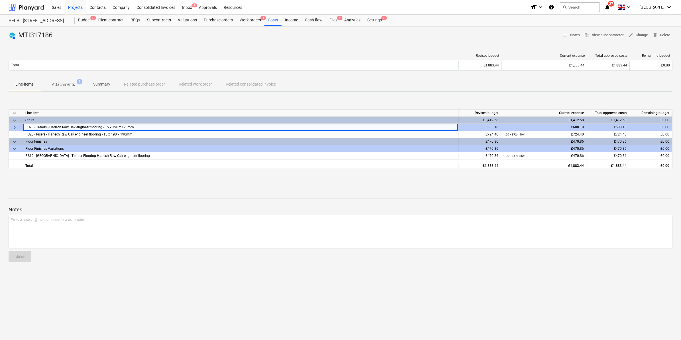
click at [92, 119] on div "Stairs" at bounding box center [240, 120] width 431 height 7
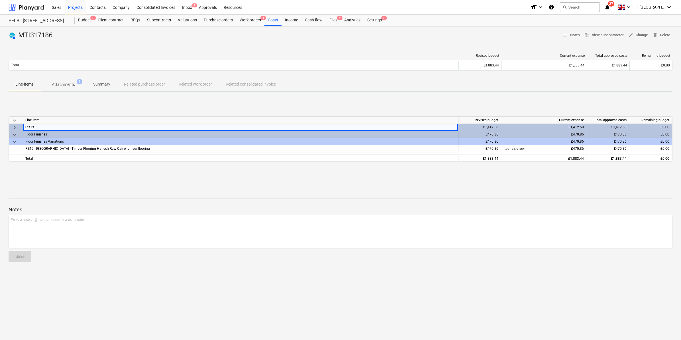
click at [119, 138] on div "Floor Finishes Variations" at bounding box center [240, 141] width 431 height 7
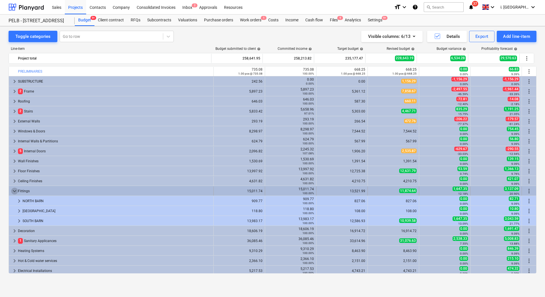
click at [14, 191] on span "keyboard_arrow_down" at bounding box center [14, 191] width 7 height 7
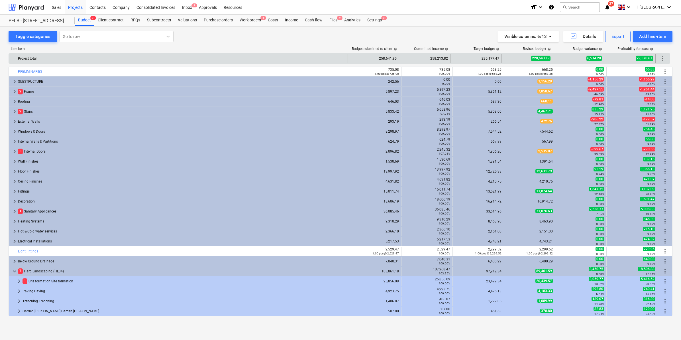
click at [12, 58] on div at bounding box center [14, 58] width 7 height 9
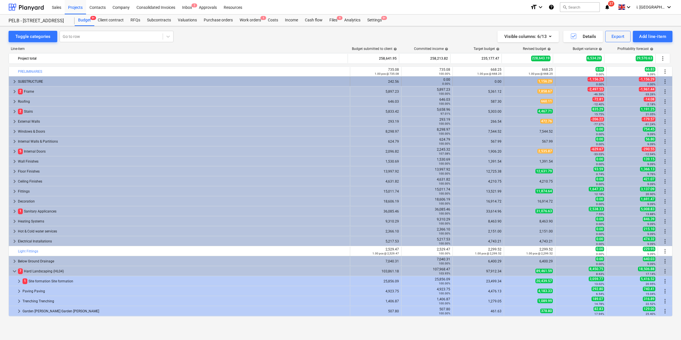
click at [13, 76] on div "keyboard_arrow_right SUBSTRUCTURE 242.56 0.00 0.00% 0.00 1,156.29 -1,156.29 0.0…" at bounding box center [341, 81] width 664 height 10
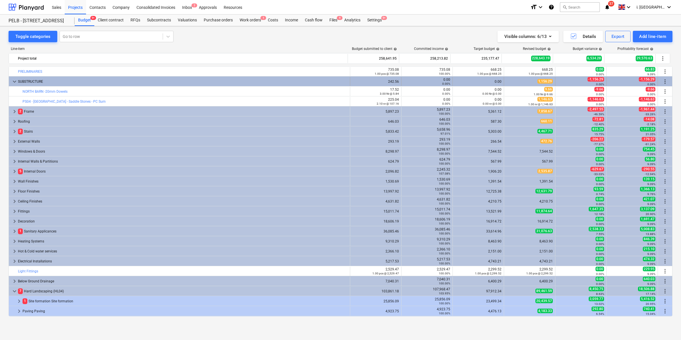
click at [13, 80] on span "keyboard_arrow_down" at bounding box center [14, 81] width 7 height 7
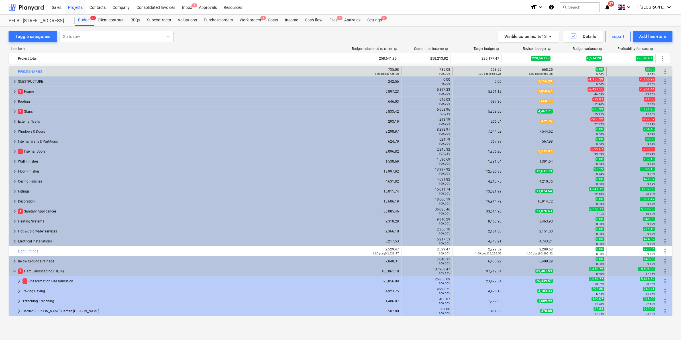
click at [15, 68] on div at bounding box center [14, 71] width 7 height 9
click at [15, 69] on div at bounding box center [14, 71] width 7 height 9
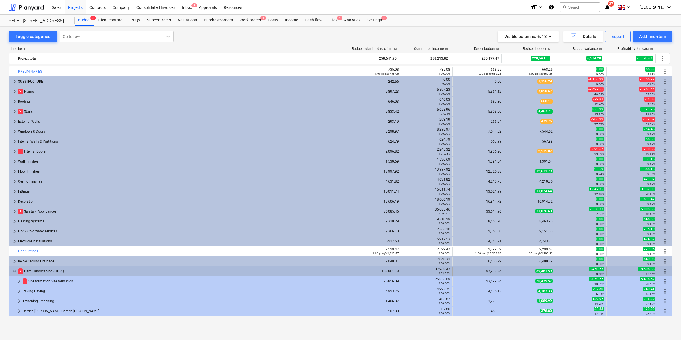
click at [13, 271] on span "keyboard_arrow_down" at bounding box center [14, 271] width 7 height 7
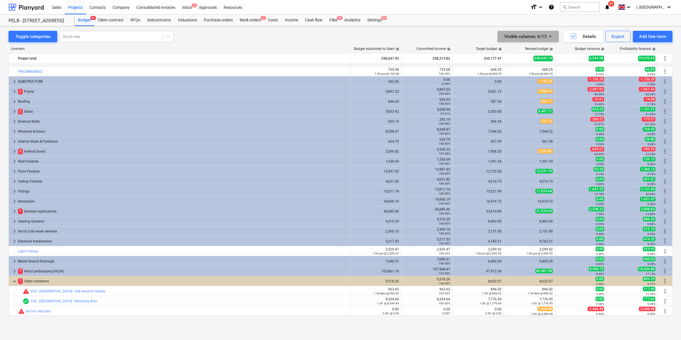
click at [544, 34] on icon "button" at bounding box center [550, 36] width 7 height 7
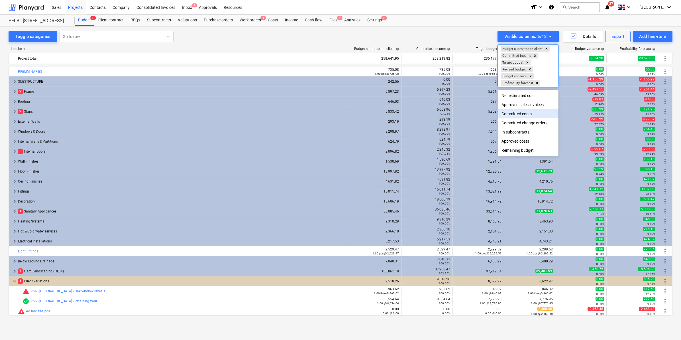
click at [530, 115] on div "Committed costs" at bounding box center [528, 113] width 60 height 9
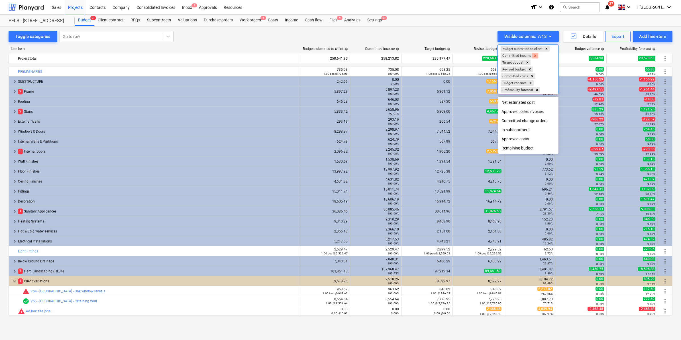
click at [536, 57] on icon "Remove Committed income" at bounding box center [535, 56] width 4 height 4
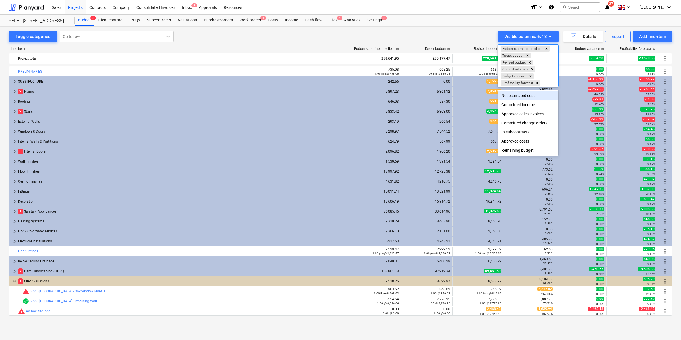
click at [446, 45] on div at bounding box center [340, 170] width 681 height 340
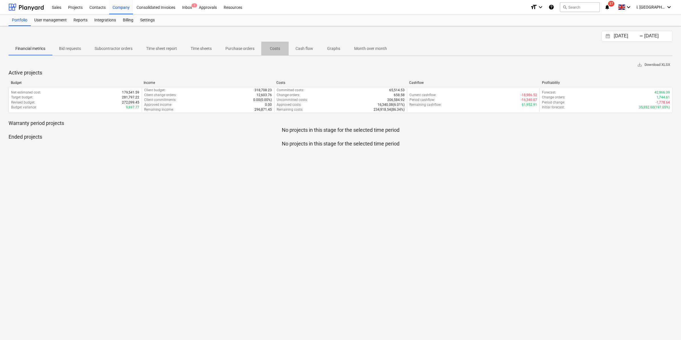
click at [279, 48] on p "Costs" at bounding box center [275, 49] width 14 height 6
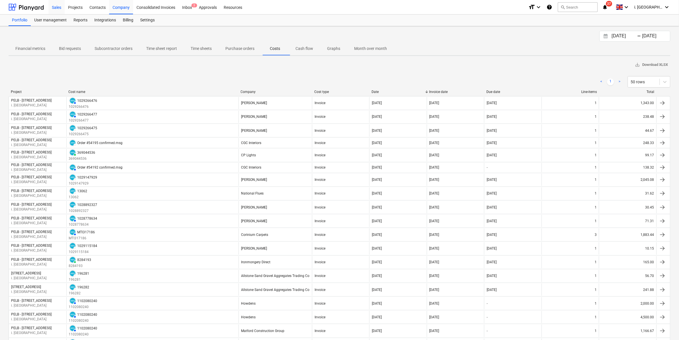
click at [63, 8] on div "Sales" at bounding box center [56, 7] width 16 height 15
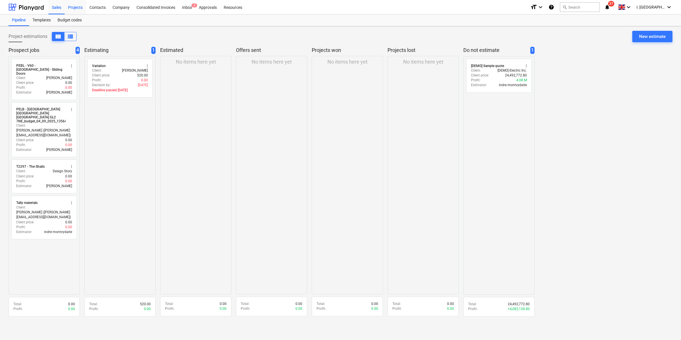
click at [74, 9] on div "Projects" at bounding box center [75, 7] width 21 height 15
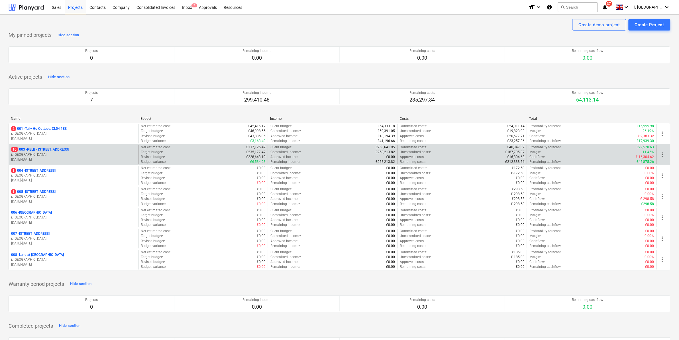
click at [69, 148] on p "10 003 - PELB - [GEOGRAPHIC_DATA], [GEOGRAPHIC_DATA], GL2 7NE" at bounding box center [40, 149] width 58 height 5
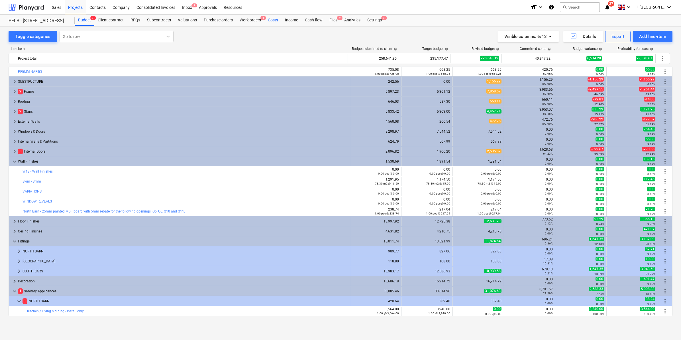
scroll to position [199, 0]
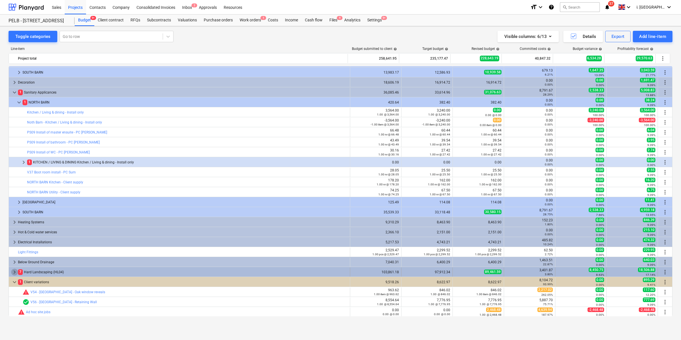
click at [13, 272] on span "keyboard_arrow_right" at bounding box center [14, 272] width 7 height 7
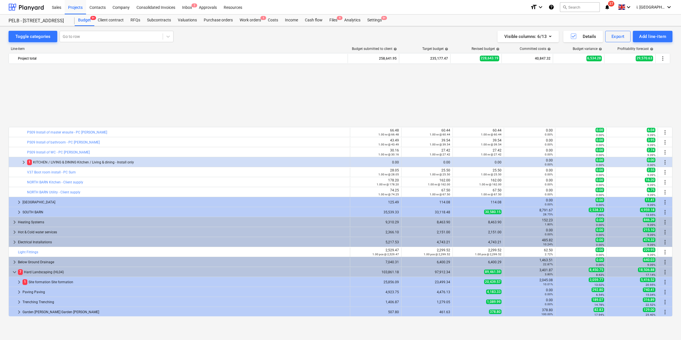
scroll to position [279, 0]
